Goal: Task Accomplishment & Management: Use online tool/utility

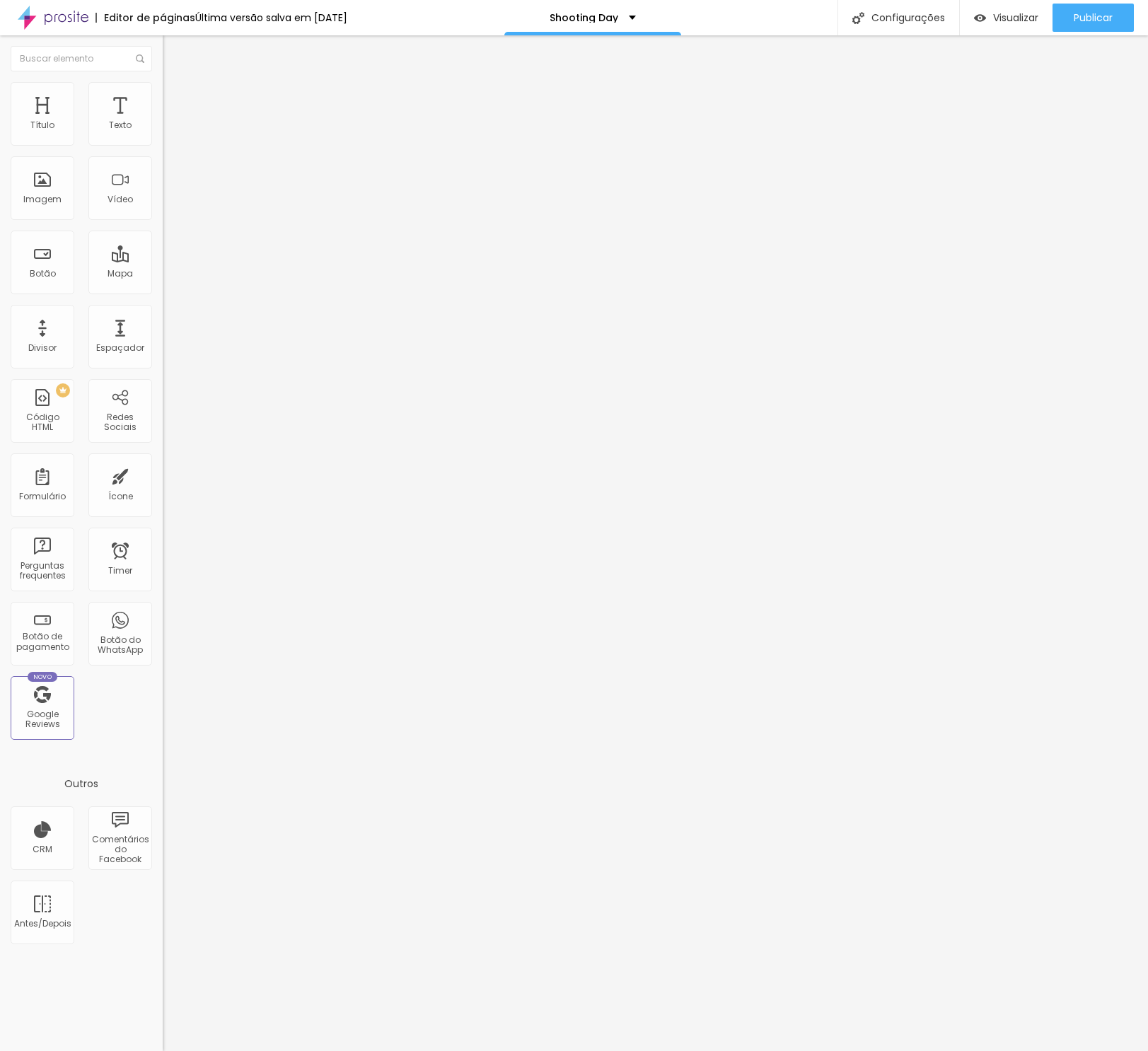
click at [162, 291] on input "https://" at bounding box center [247, 284] width 170 height 14
paste input "[DOMAIN_NAME][URL]!"
click at [162, 291] on input "[URL][DOMAIN_NAME]!" at bounding box center [247, 284] width 170 height 14
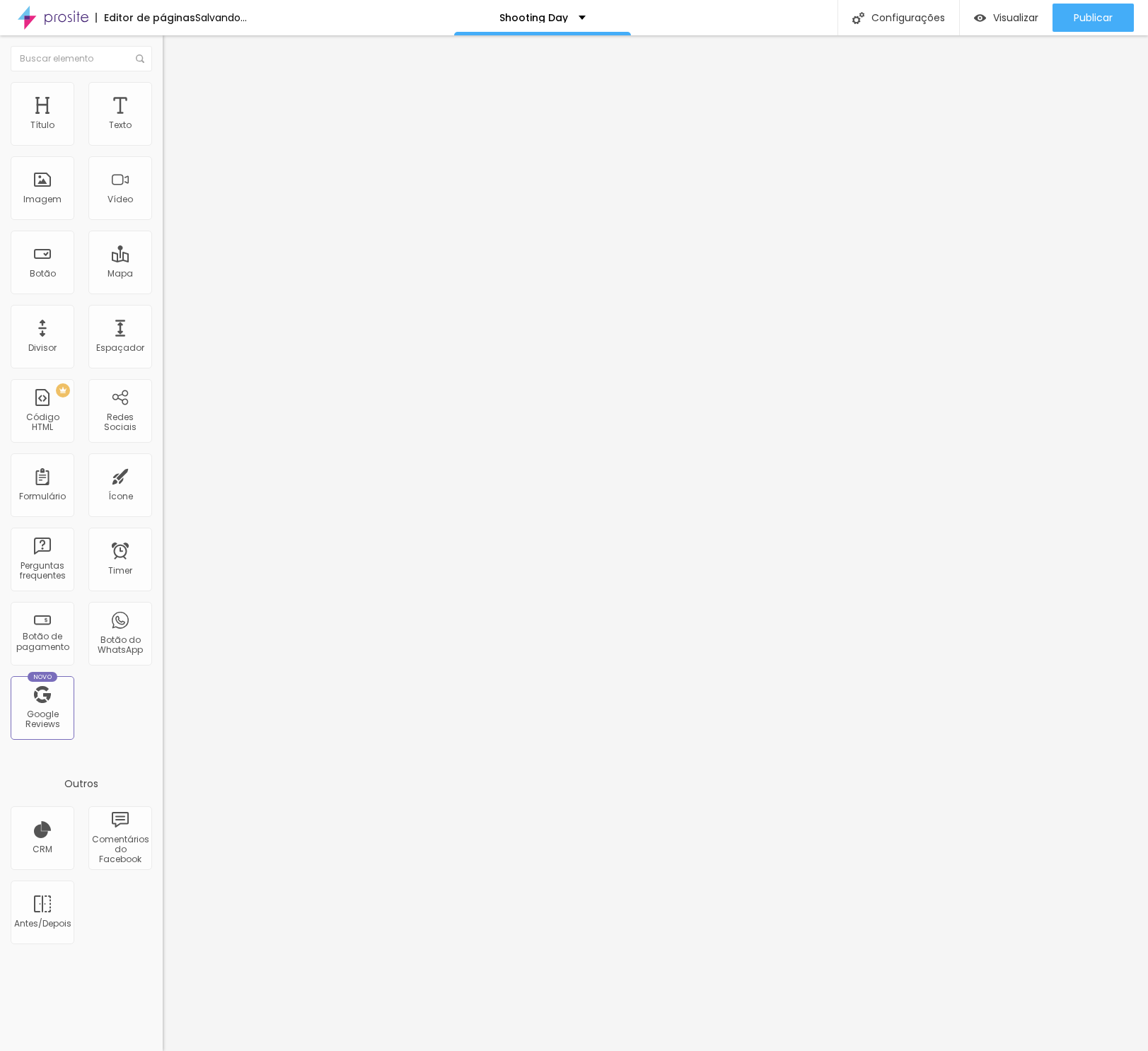
drag, startPoint x: 30, startPoint y: 298, endPoint x: -151, endPoint y: 290, distance: 181.2
click at [0, 290] on html "Editor de páginas Salvando... Shooting Day Configurações Configurações da págin…" at bounding box center [574, 526] width 1148 height 1051
type input "[URL][DOMAIN_NAME]!"
click at [162, 357] on div "Editar Botão Conteúdo Estilo Avançado Texto Garanta Sua Vaga Agora Alinhamento …" at bounding box center [243, 543] width 162 height 1016
click at [162, 291] on input "https://" at bounding box center [247, 284] width 170 height 14
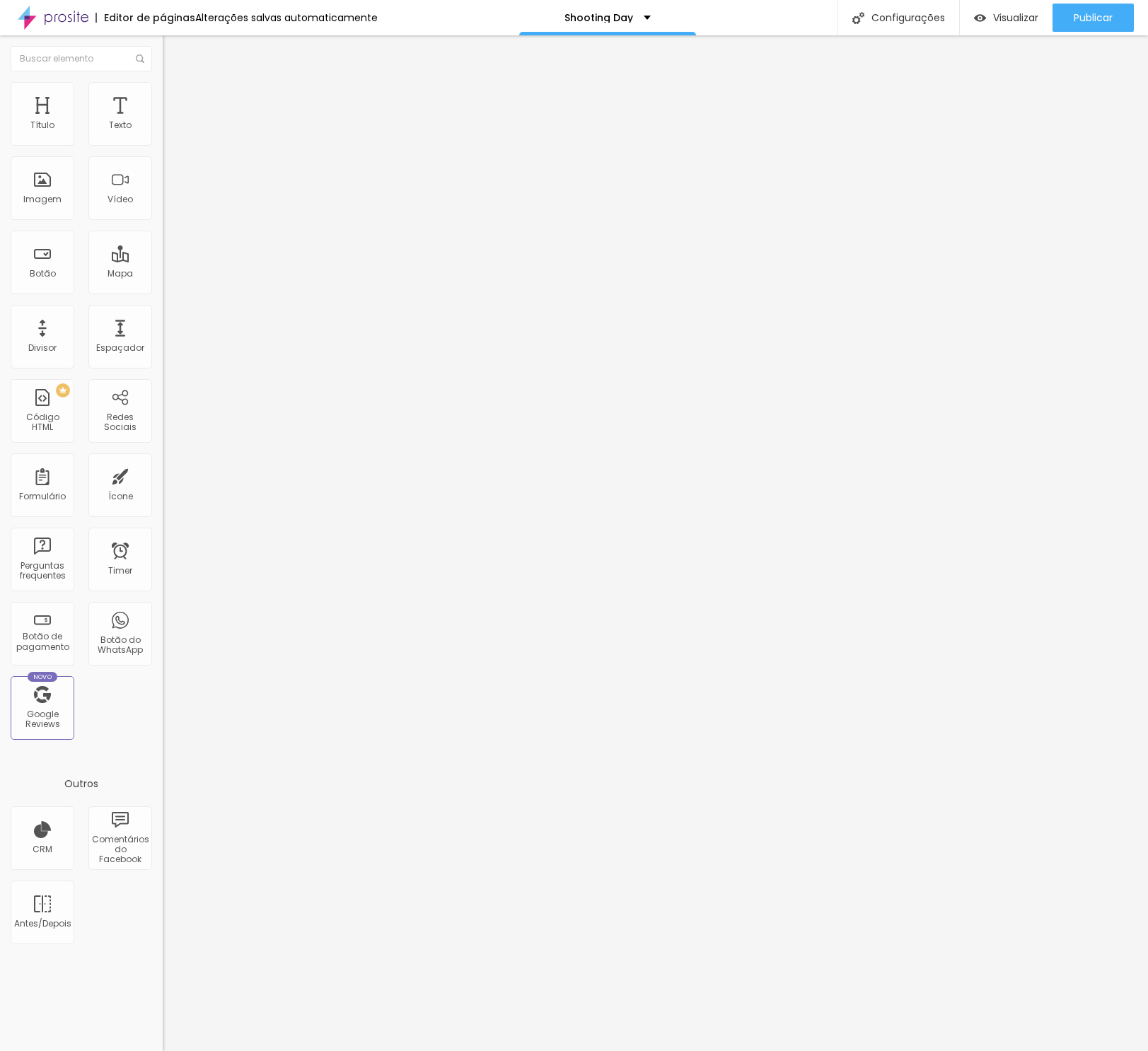
click at [162, 291] on input "https://" at bounding box center [247, 284] width 170 height 14
paste input "[DOMAIN_NAME][URL]!"
type input "[URL][DOMAIN_NAME]!"
click at [162, 391] on div "Editar Botão Conteúdo Estilo Avançado Texto Quero meus presets agora Alinhament…" at bounding box center [243, 543] width 162 height 1016
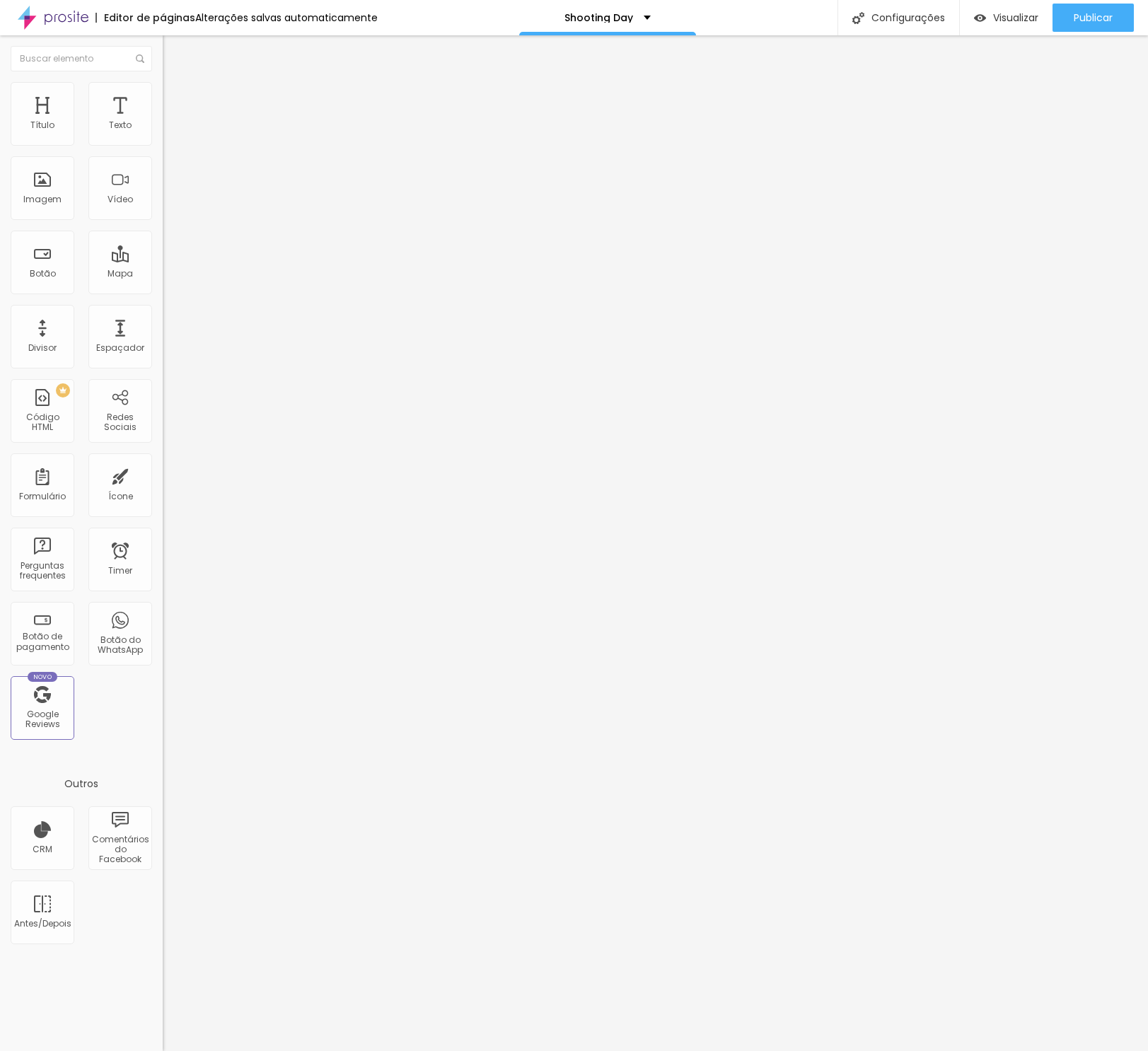
click at [162, 133] on input "Quero meus presets agora" at bounding box center [247, 126] width 170 height 14
type input "Quero garantir minha vaga agora!"
click at [162, 104] on li "Estilo" at bounding box center [243, 100] width 162 height 14
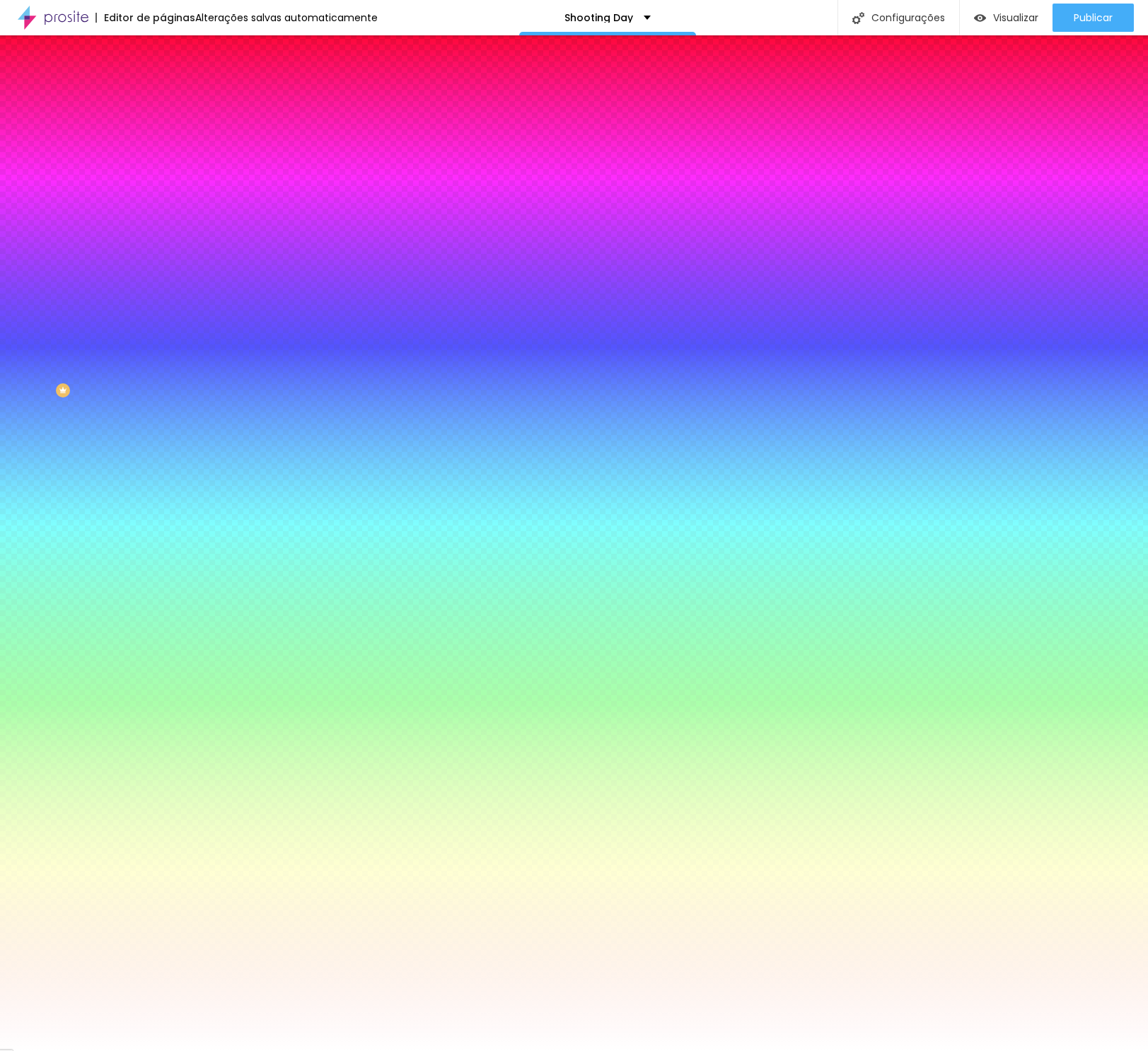
click at [162, 108] on li "Avançado" at bounding box center [243, 114] width 162 height 14
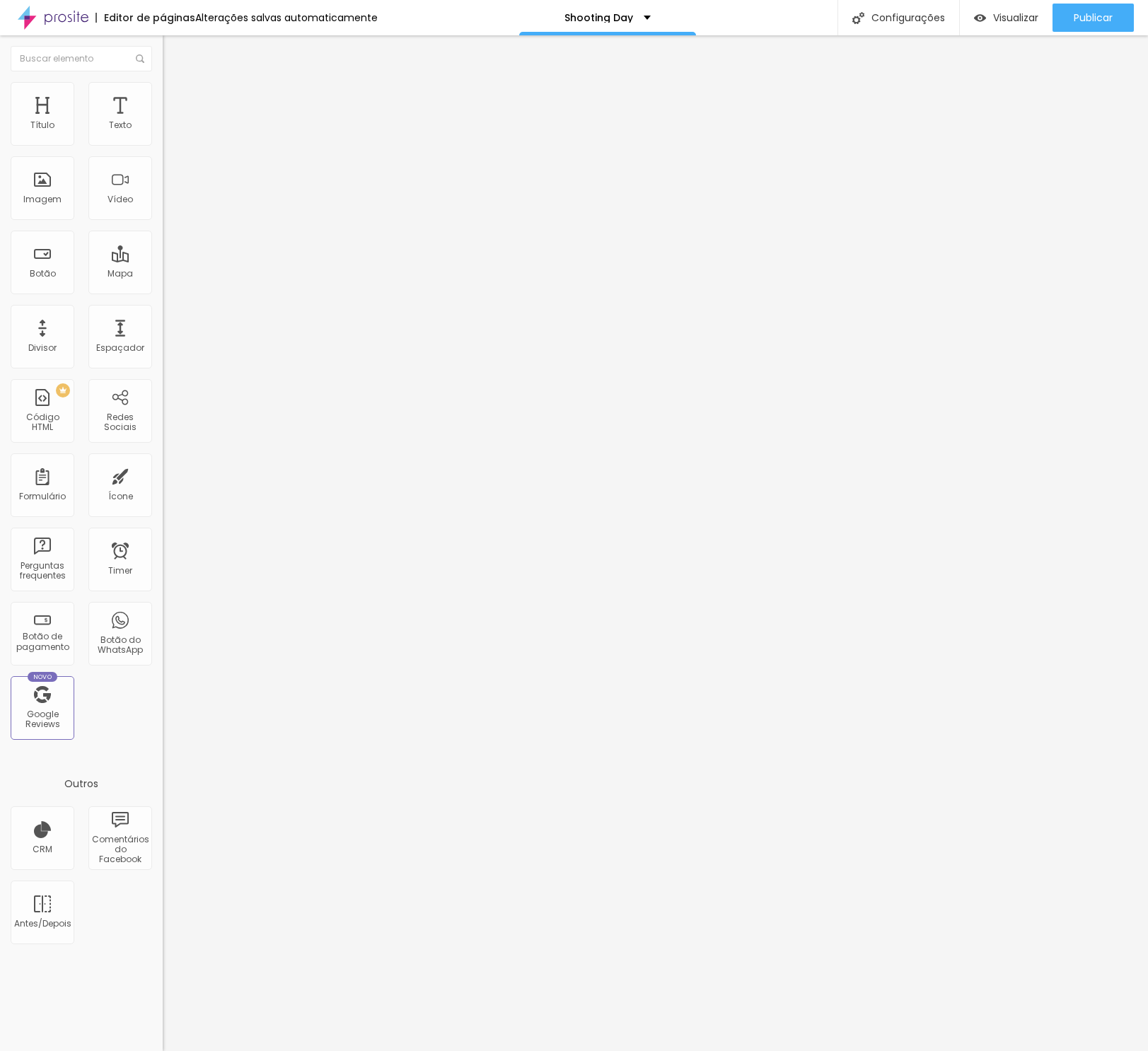
click at [175, 109] on span "Estilo" at bounding box center [186, 103] width 22 height 12
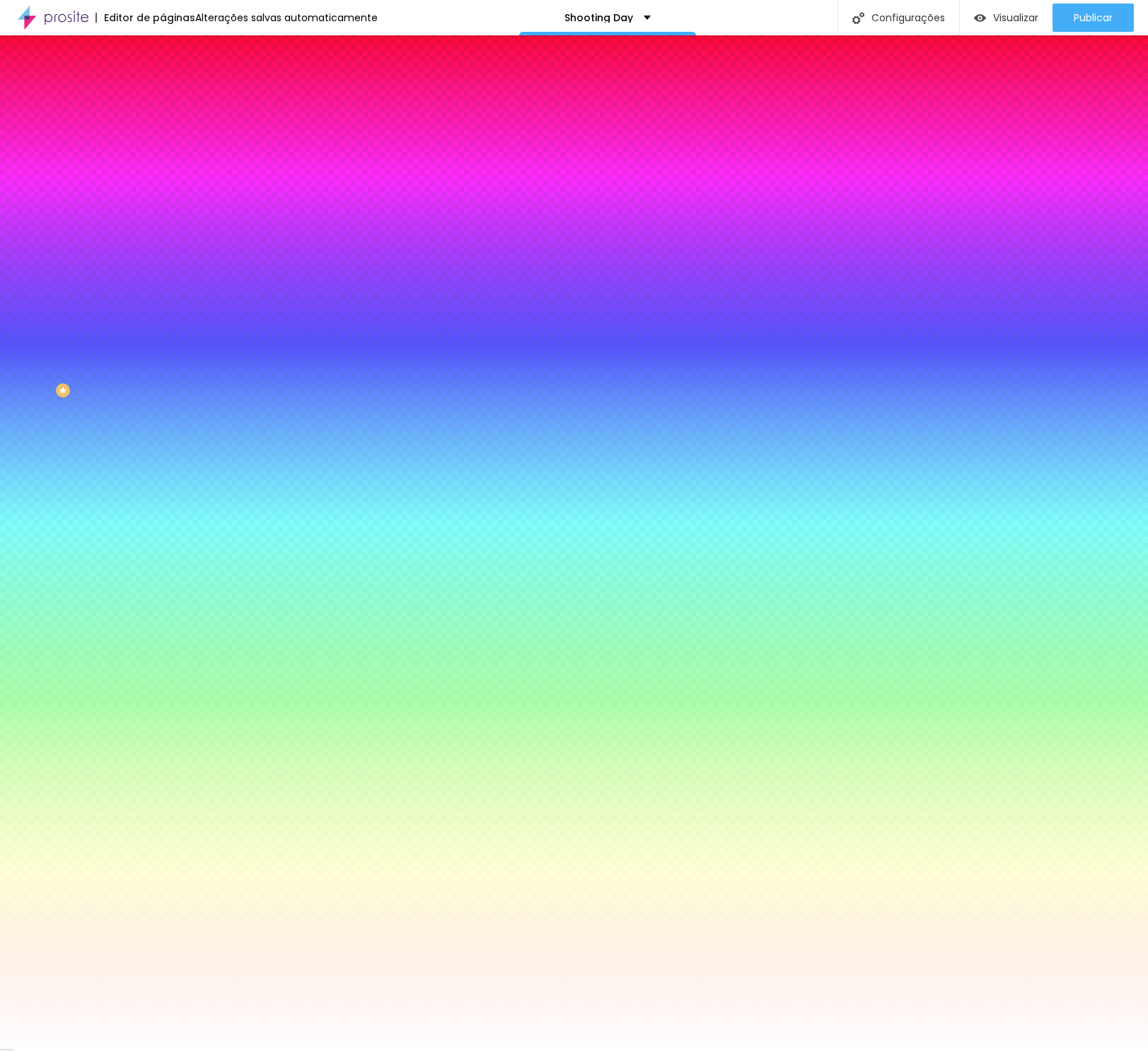
click at [162, 180] on button at bounding box center [172, 188] width 20 height 15
radio input "false"
radio input "true"
click at [162, 180] on button at bounding box center [172, 188] width 20 height 15
radio input "true"
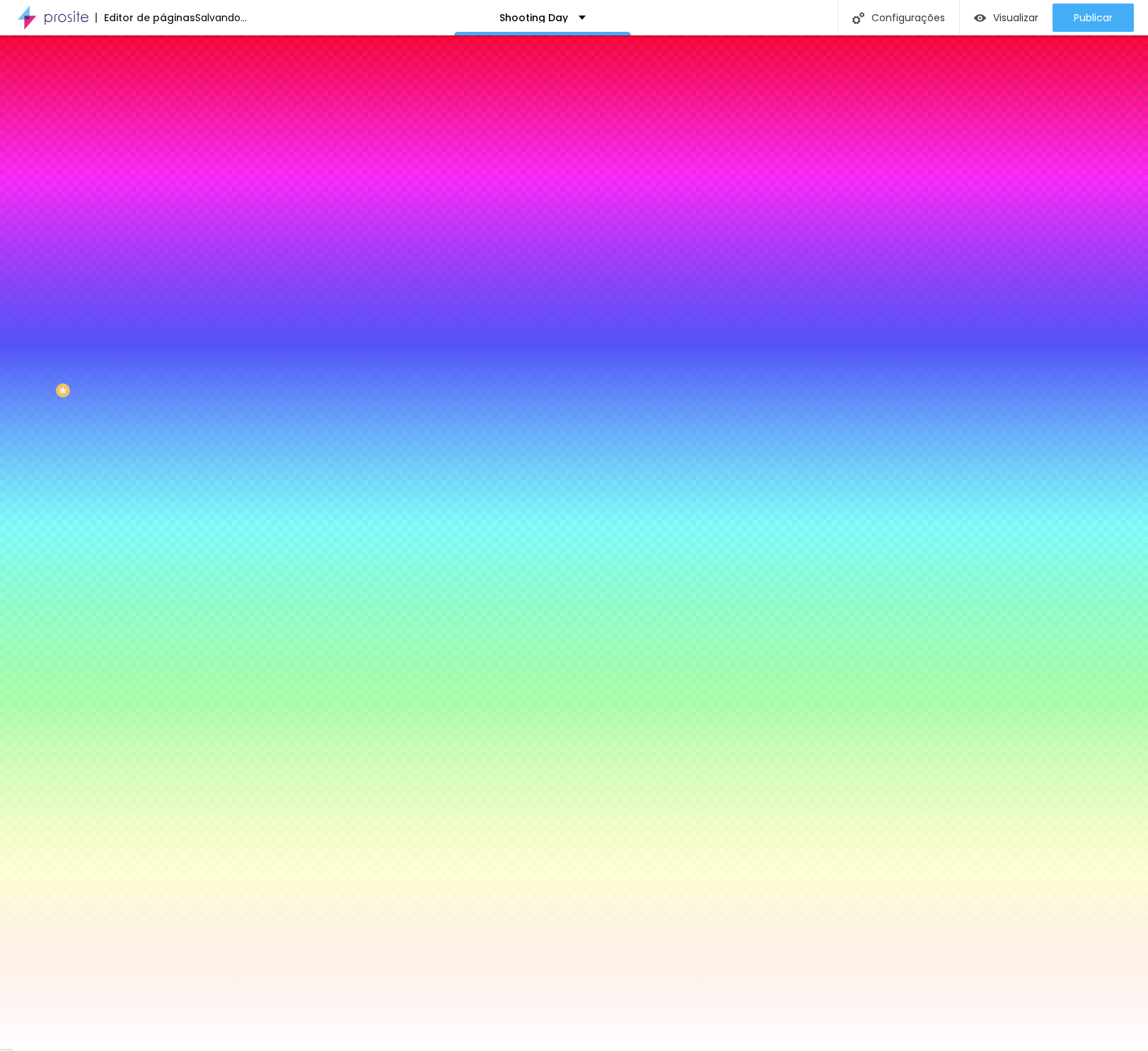
radio input "false"
click at [162, 180] on button at bounding box center [172, 188] width 20 height 15
radio input "false"
radio input "true"
click at [162, 180] on button at bounding box center [172, 188] width 20 height 15
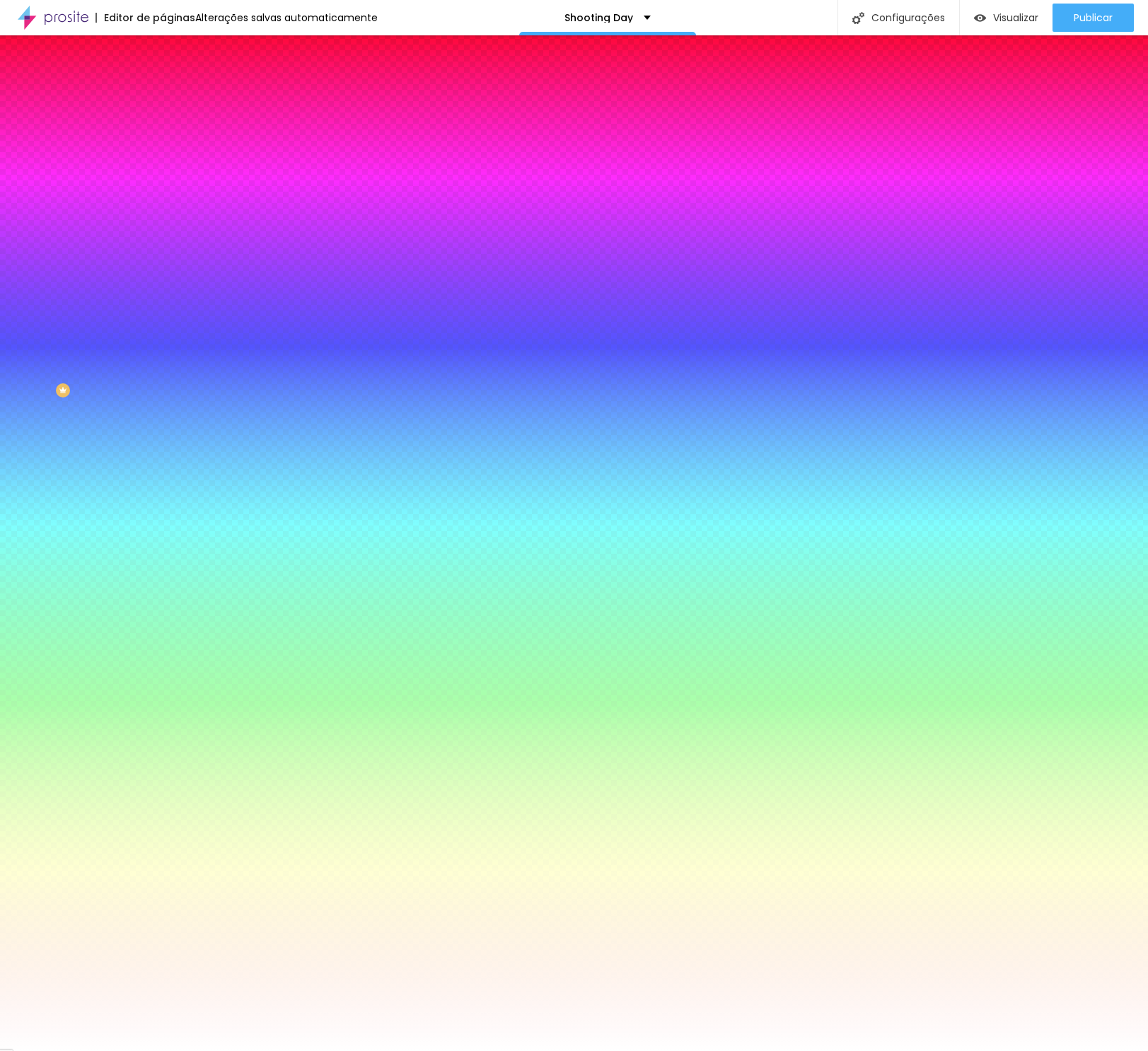
radio input "true"
radio input "false"
click at [175, 95] on span "Conteúdo" at bounding box center [197, 88] width 44 height 12
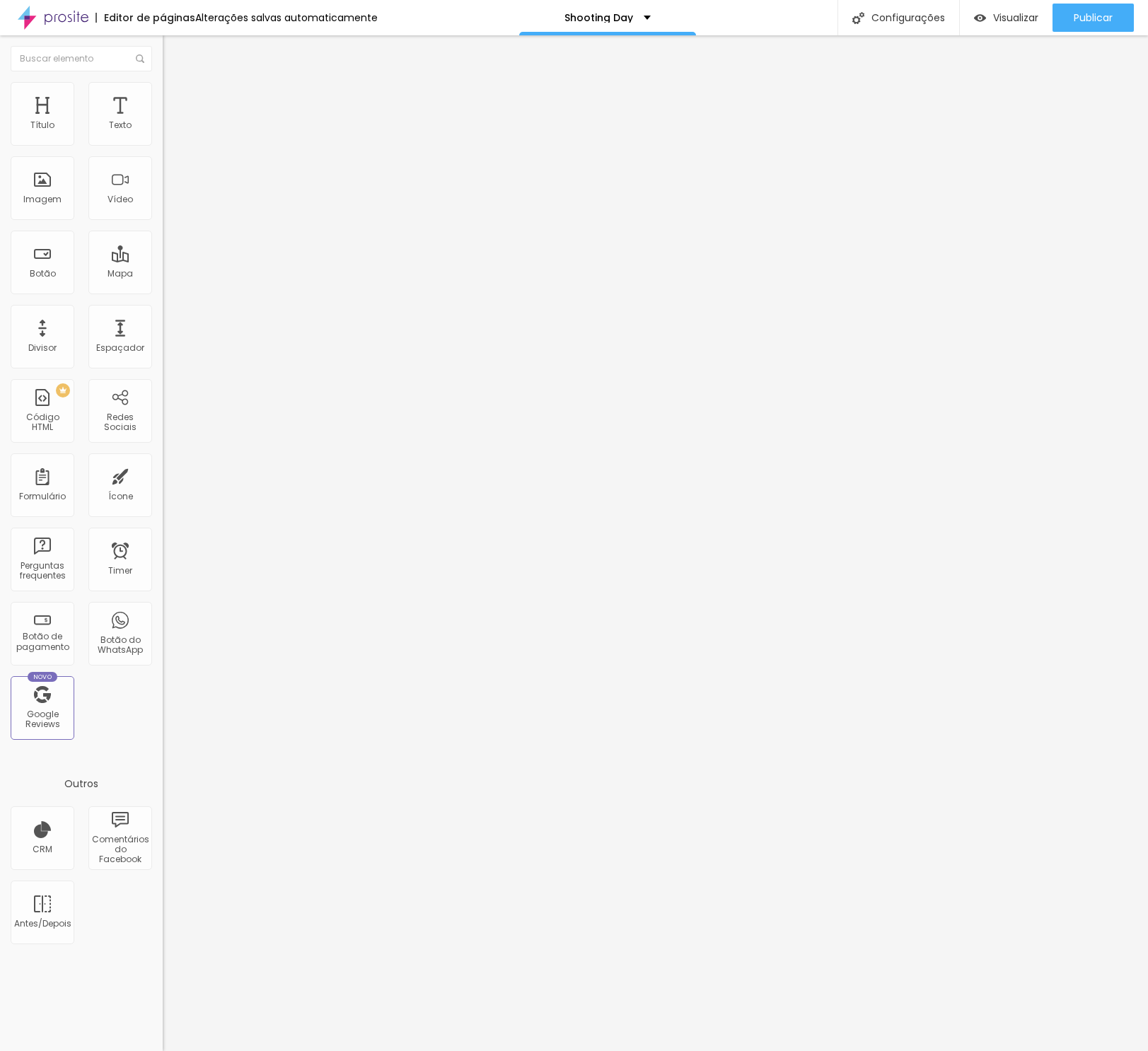
click at [162, 149] on div "Quantidade : 5 Editar perguntas" at bounding box center [243, 140] width 162 height 19
click at [162, 150] on span "Editar perguntas" at bounding box center [202, 144] width 81 height 12
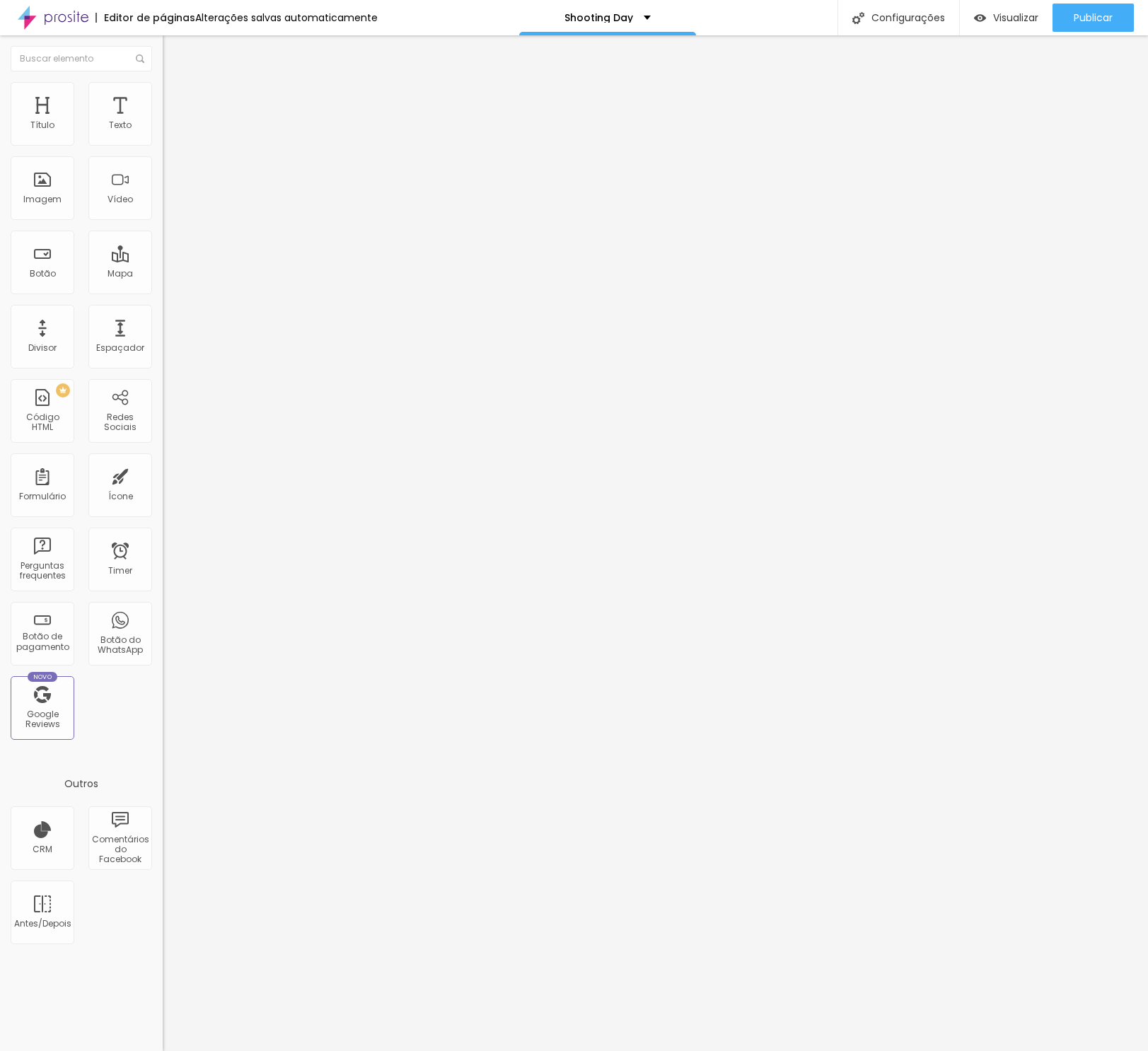
drag, startPoint x: 434, startPoint y: 427, endPoint x: 865, endPoint y: 440, distance: 431.2
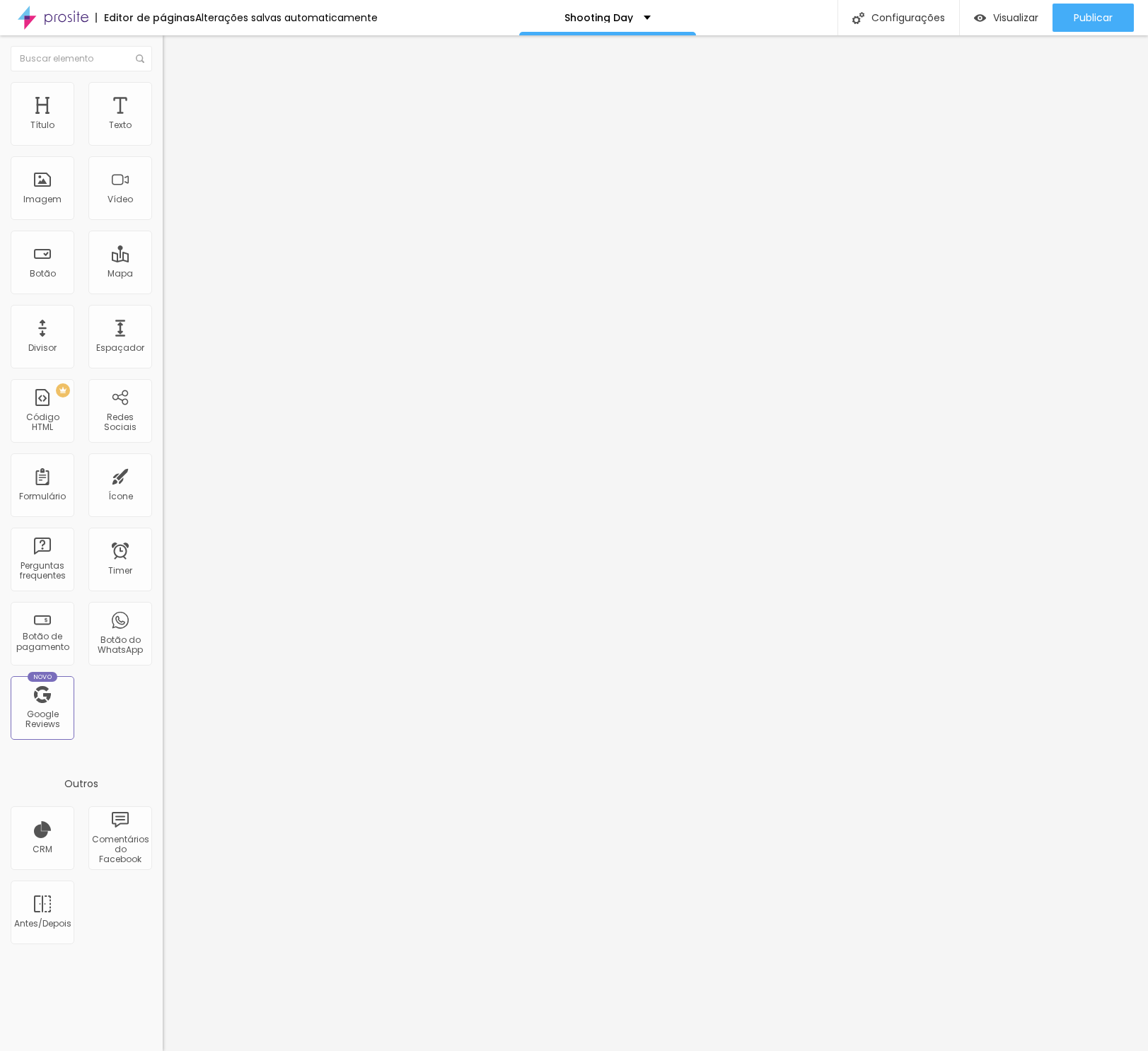
drag, startPoint x: 530, startPoint y: 428, endPoint x: 483, endPoint y: 428, distance: 47.0
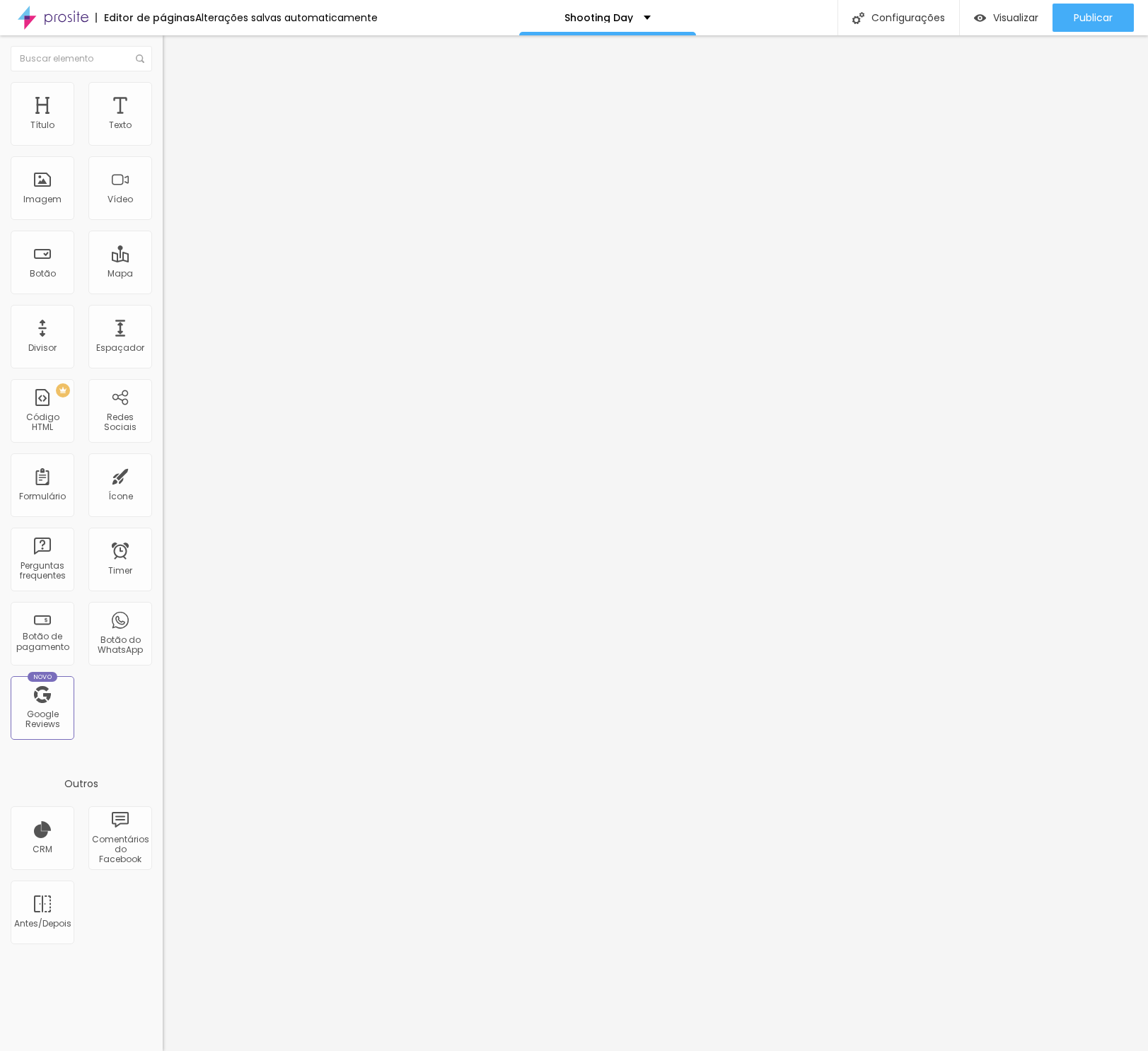
scroll to position [0, 0]
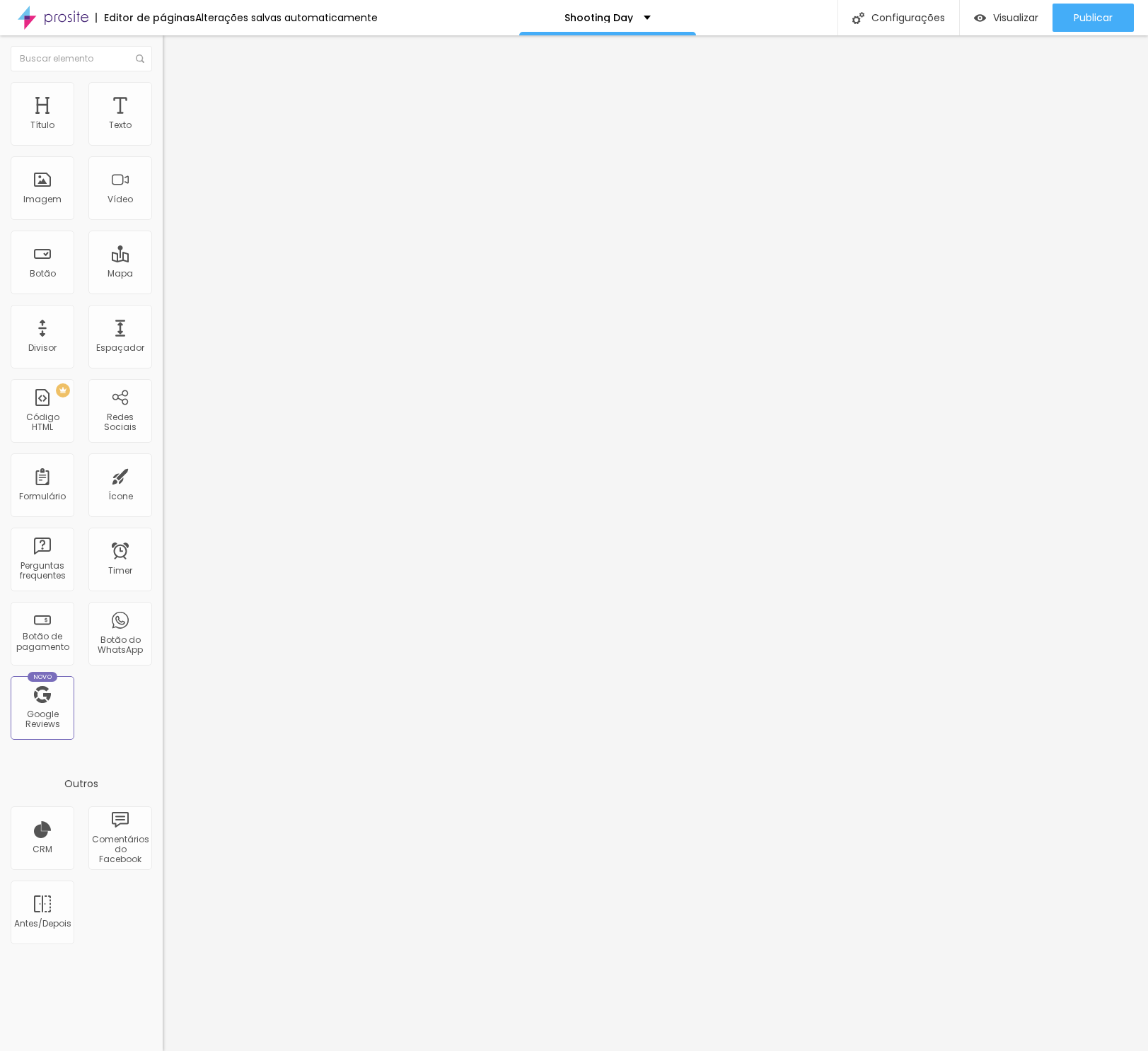
drag, startPoint x: 912, startPoint y: 440, endPoint x: 568, endPoint y: 439, distance: 344.0
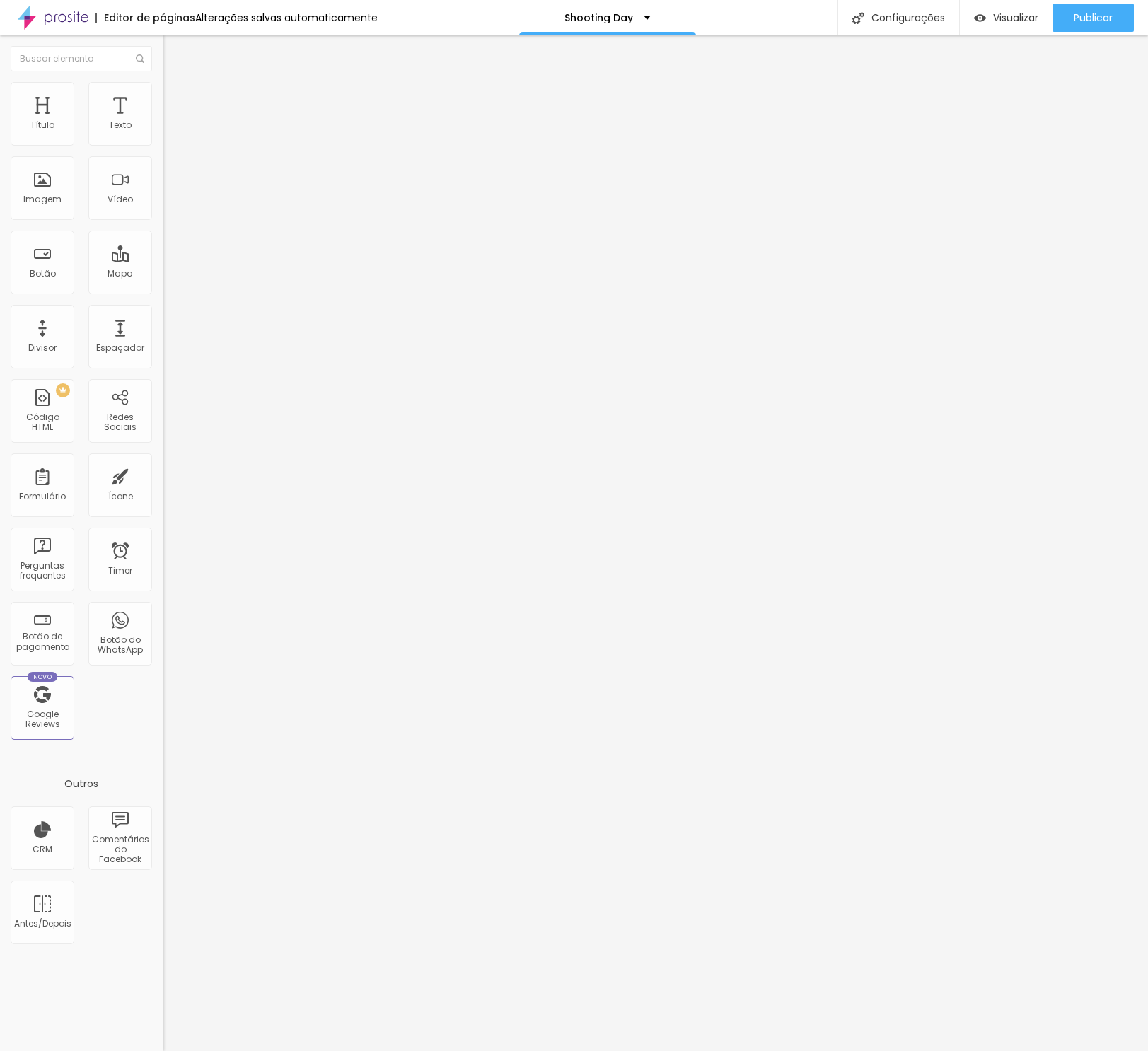
drag, startPoint x: 543, startPoint y: 490, endPoint x: 545, endPoint y: 438, distance: 52.0
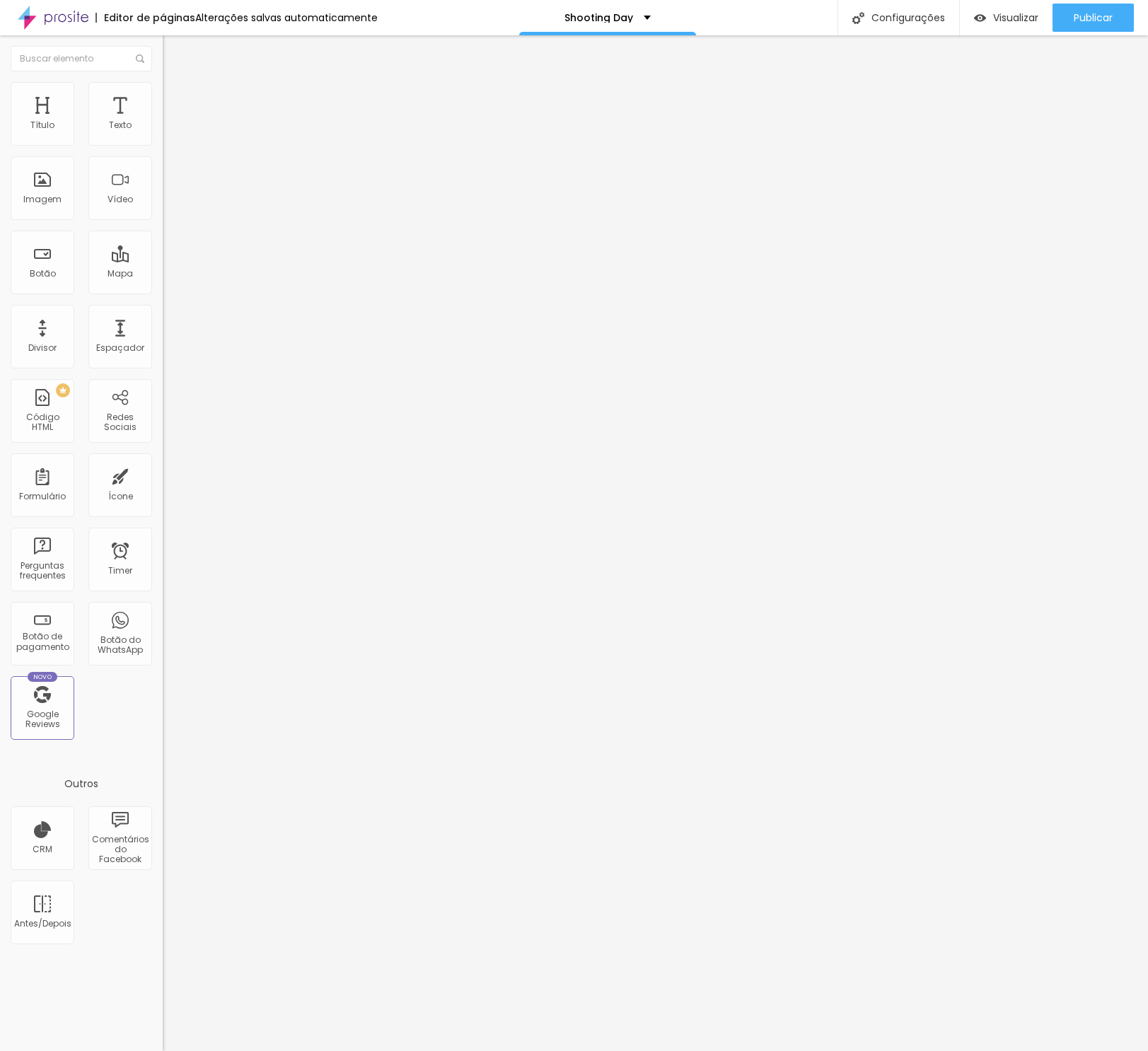
scroll to position [0, 0]
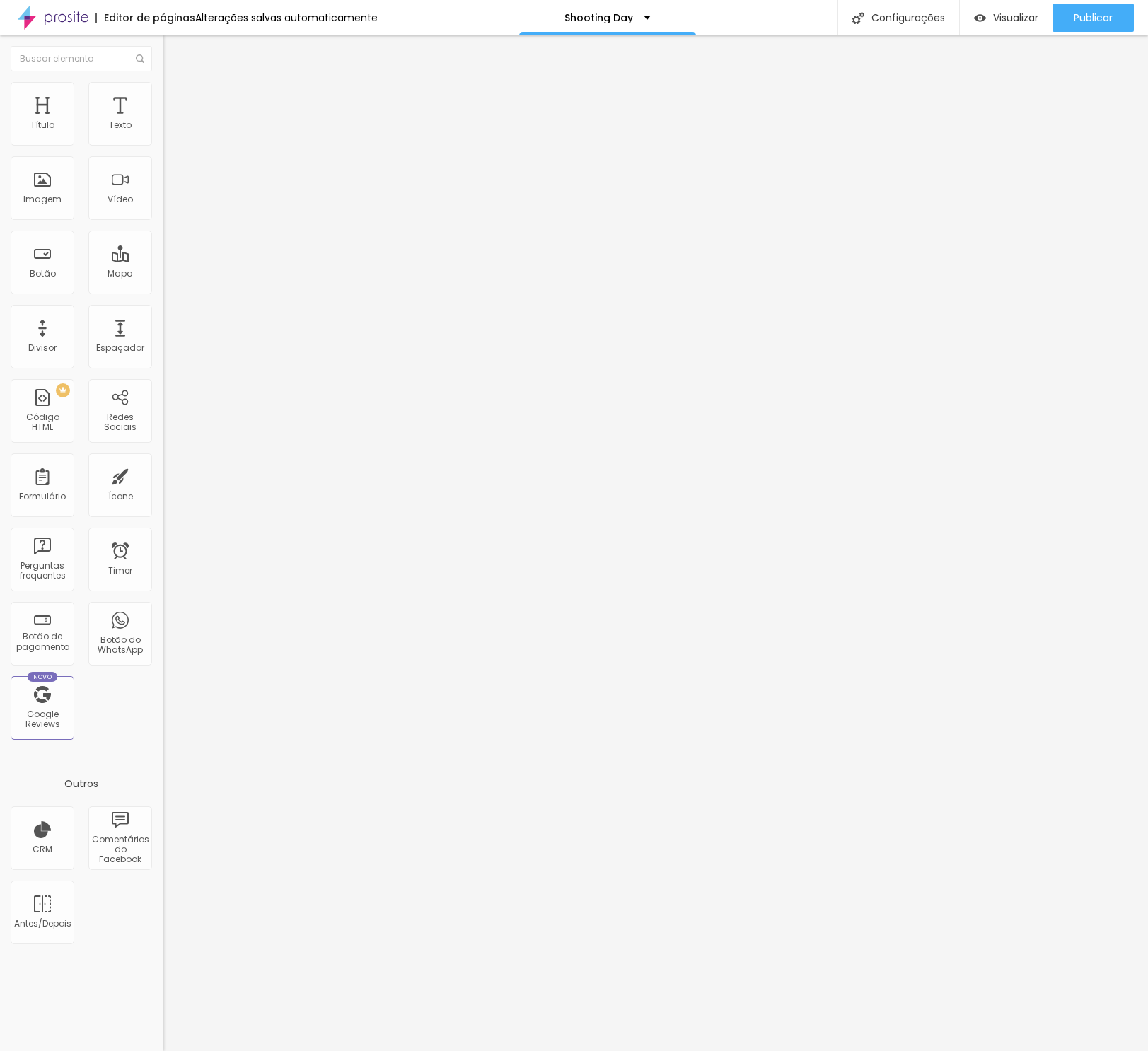
click at [124, 412] on div "Redes Sociais" at bounding box center [120, 411] width 64 height 64
click at [114, 424] on div "Redes Sociais" at bounding box center [120, 422] width 55 height 20
click at [100, 690] on div "Título Texto Imagem Vídeo Botão Mapa Divisor Espaçador PREMIUM Código HTML Rede…" at bounding box center [81, 416] width 162 height 668
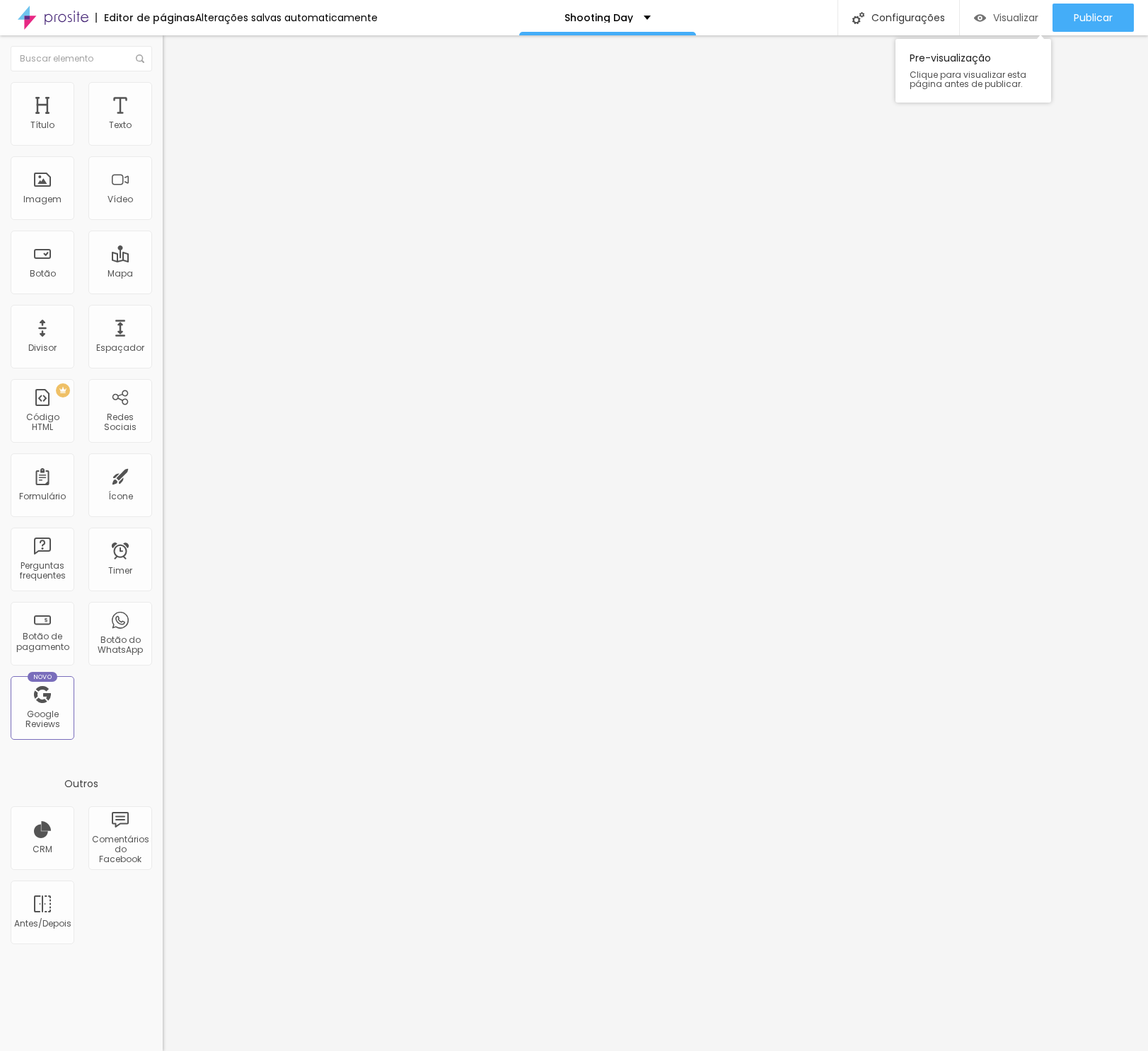
click at [995, 14] on span "Visualizar" at bounding box center [1015, 18] width 45 height 11
click at [175, 98] on span "Estilo" at bounding box center [186, 91] width 22 height 12
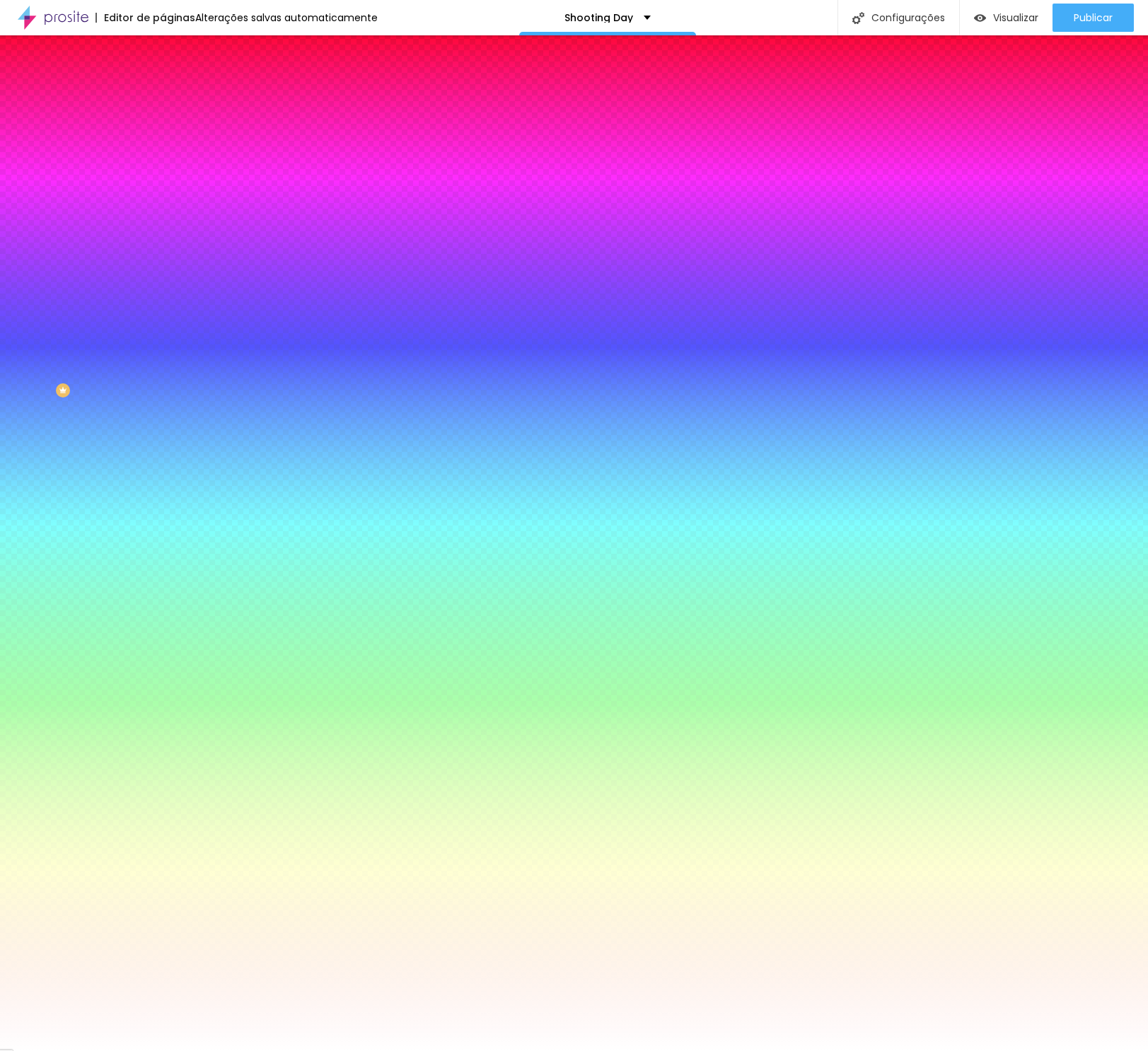
click at [162, 481] on div at bounding box center [243, 481] width 162 height 0
drag, startPoint x: 128, startPoint y: 391, endPoint x: 116, endPoint y: 392, distance: 12.0
click at [126, 401] on div at bounding box center [574, 526] width 1148 height 1051
drag, startPoint x: 94, startPoint y: 375, endPoint x: 87, endPoint y: 363, distance: 13.9
click at [88, 363] on div at bounding box center [574, 526] width 1148 height 1051
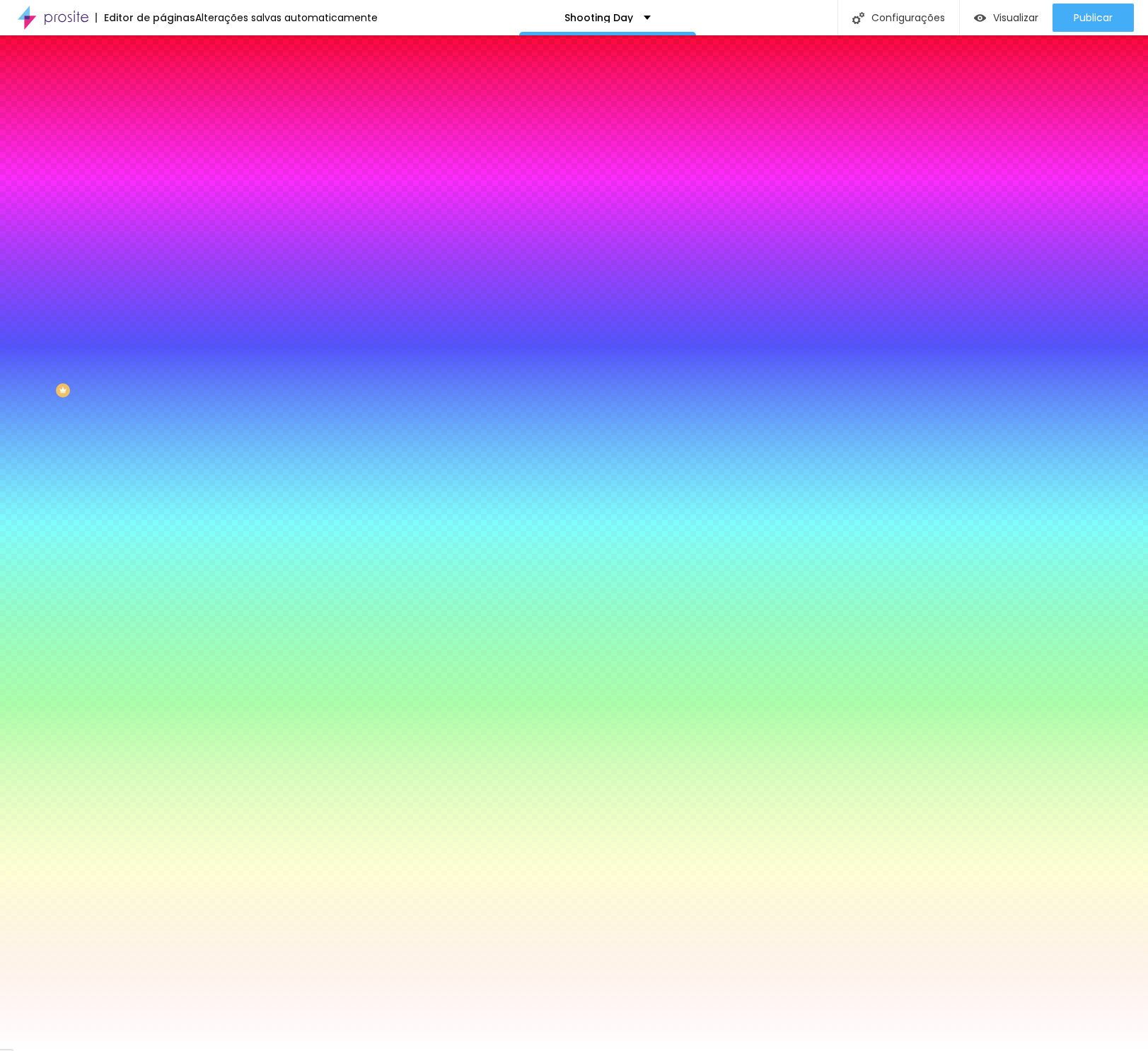
click at [83, 367] on div at bounding box center [574, 526] width 1148 height 1051
drag, startPoint x: 85, startPoint y: 370, endPoint x: 88, endPoint y: 376, distance: 6.7
click at [824, 551] on div at bounding box center [825, 552] width 2 height 2
click at [162, 481] on input "#537922" at bounding box center [247, 488] width 170 height 14
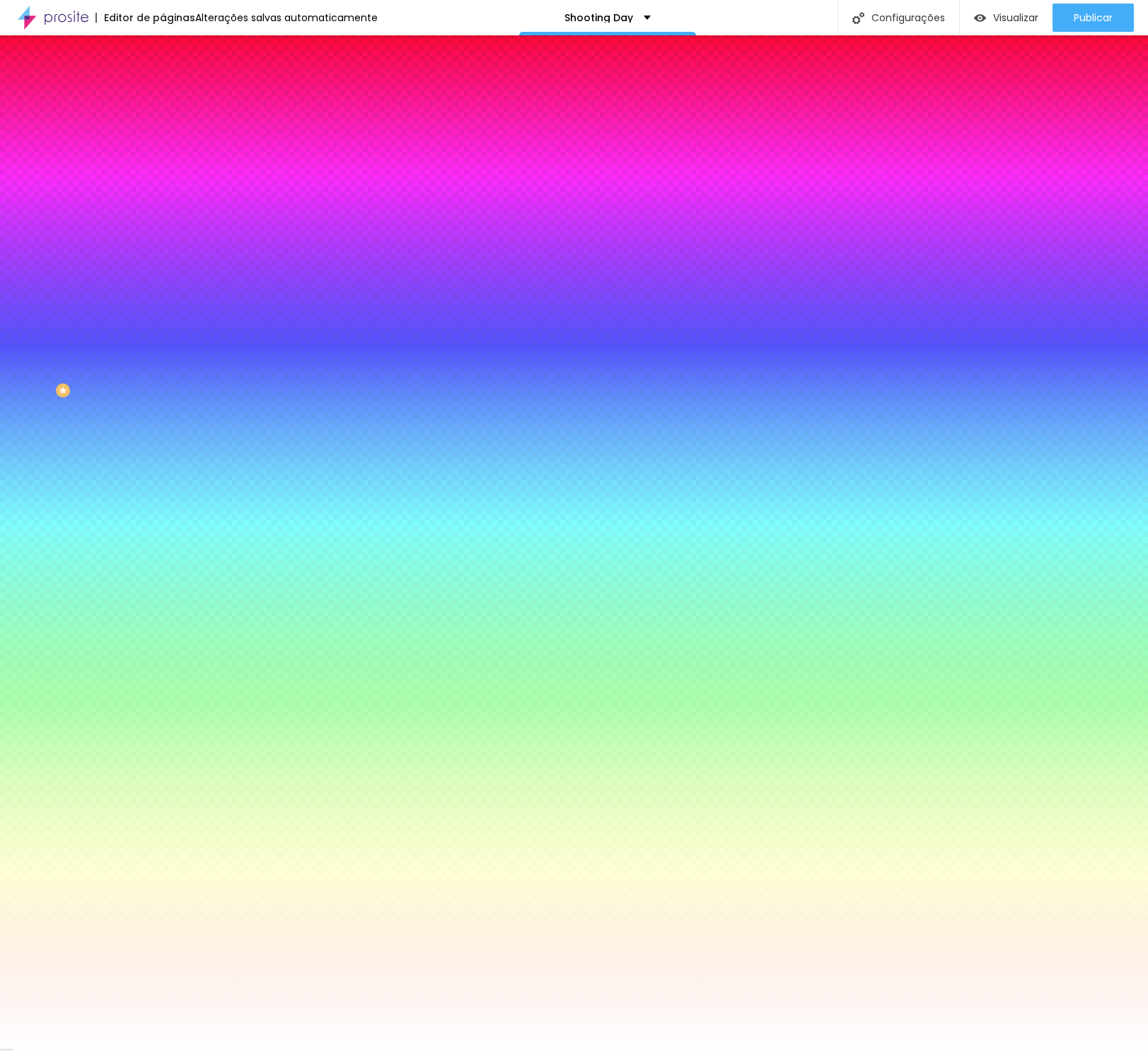
click at [162, 481] on input "#537922" at bounding box center [247, 488] width 170 height 14
paste input "25D366"
type input "#25D366"
click at [162, 420] on div "Editar Botão Conteúdo Estilo Avançado Cor de fundo Voltar ao padrão #FFFFFF Tip…" at bounding box center [243, 543] width 162 height 1016
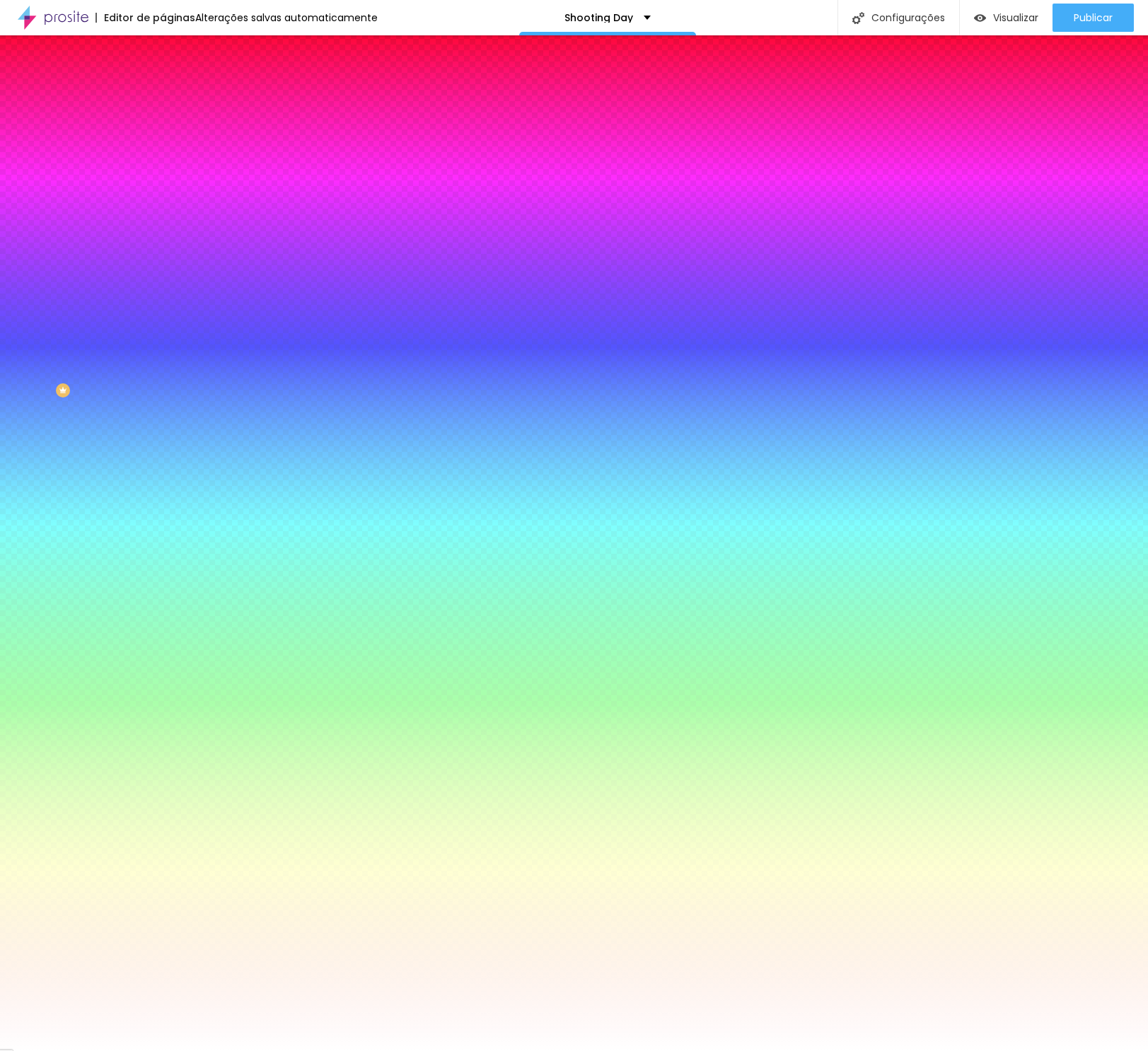
click at [162, 197] on div "Borda" at bounding box center [243, 193] width 162 height 8
click at [162, 481] on div at bounding box center [243, 481] width 162 height 0
drag, startPoint x: 92, startPoint y: 280, endPoint x: 85, endPoint y: 298, distance: 19.3
click at [162, 282] on div "Ao passar o mouse Editar estilo do campo" at bounding box center [243, 366] width 162 height 181
click at [172, 467] on icon "button" at bounding box center [175, 472] width 6 height 10
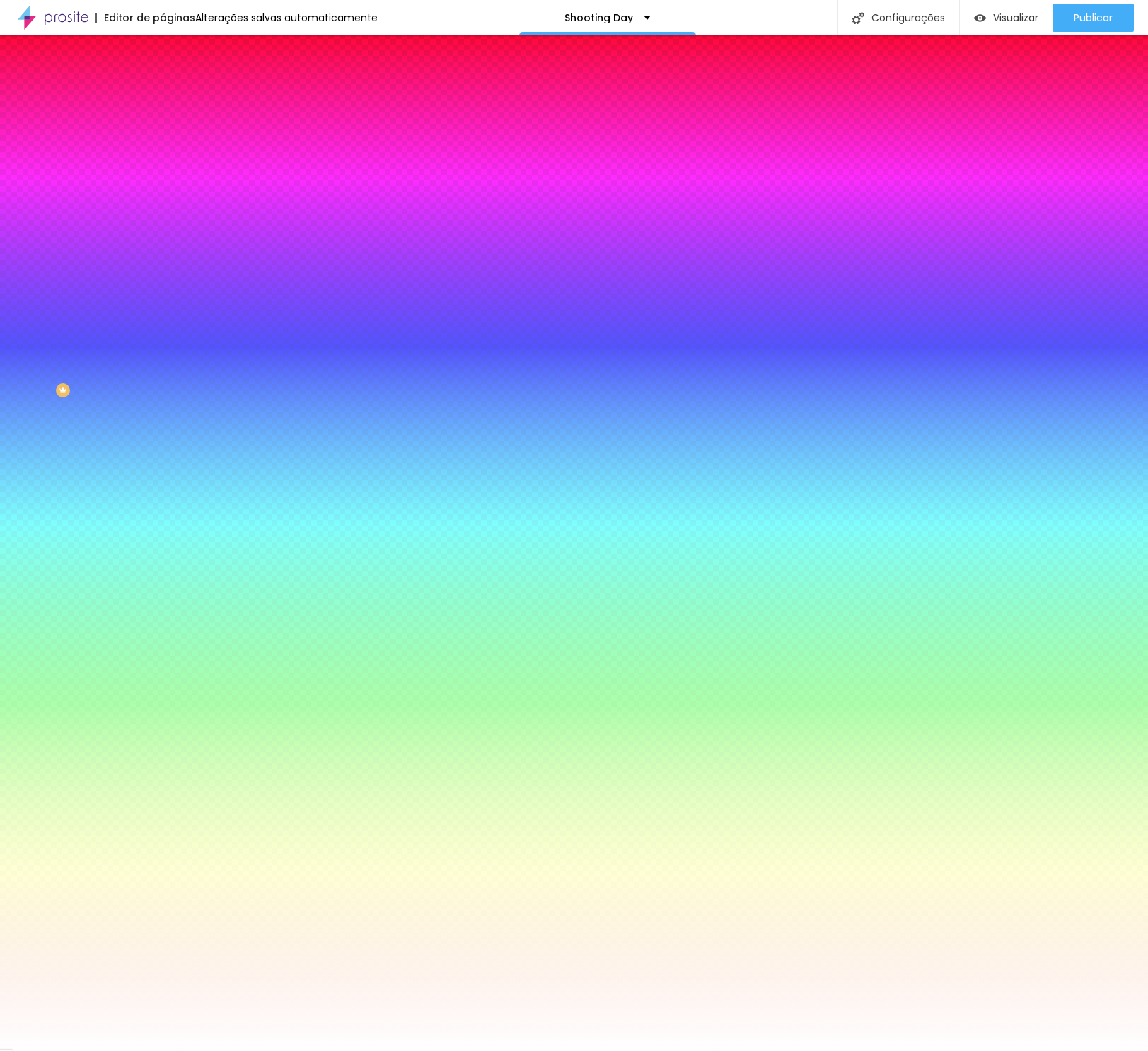
click at [168, 467] on icon "button" at bounding box center [173, 472] width 10 height 10
click at [175, 104] on span "Avançado" at bounding box center [198, 105] width 47 height 12
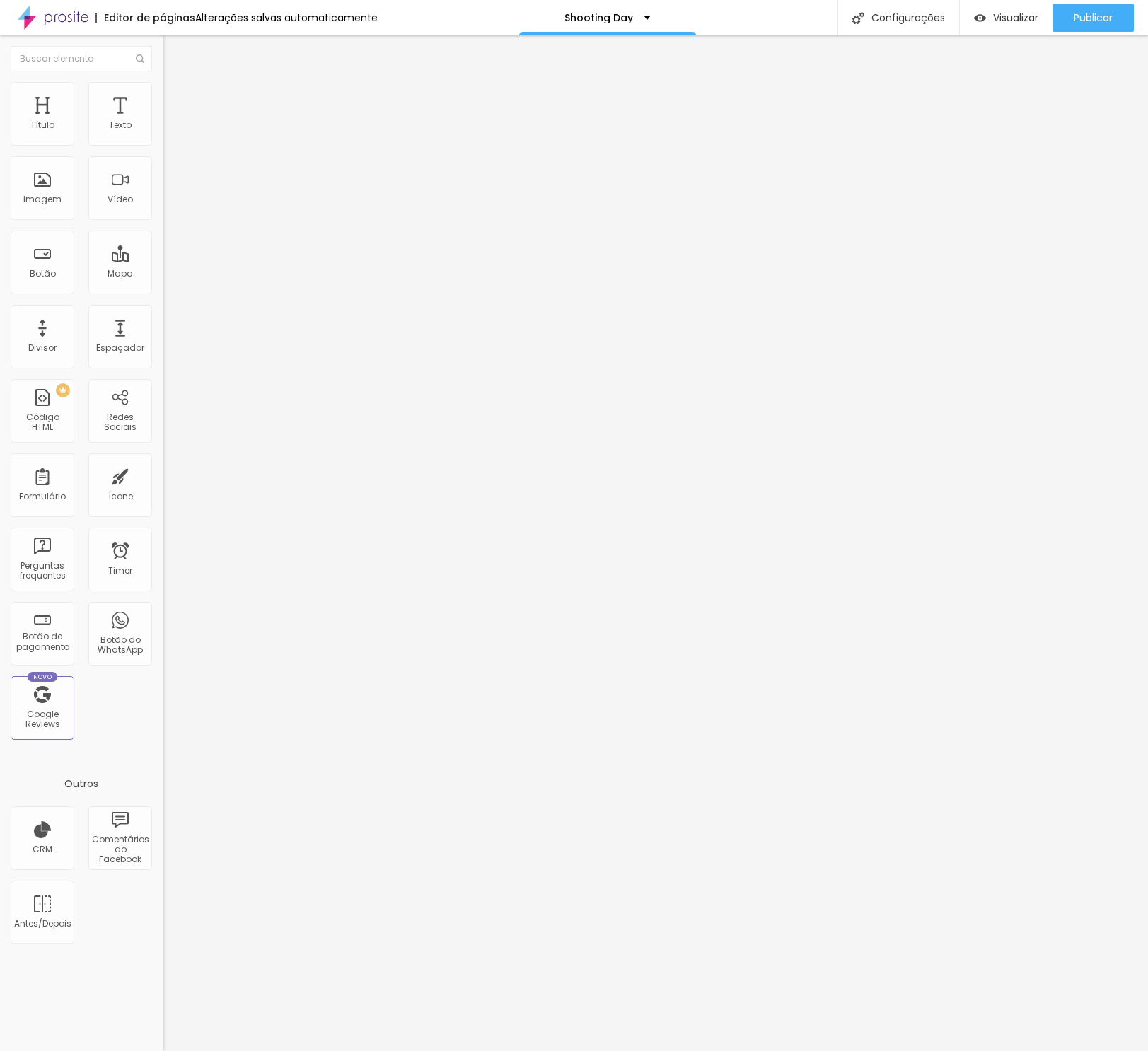
click at [162, 96] on ul "Conteúdo Estilo Avançado" at bounding box center [243, 89] width 162 height 42
click at [175, 98] on span "Estilo" at bounding box center [186, 91] width 22 height 12
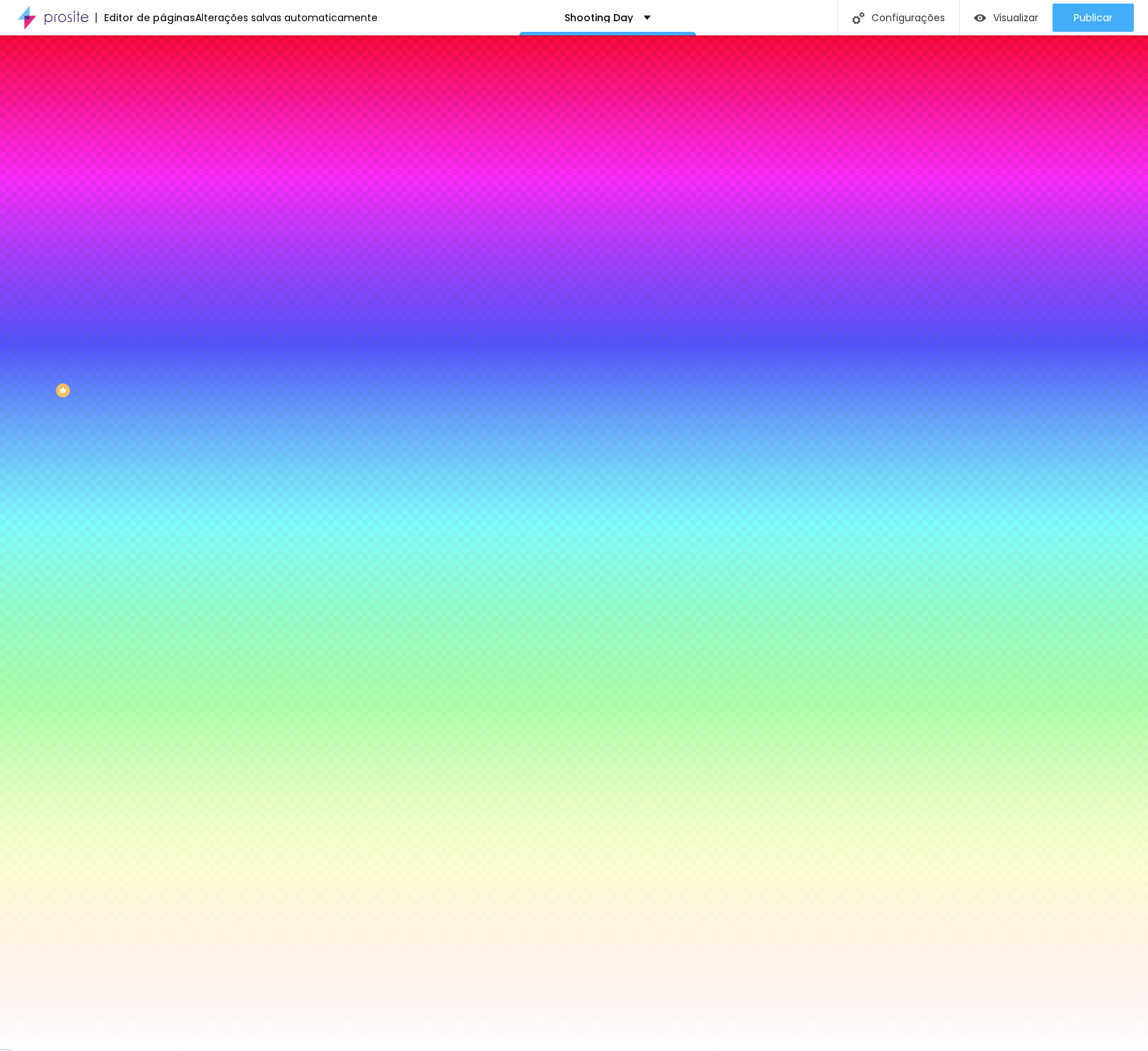
click at [175, 83] on span "Conteúdo" at bounding box center [197, 78] width 44 height 12
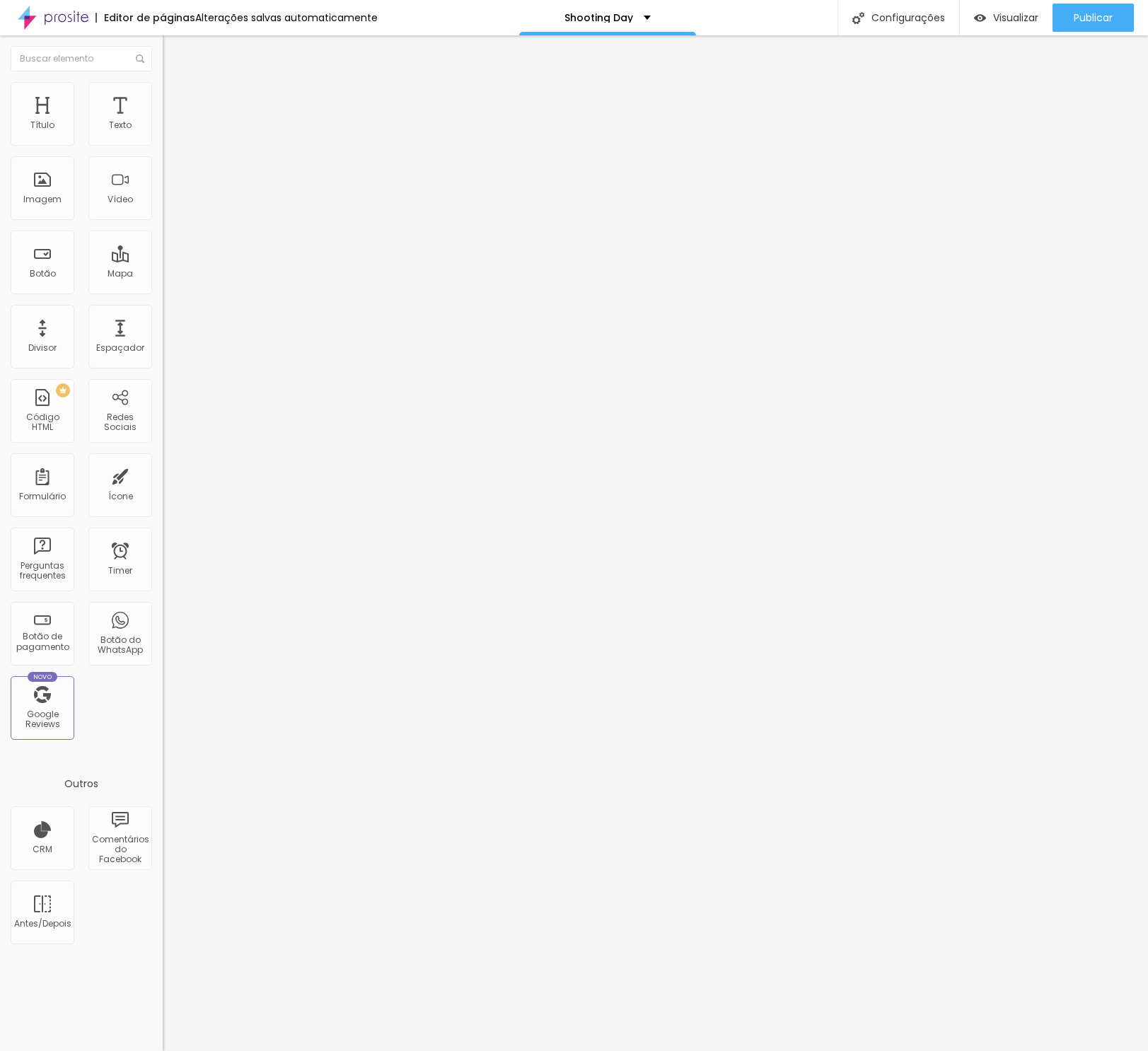
click at [162, 94] on li "Estilo" at bounding box center [243, 89] width 162 height 14
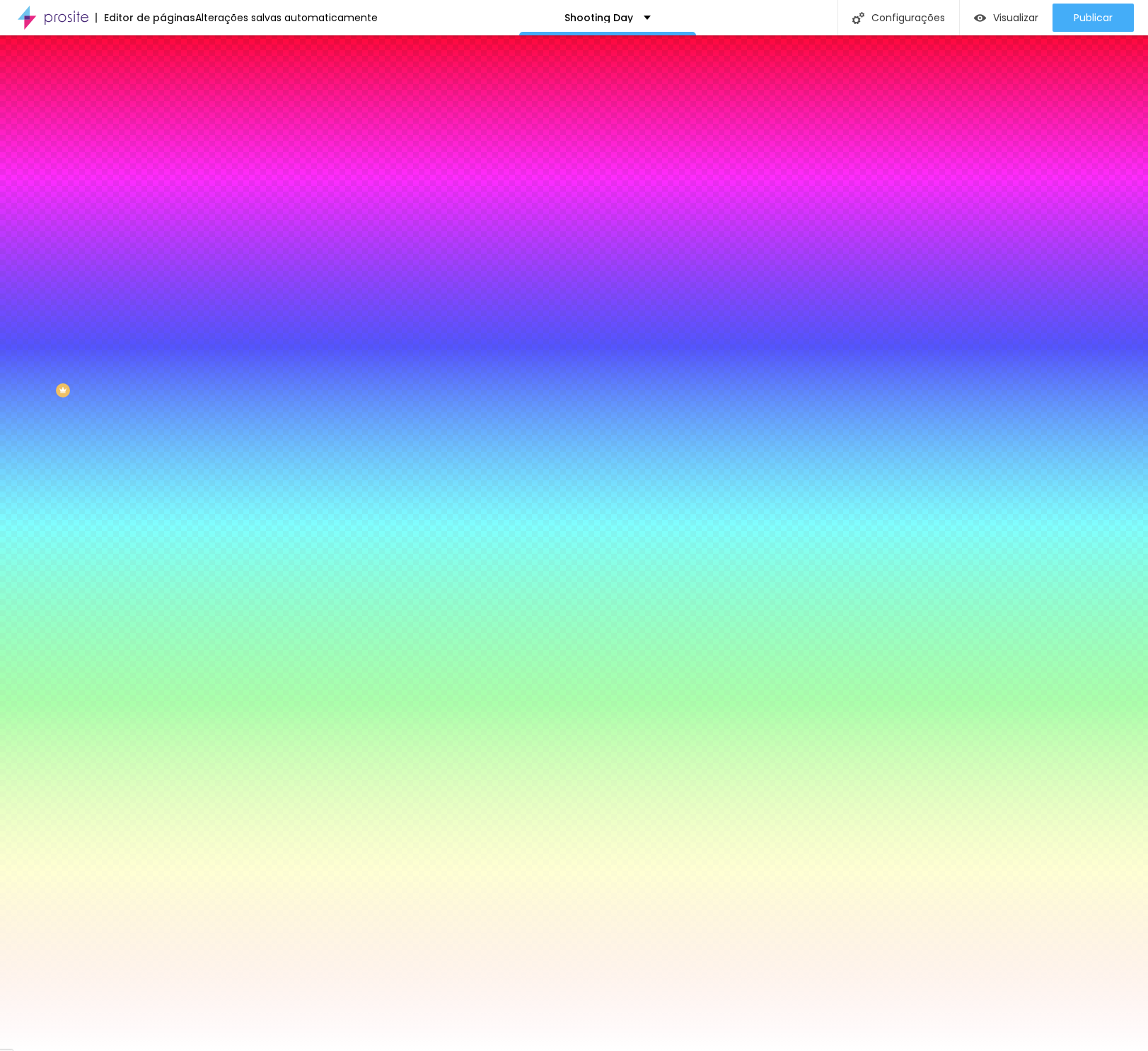
click at [162, 481] on input "#FFFFFF" at bounding box center [247, 488] width 170 height 14
drag, startPoint x: 121, startPoint y: 304, endPoint x: 159, endPoint y: 307, distance: 38.1
click at [162, 307] on div "Cor de fundo Voltar ao padrão #FFFFFF Tipografia Voltar ao padrão Borda Voltar …" at bounding box center [243, 341] width 162 height 463
paste input "25D366"
type input "#25D366"
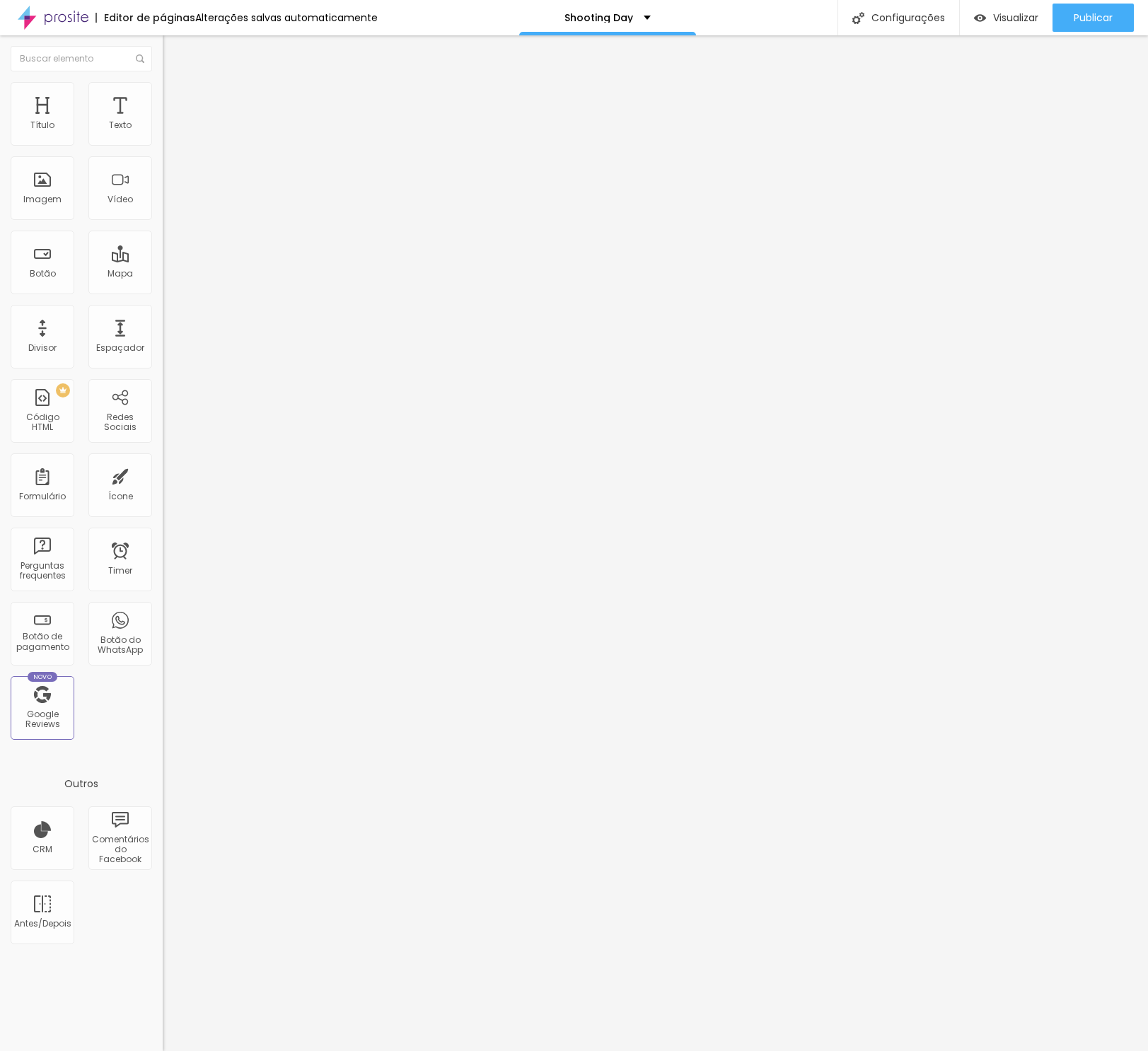
click at [175, 98] on span "Estilo" at bounding box center [186, 91] width 22 height 12
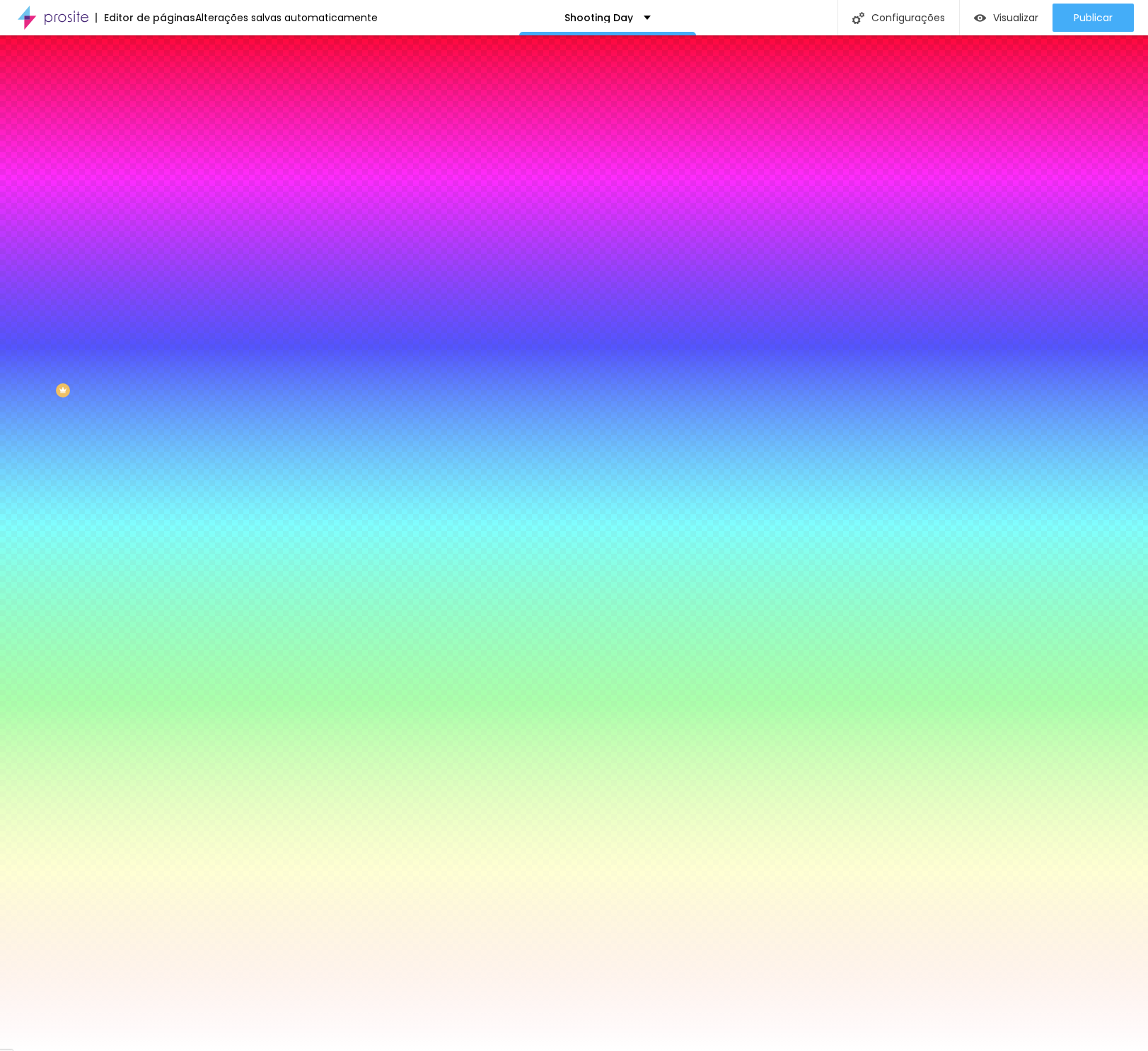
click at [162, 145] on input "#FFFFFF" at bounding box center [247, 142] width 170 height 14
paste input "25D366"
type input "#25D366"
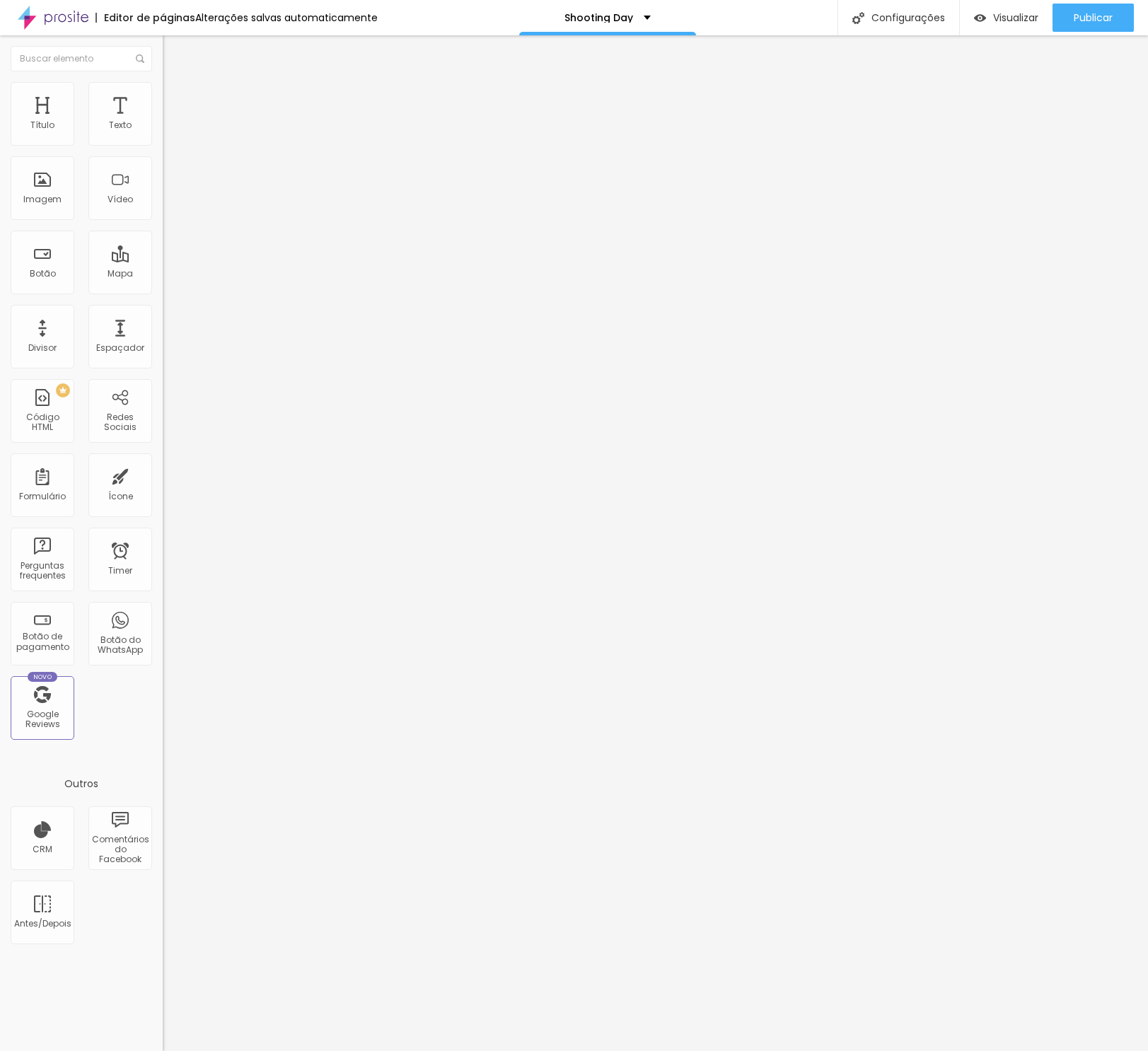
click at [175, 98] on span "Estilo" at bounding box center [186, 91] width 22 height 12
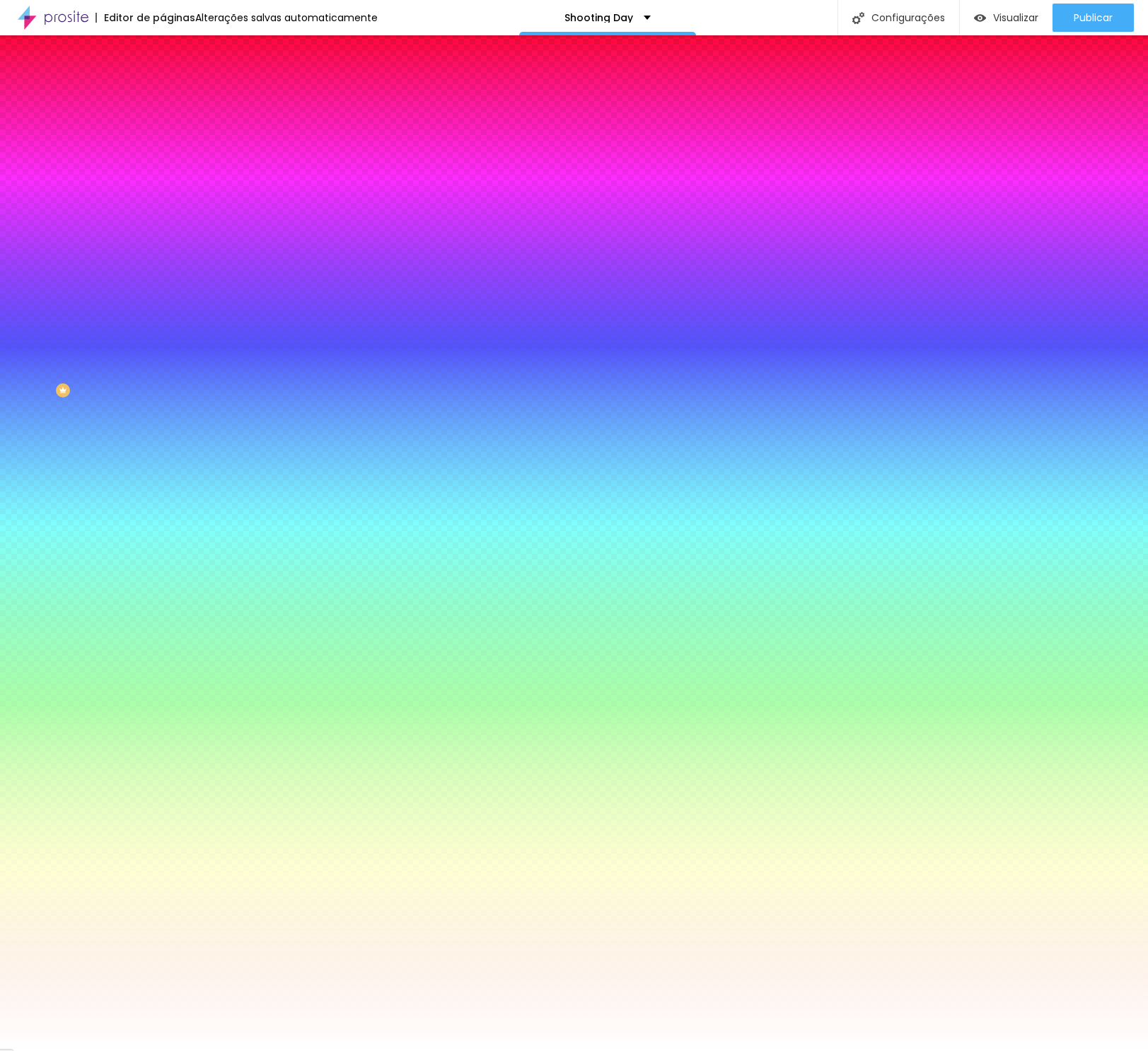
click at [162, 481] on input "#25D366" at bounding box center [247, 488] width 170 height 14
paste input "1EBE5B"
type input "#1EBE5B"
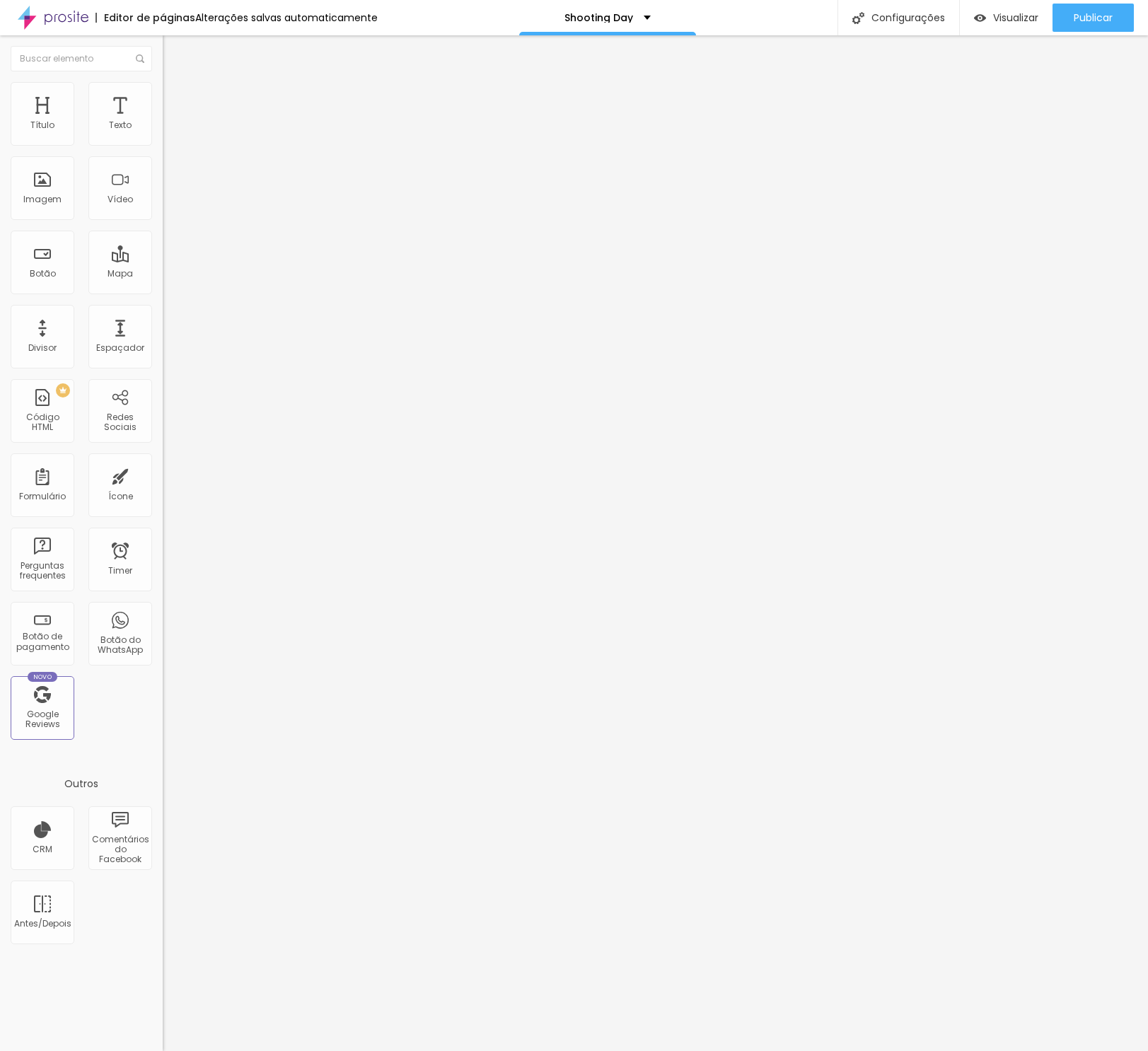
click at [175, 98] on span "Estilo" at bounding box center [186, 91] width 22 height 12
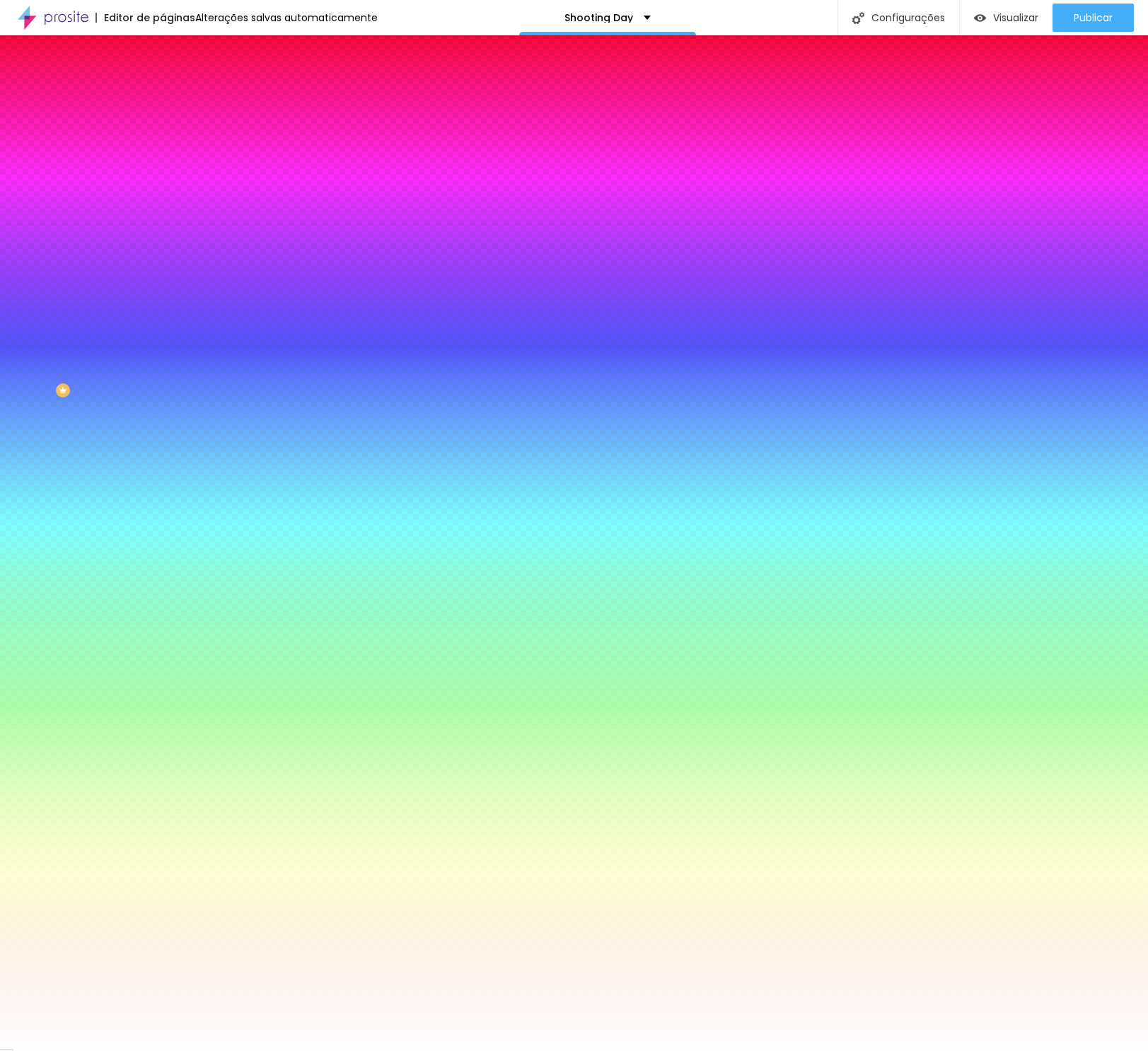
click at [175, 104] on span "Avançado" at bounding box center [198, 105] width 47 height 12
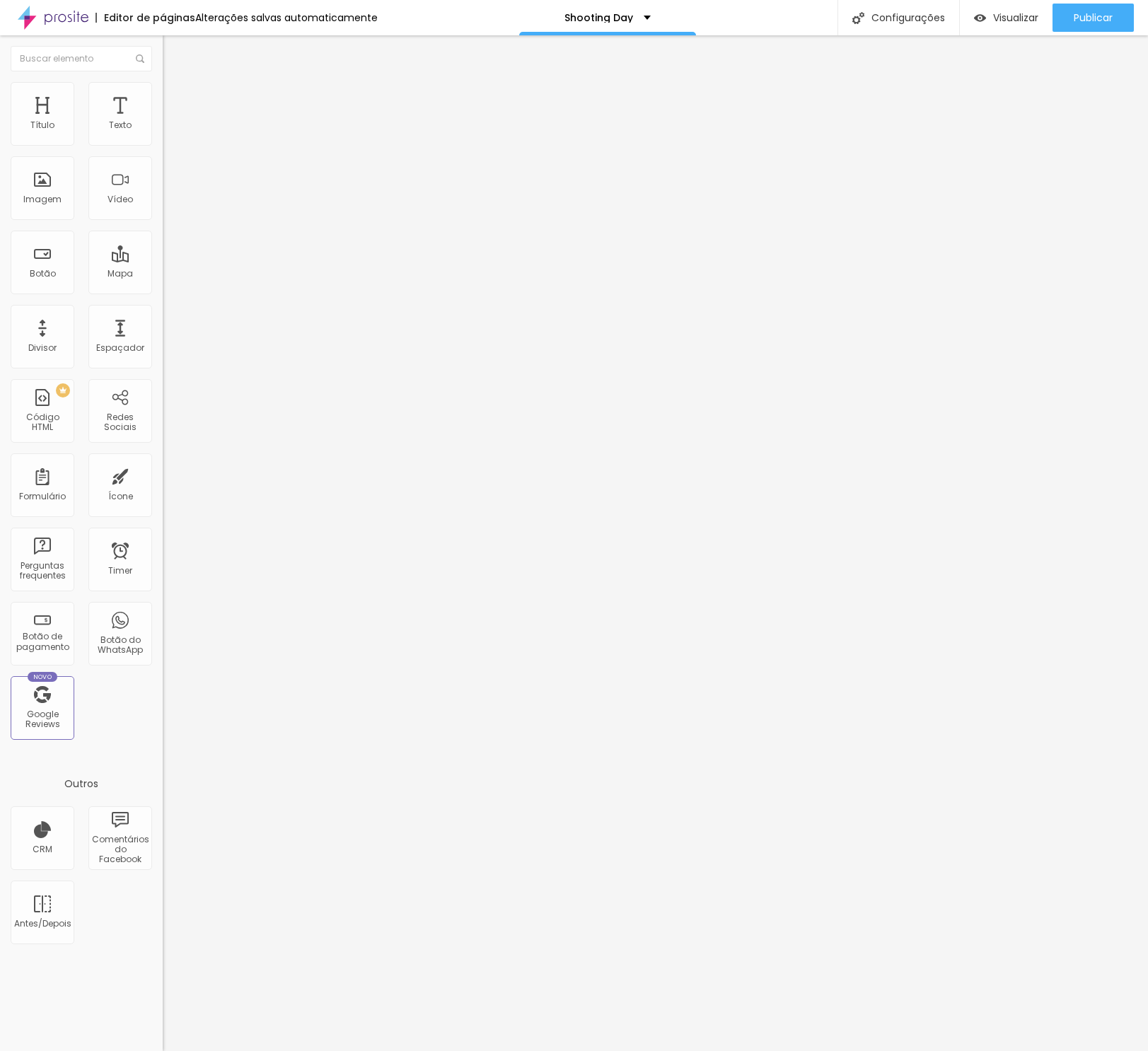
click at [175, 98] on span "Estilo" at bounding box center [186, 91] width 22 height 12
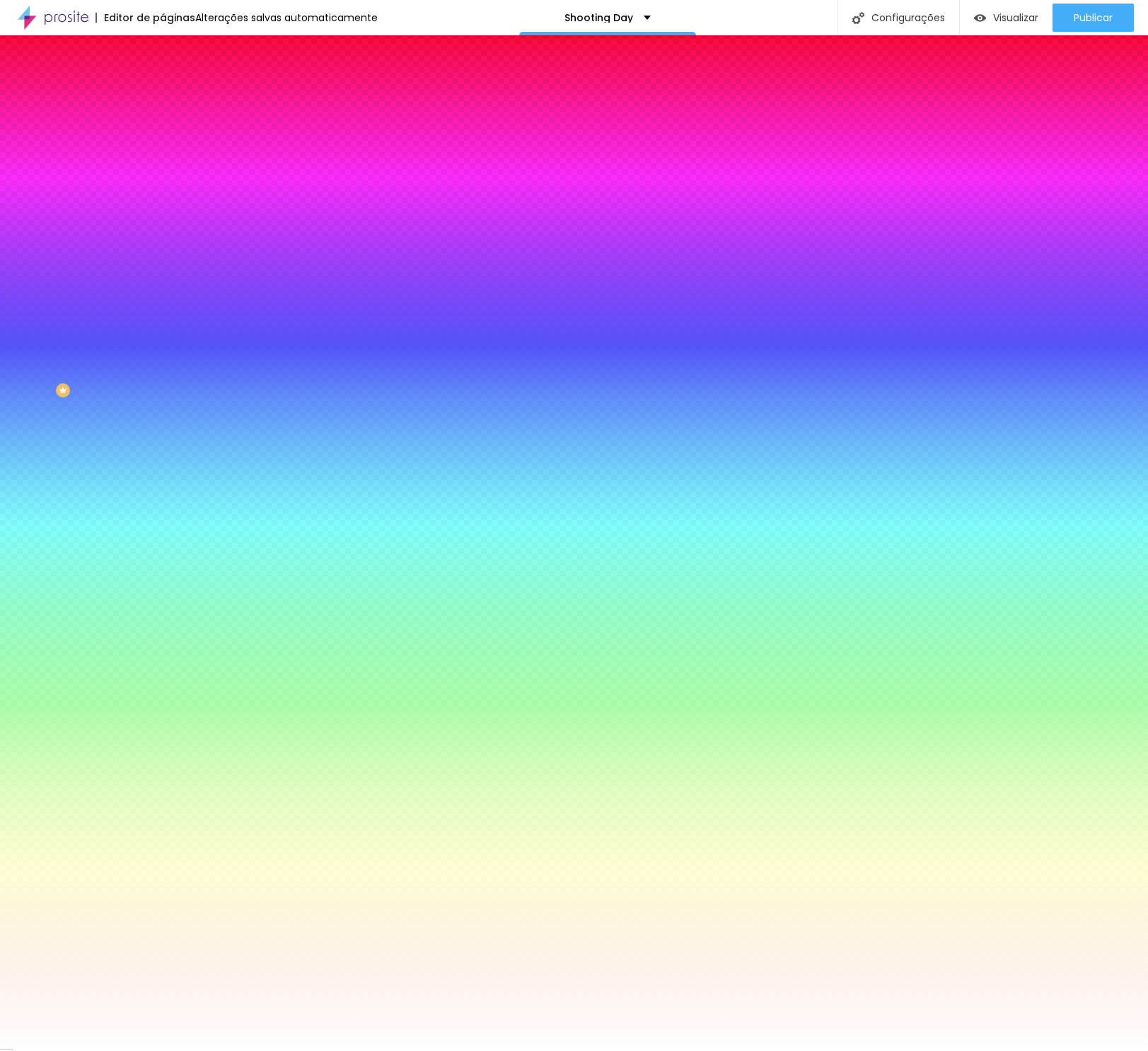
click at [162, 96] on li "Avançado" at bounding box center [243, 103] width 162 height 14
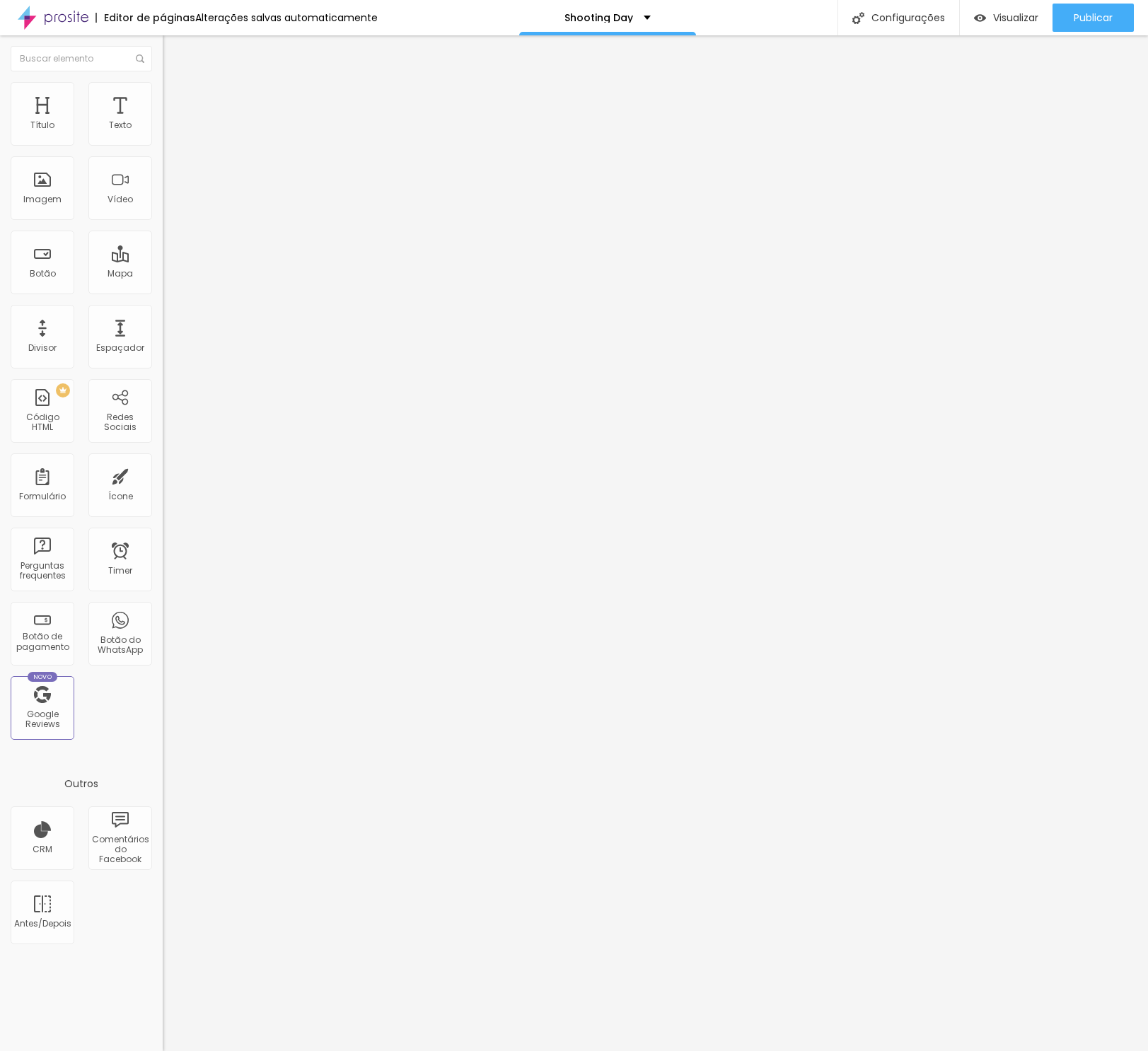
click at [175, 98] on span "Estilo" at bounding box center [186, 91] width 22 height 12
click at [175, 96] on span "Estilo" at bounding box center [186, 91] width 22 height 12
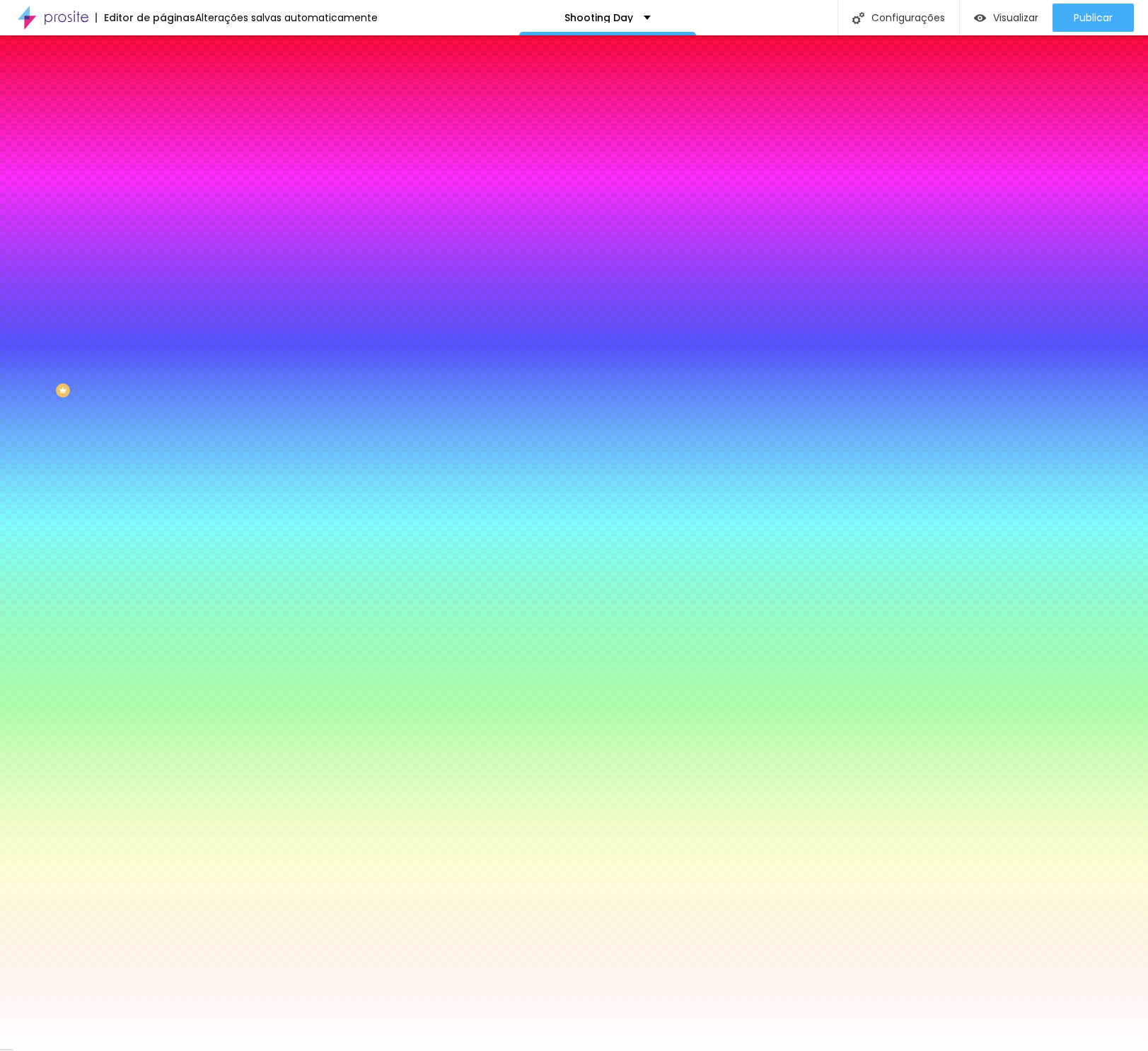
click at [162, 145] on input "#FFFFFF" at bounding box center [247, 142] width 170 height 14
paste input "25D366"
type input "#25D366"
click at [162, 481] on input "#FFFFFF" at bounding box center [247, 488] width 170 height 14
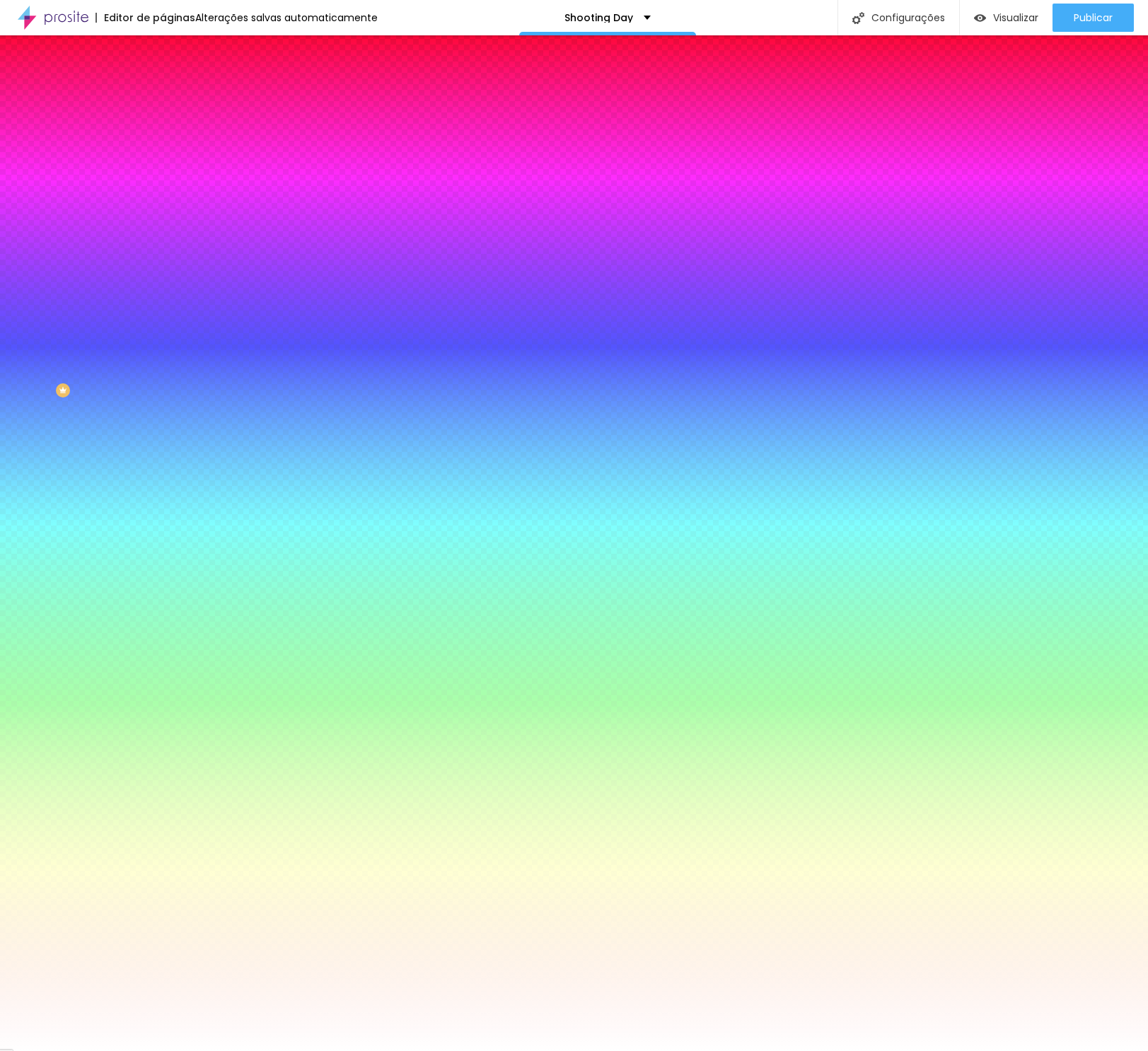
click at [162, 481] on input "#FFFFFF" at bounding box center [247, 488] width 170 height 14
paste input "1EBE5B"
type input "#1EBE5B"
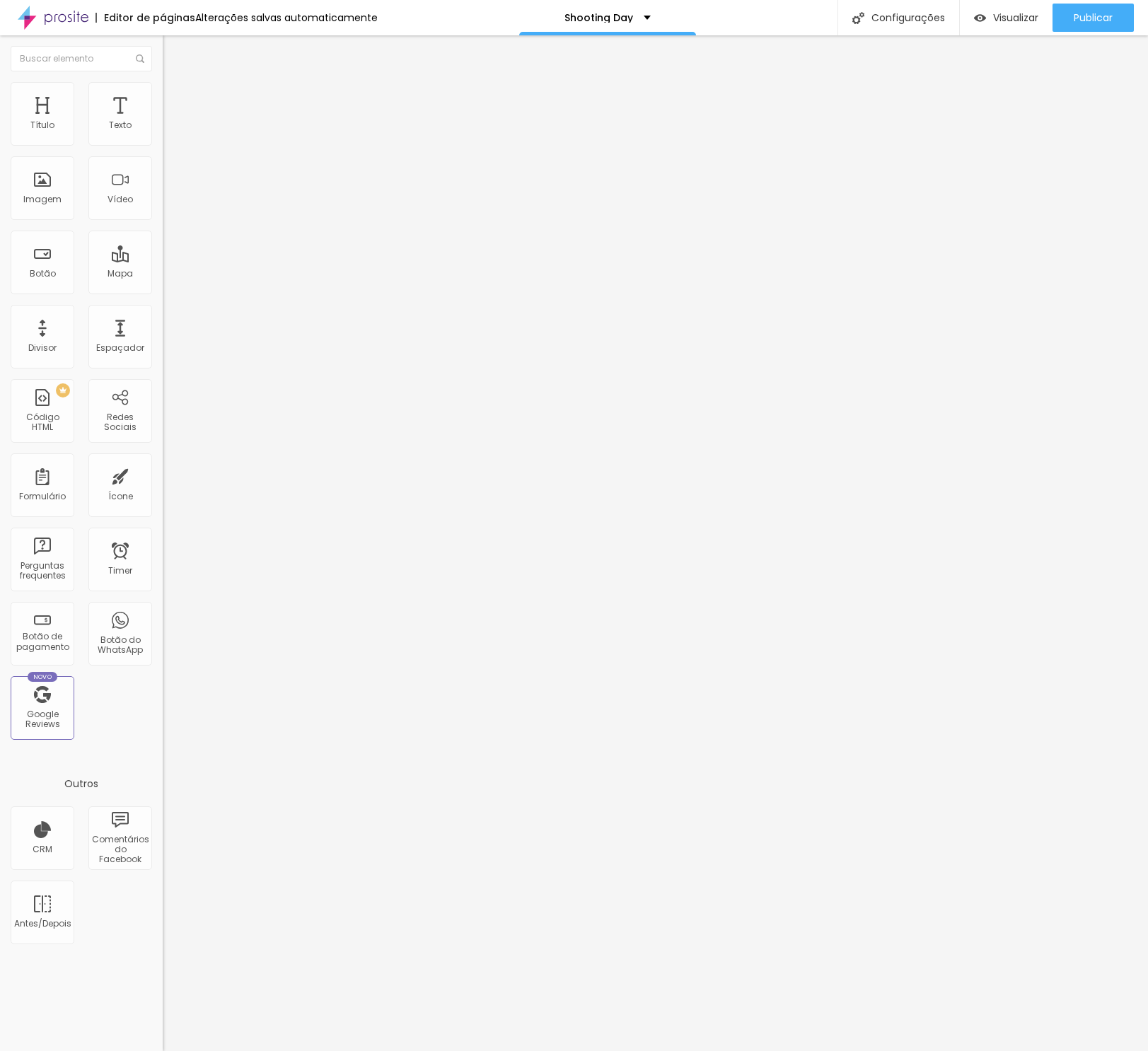
scroll to position [1, 0]
click at [168, 205] on icon "button" at bounding box center [172, 201] width 8 height 8
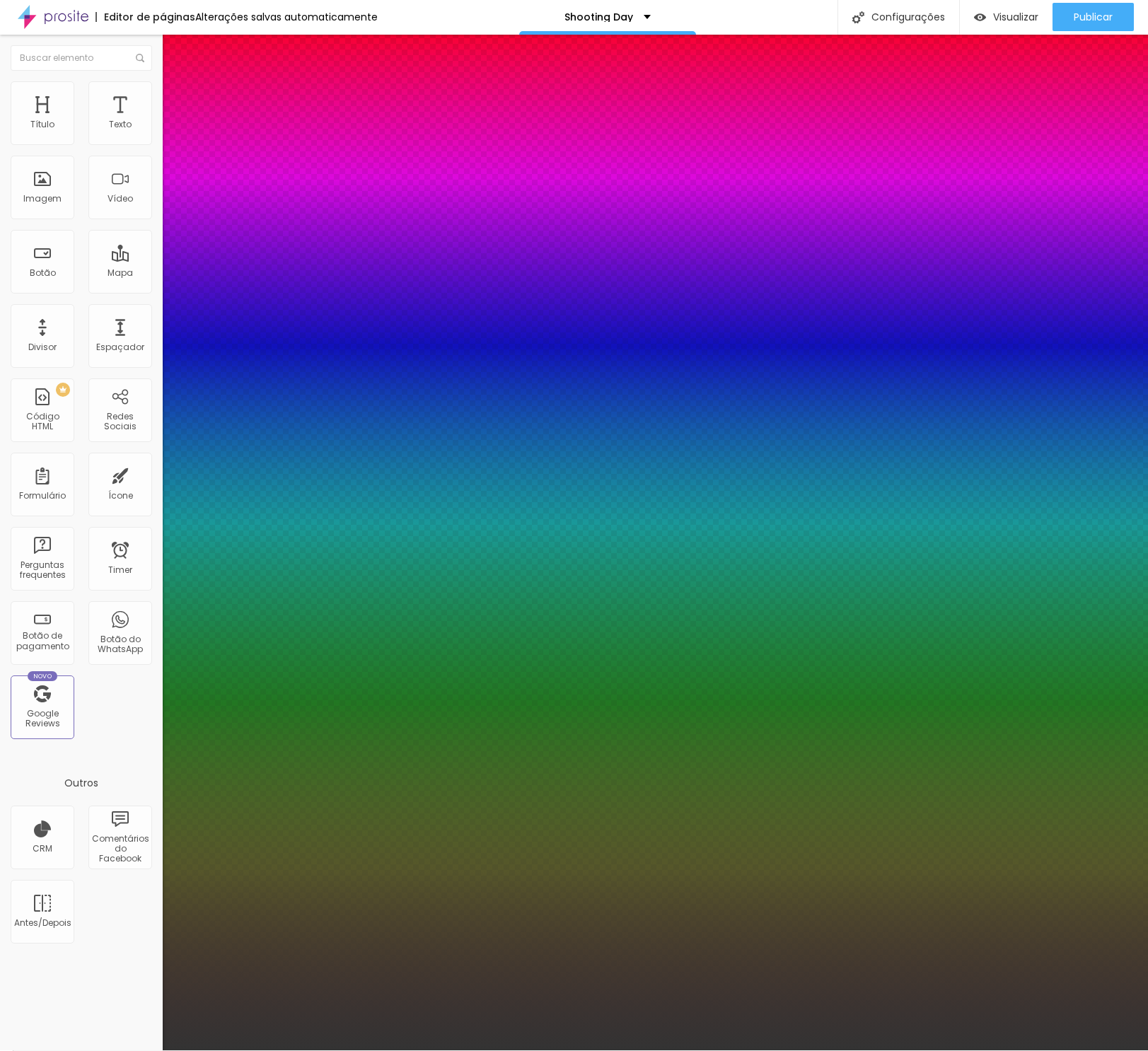
scroll to position [0, 0]
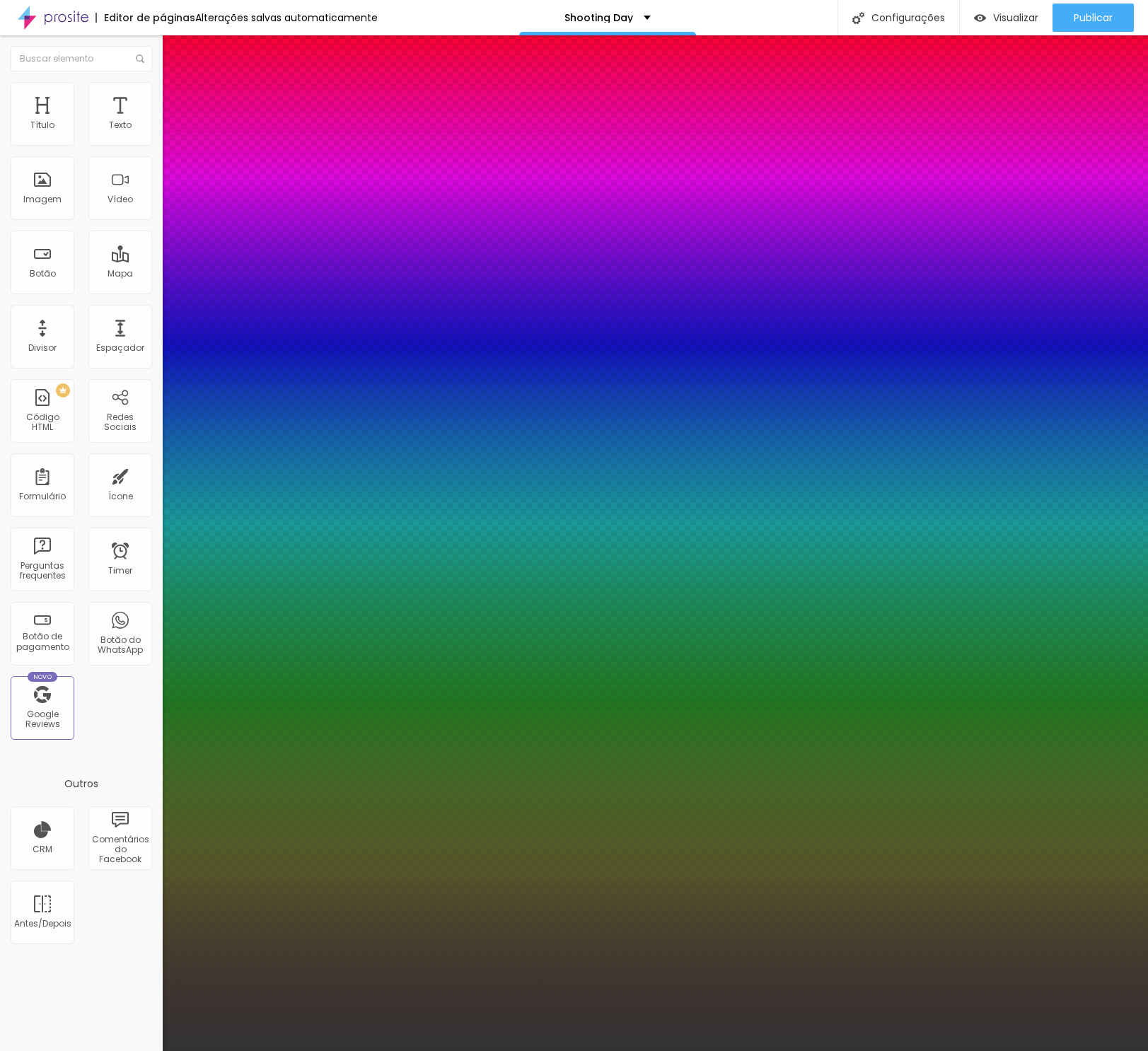
type input "1"
select select "Actor-Regular"
type input "1"
select select "Alegreya"
type input "1"
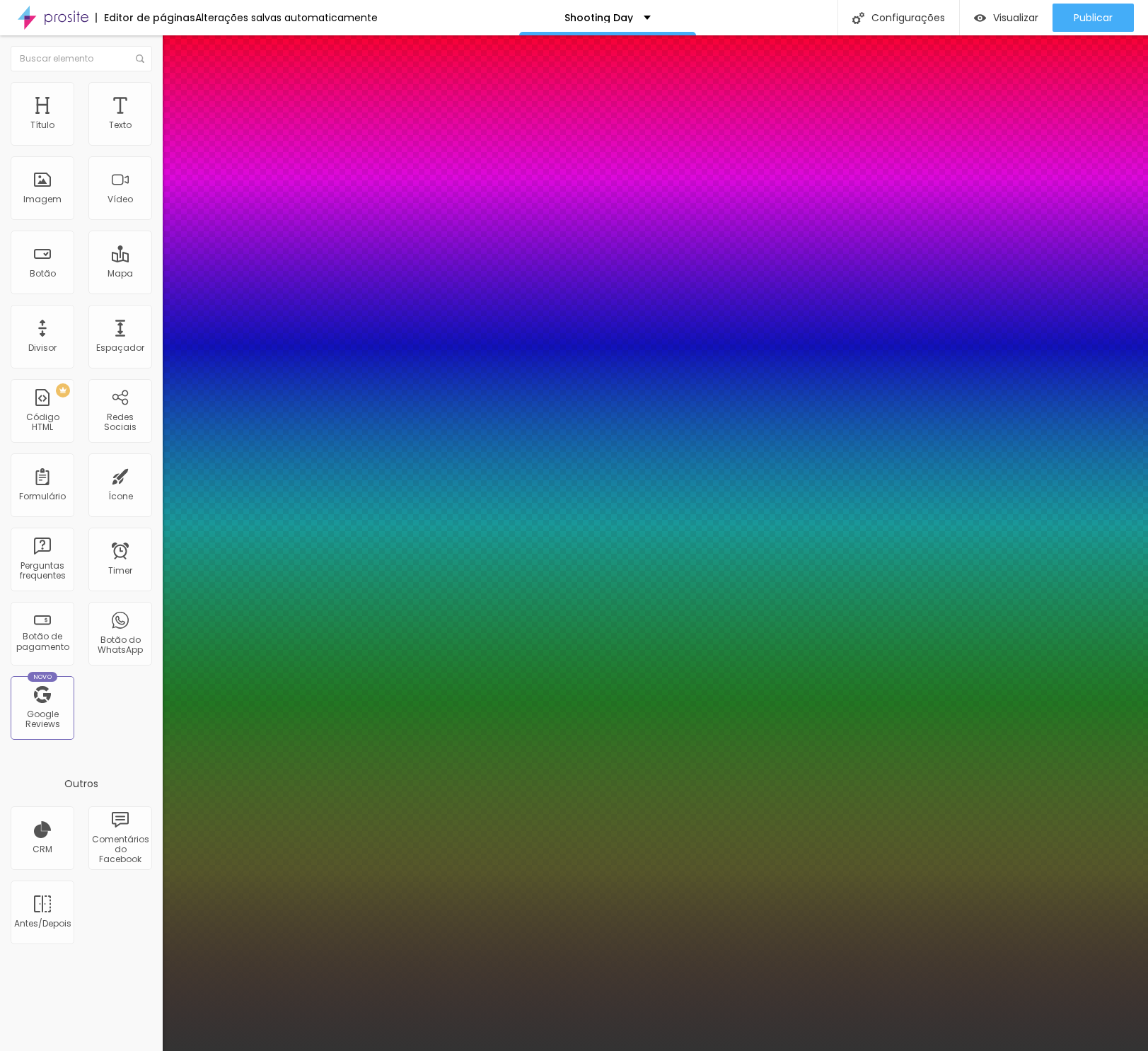
select select "AbrilFatface-Regular"
type input "1"
select select "Actor-Regular"
type input "1"
select select "PlayfairDisplay"
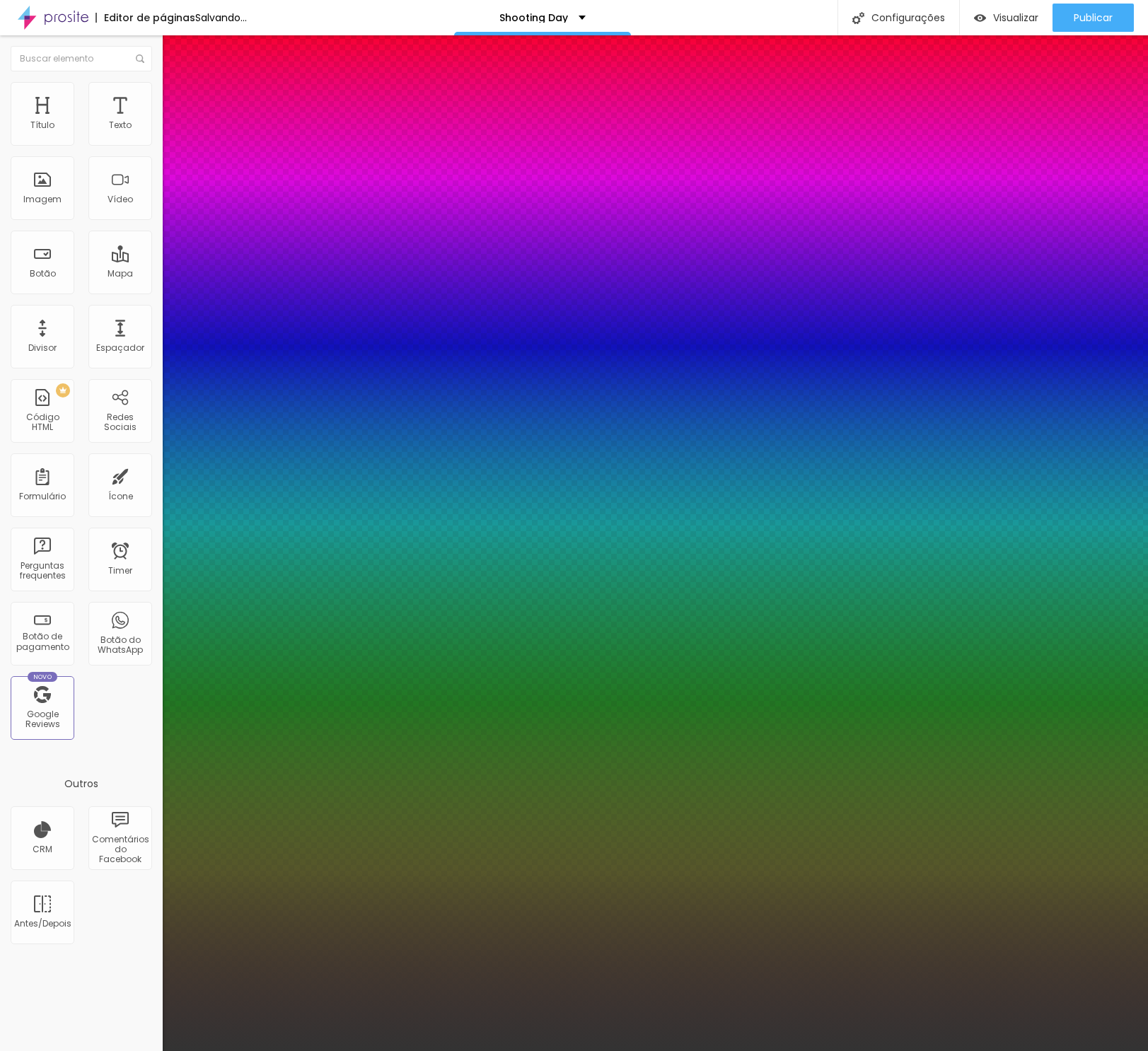
type input "1"
select select "Lora"
type input "1"
click at [594, 1050] on div at bounding box center [574, 1051] width 1148 height 0
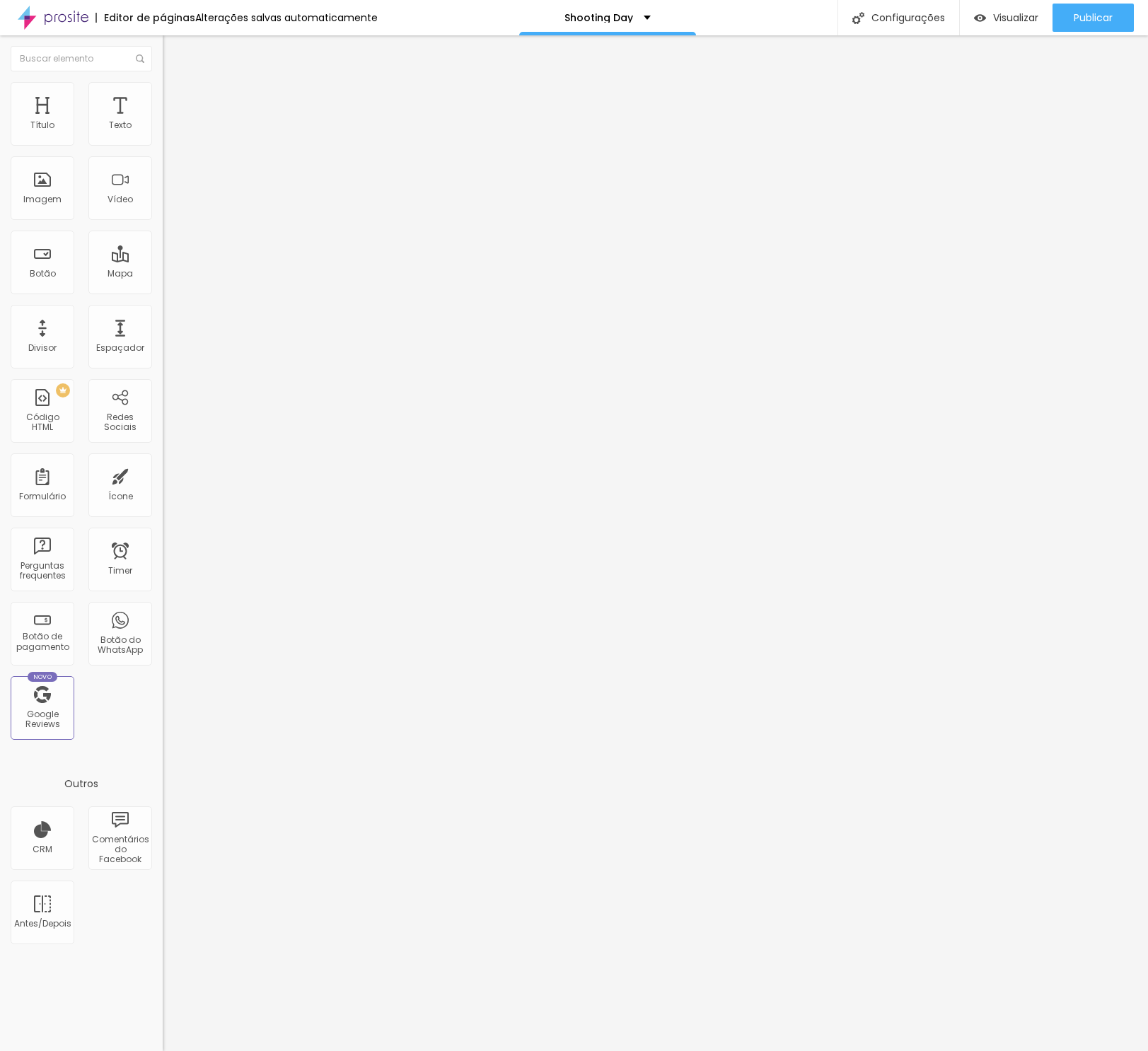
click at [162, 135] on button "button" at bounding box center [172, 128] width 20 height 15
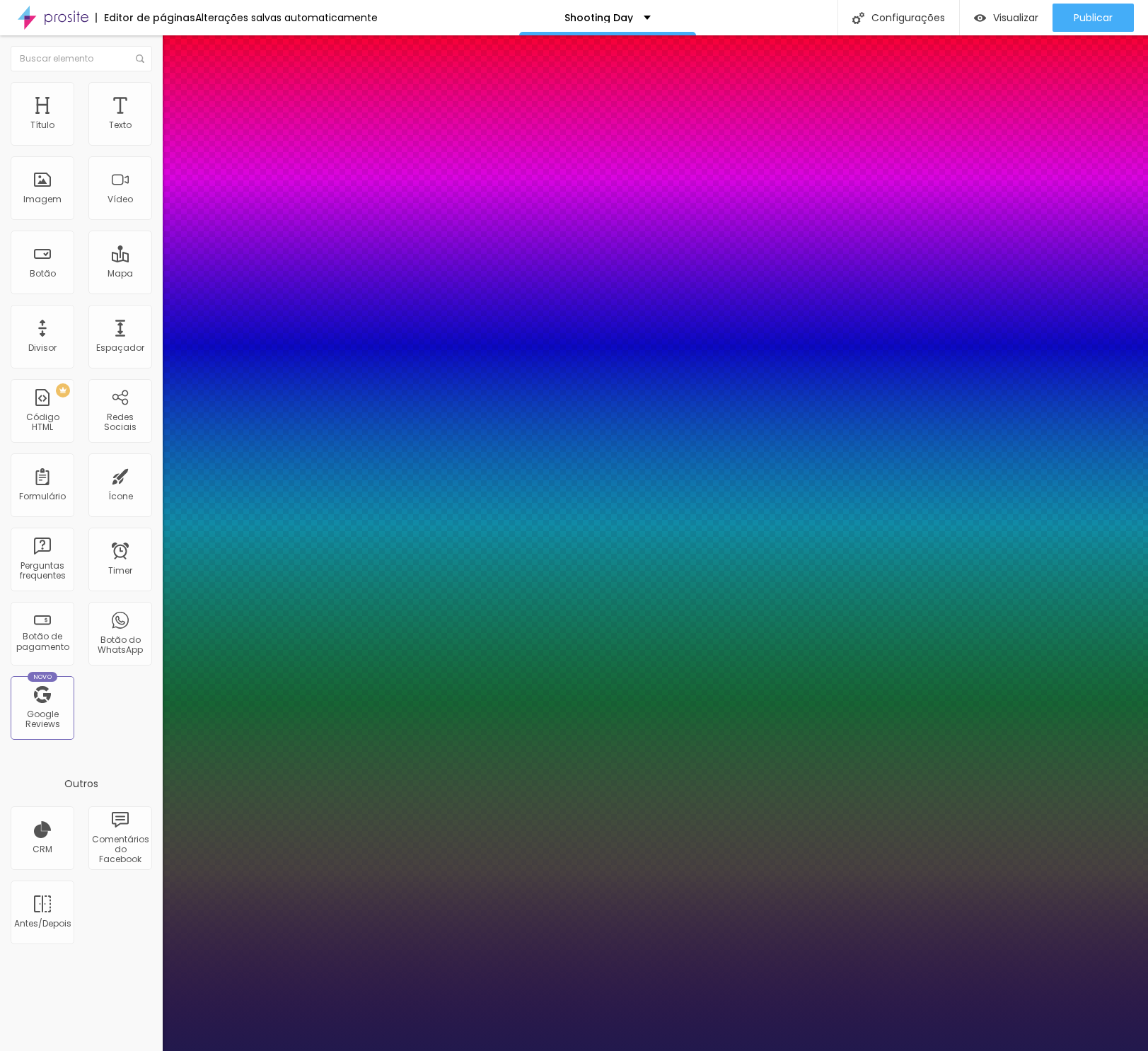
scroll to position [1, 0]
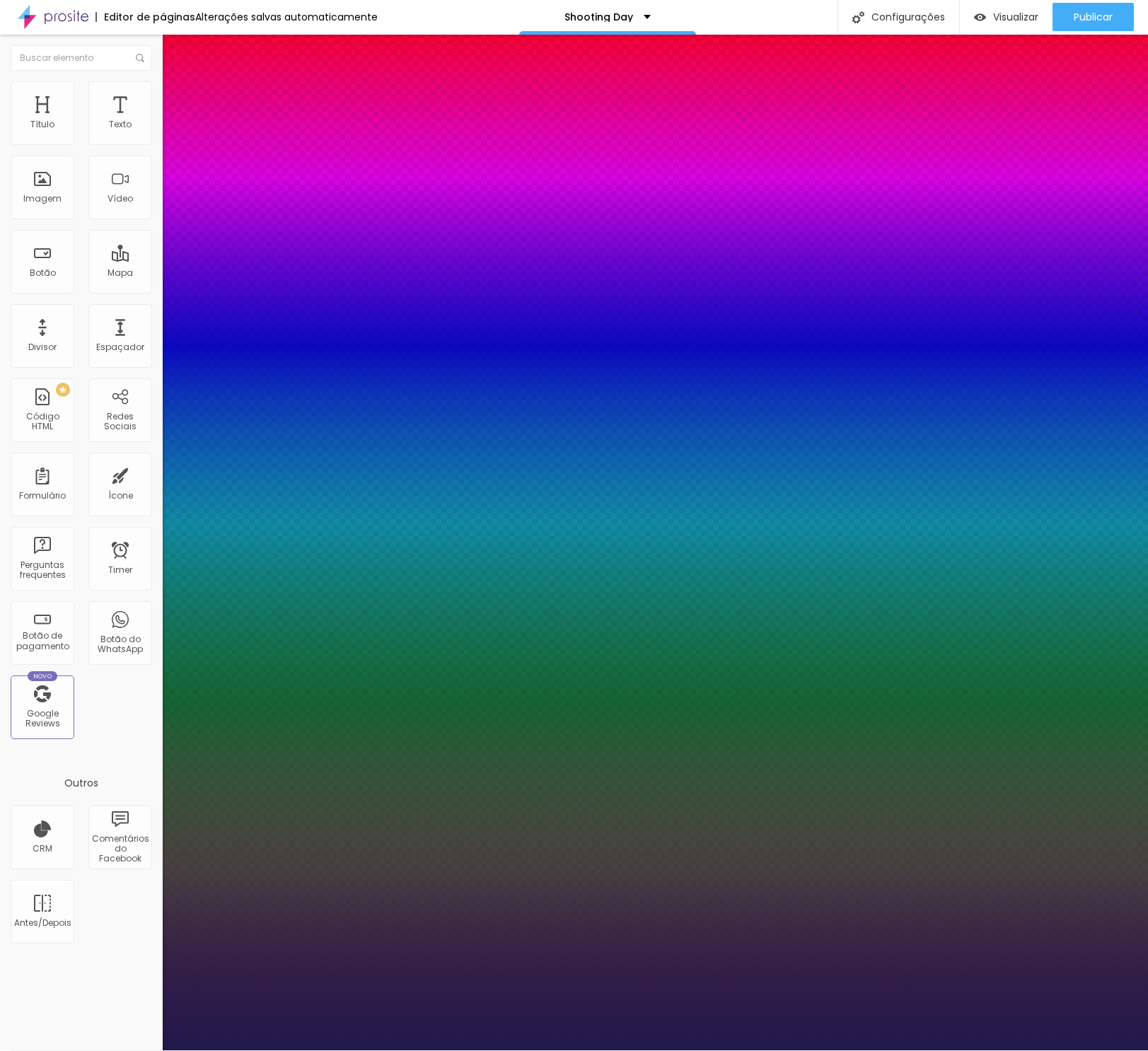
type input "1"
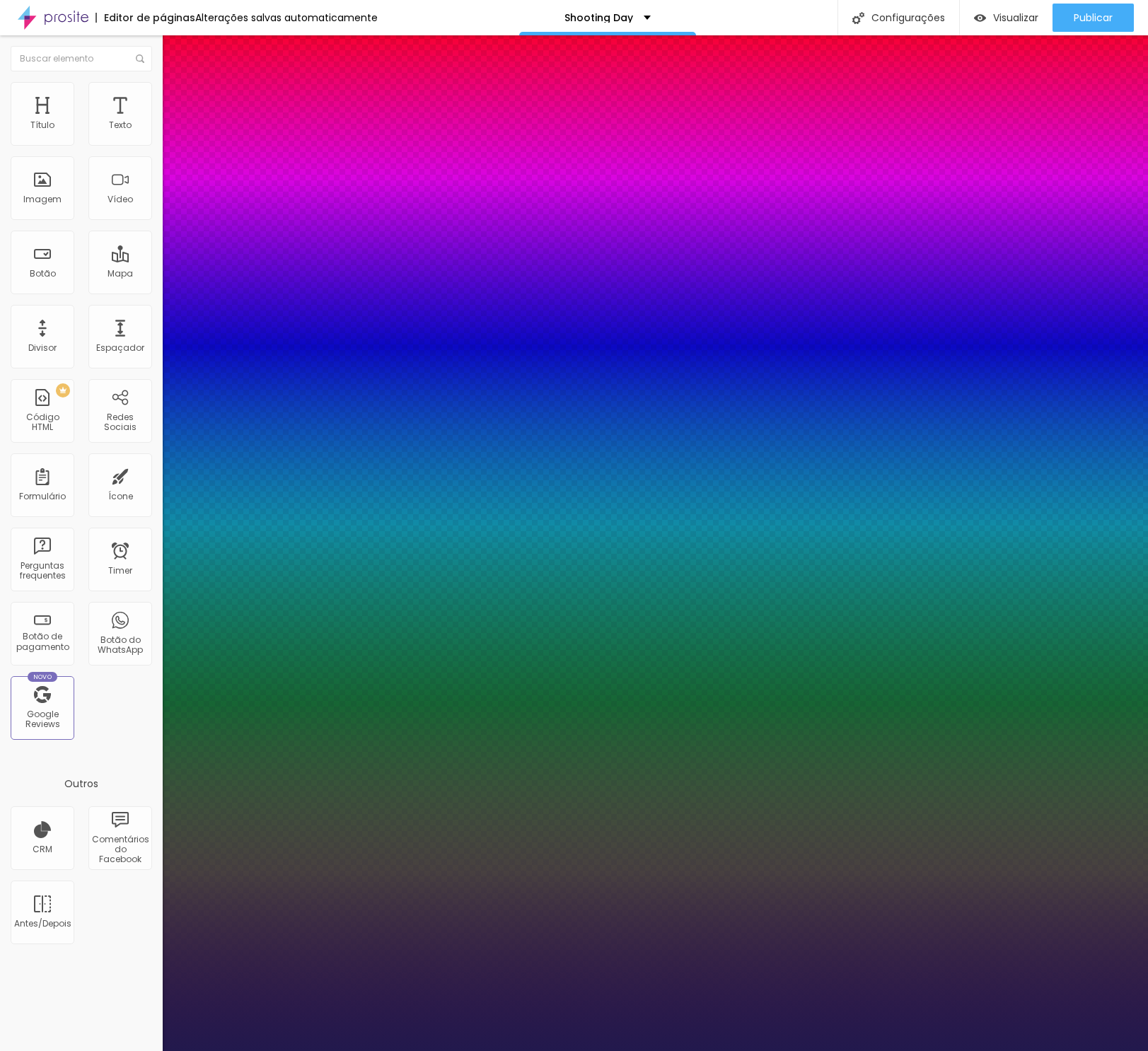
scroll to position [0, 1]
select select "Merriweather-Regular"
type input "1"
click at [475, 1050] on div at bounding box center [574, 1051] width 1148 height 0
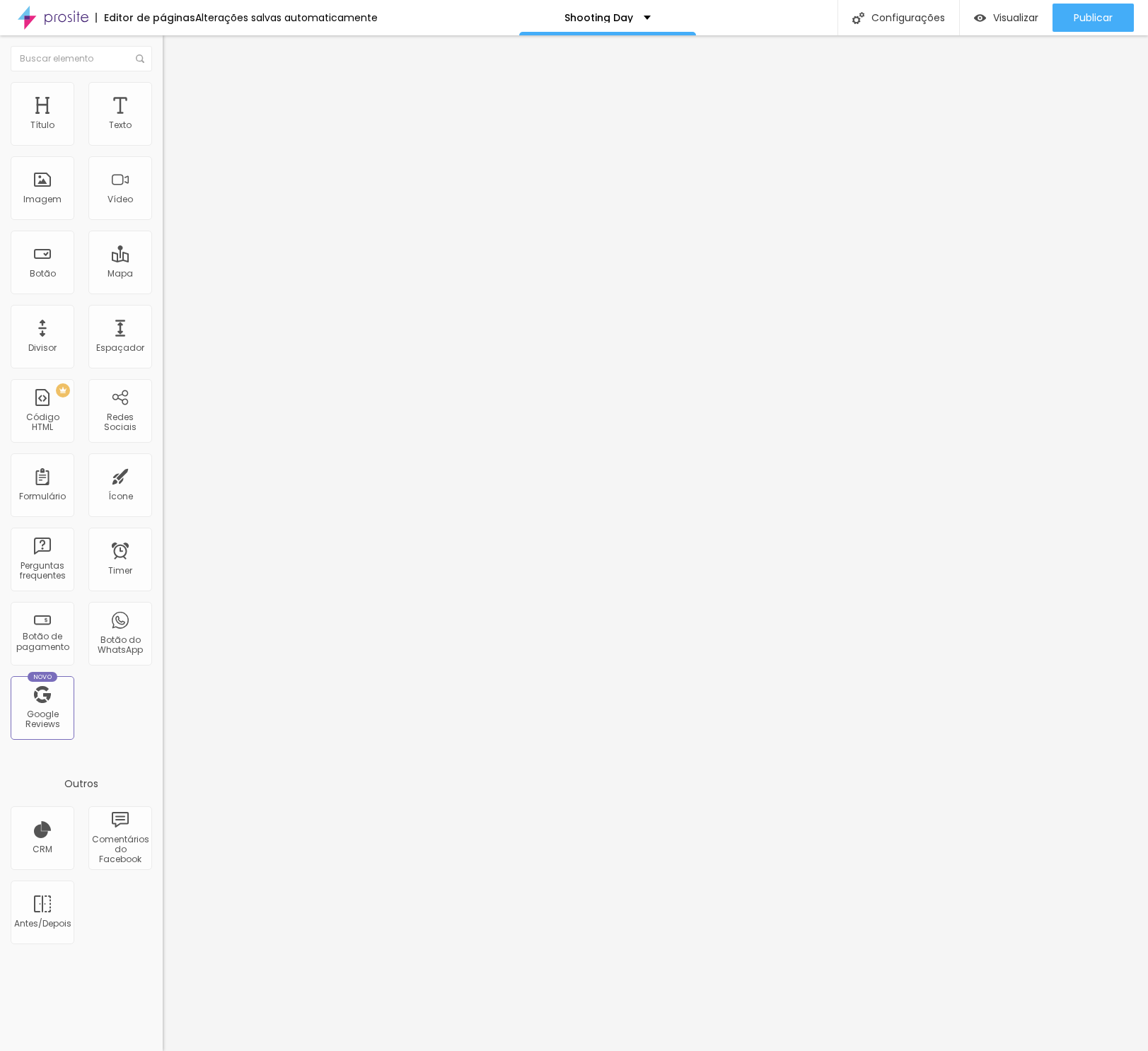
scroll to position [0, 0]
click at [162, 135] on button "button" at bounding box center [172, 128] width 20 height 15
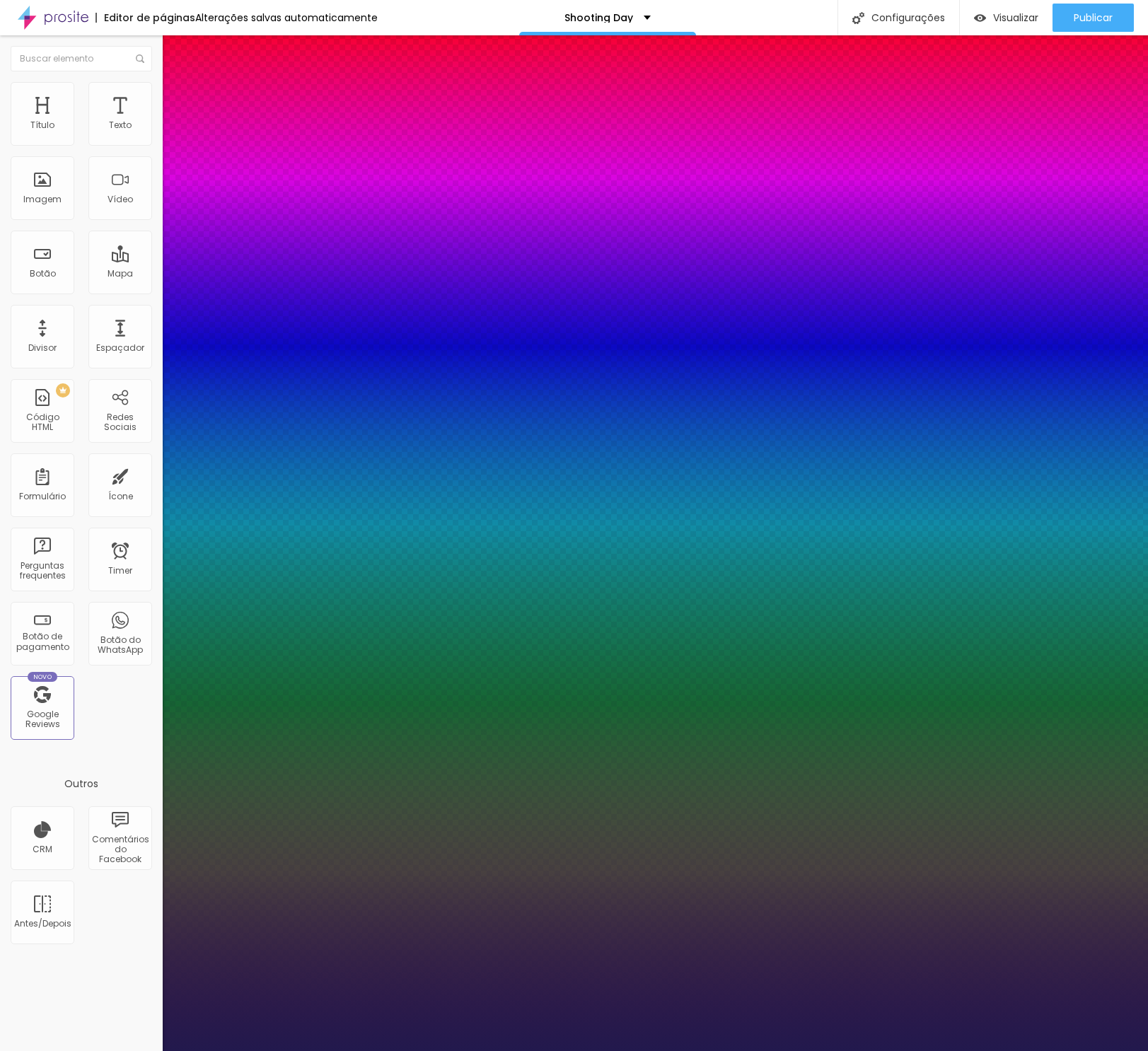
scroll to position [0, 1]
type input "1"
click at [364, 1050] on div at bounding box center [574, 1051] width 1148 height 0
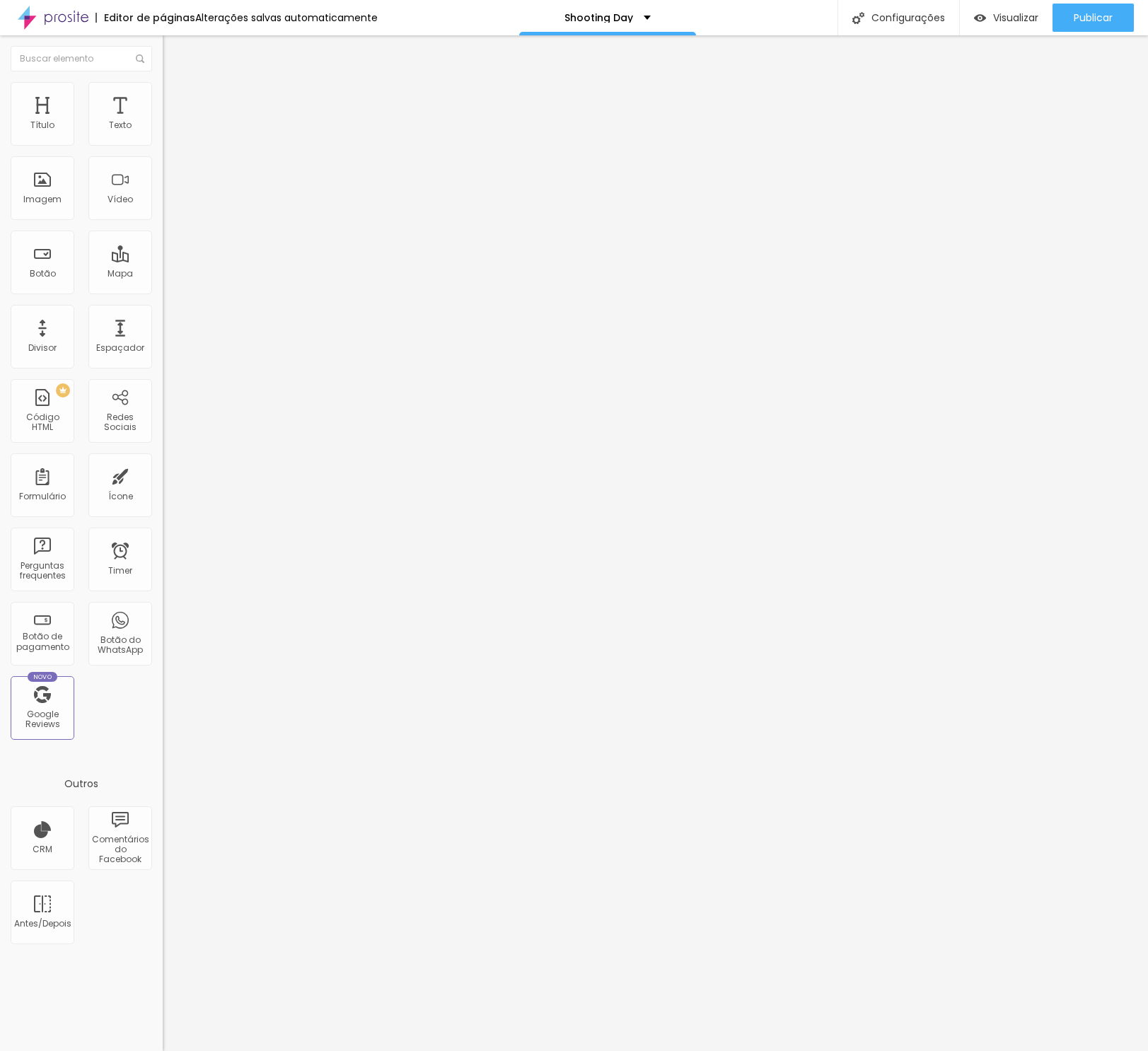
scroll to position [0, 0]
click at [168, 131] on icon "button" at bounding box center [172, 127] width 8 height 8
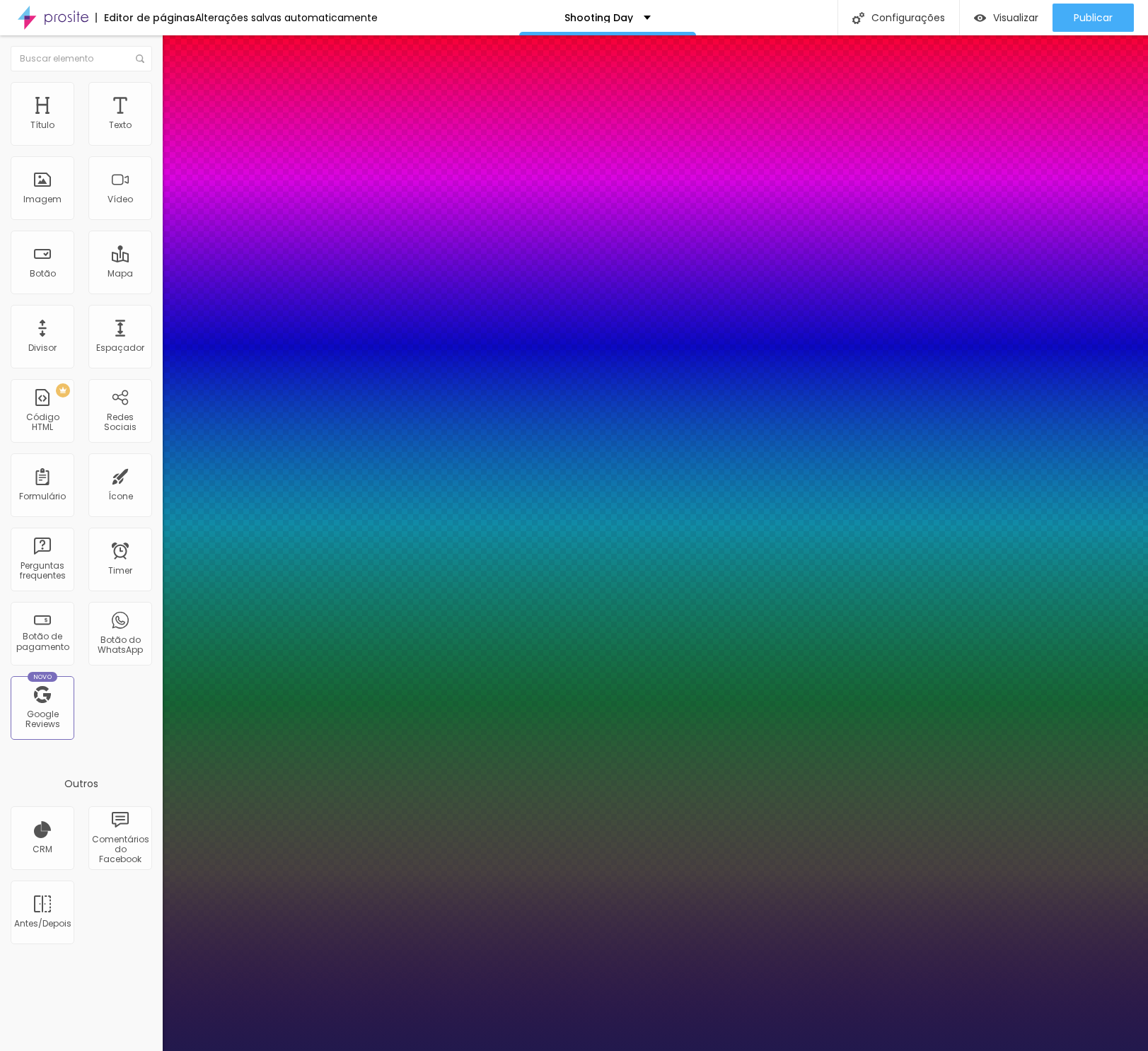
type input "1"
select select "AbrilFatface-Regular"
type input "1"
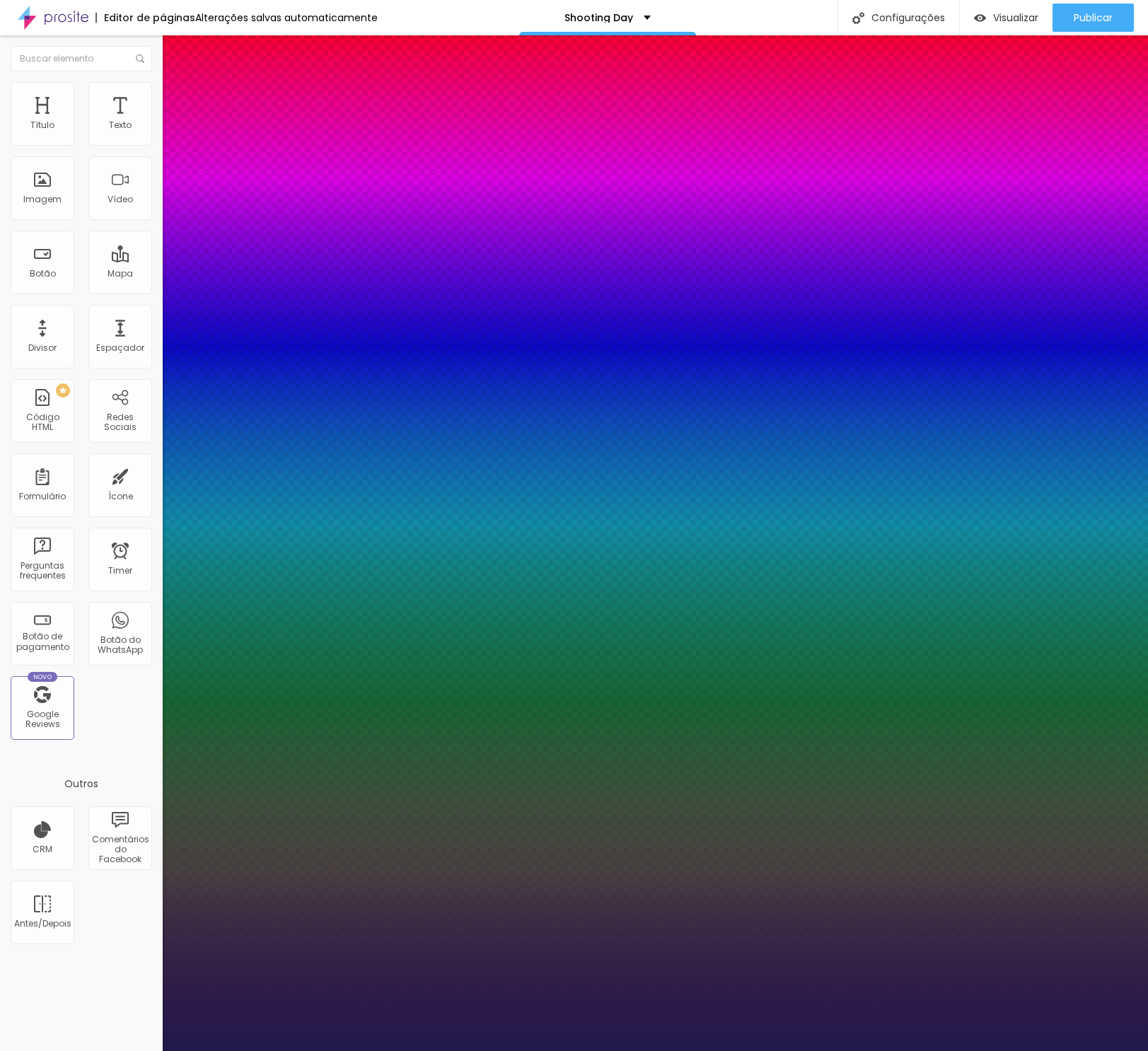
click at [418, 1050] on div at bounding box center [574, 1051] width 1148 height 0
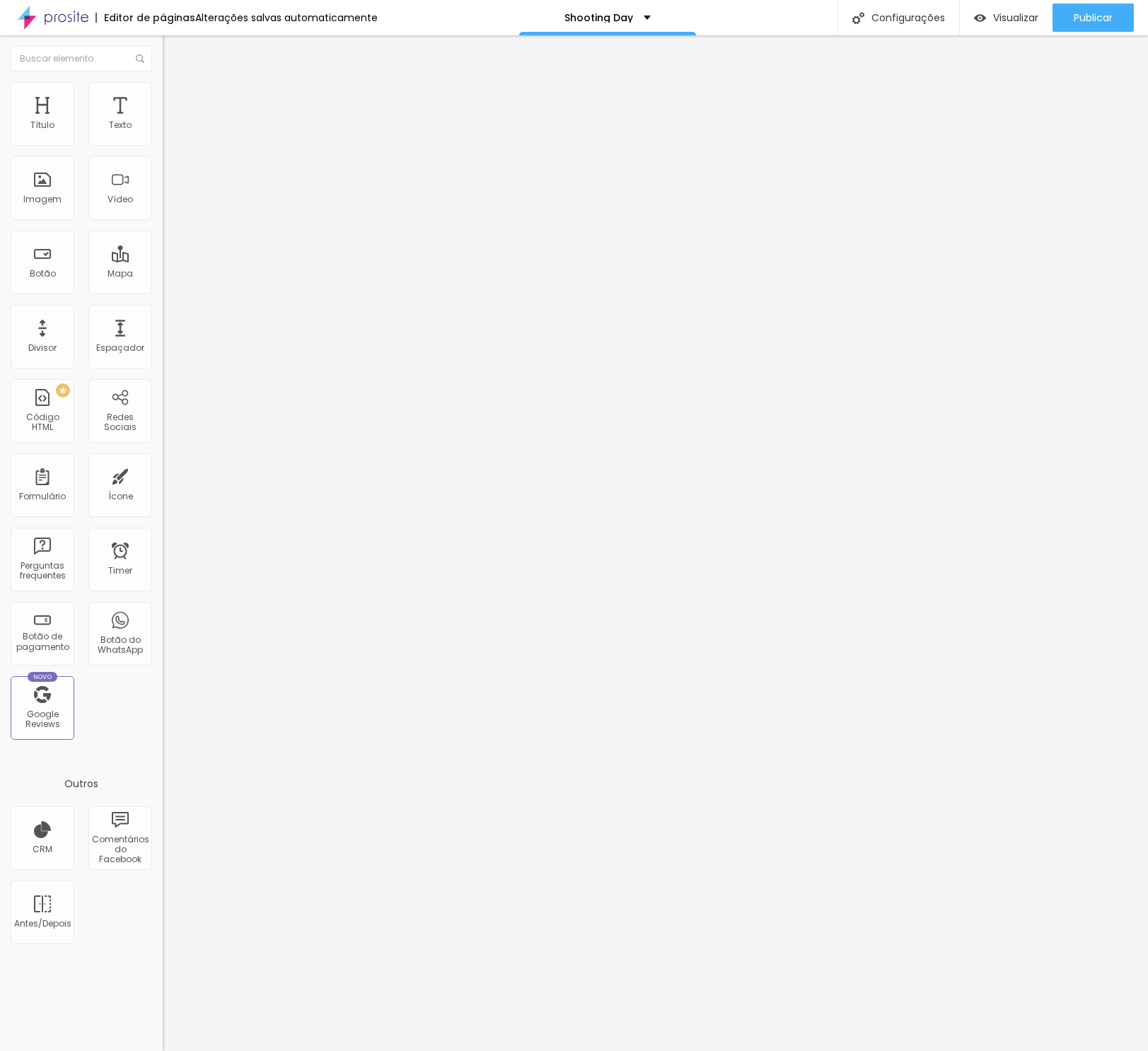
click at [170, 131] on icon "button" at bounding box center [172, 127] width 6 height 6
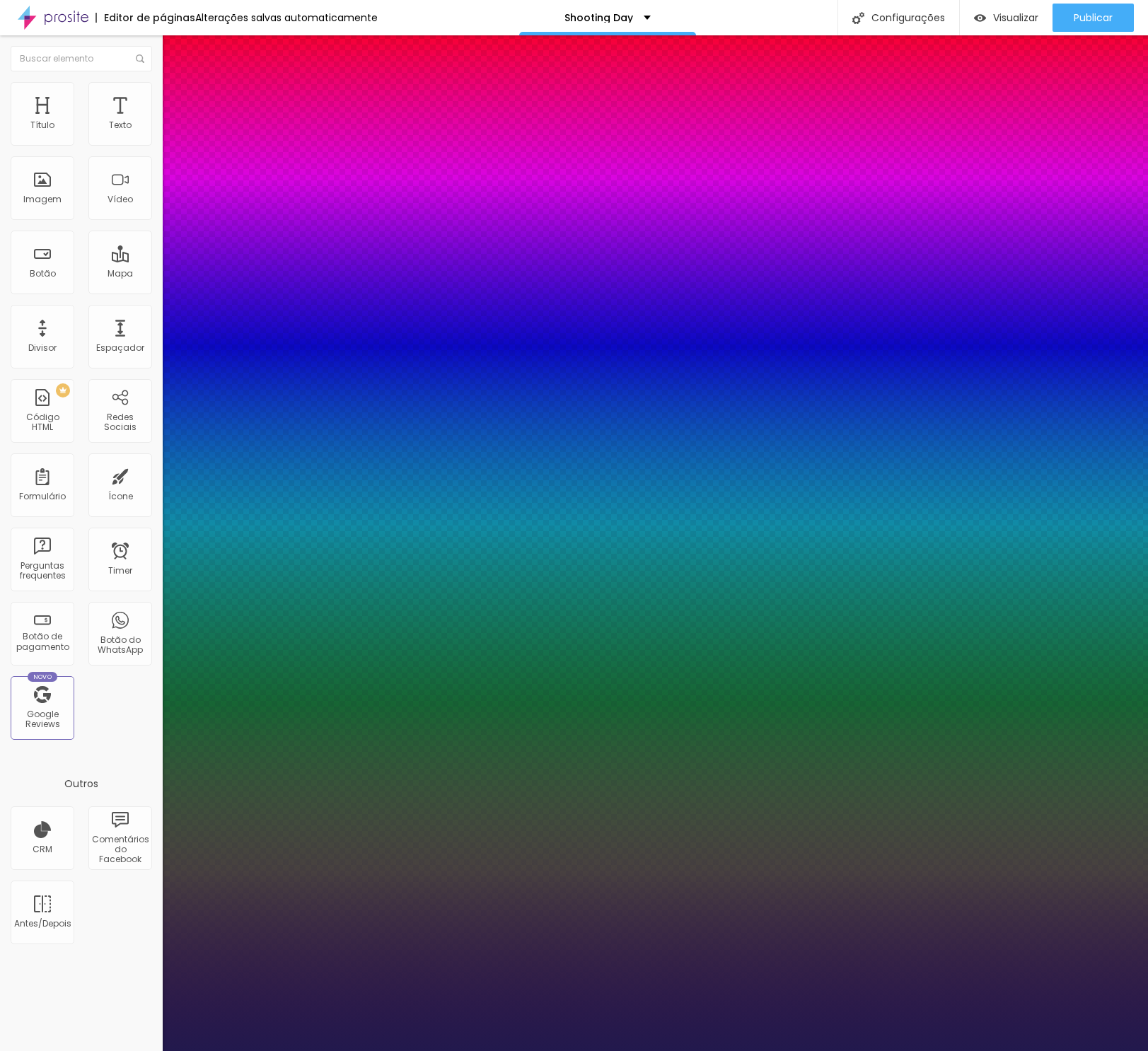
type input "1"
click at [343, 1050] on div at bounding box center [574, 1051] width 1148 height 0
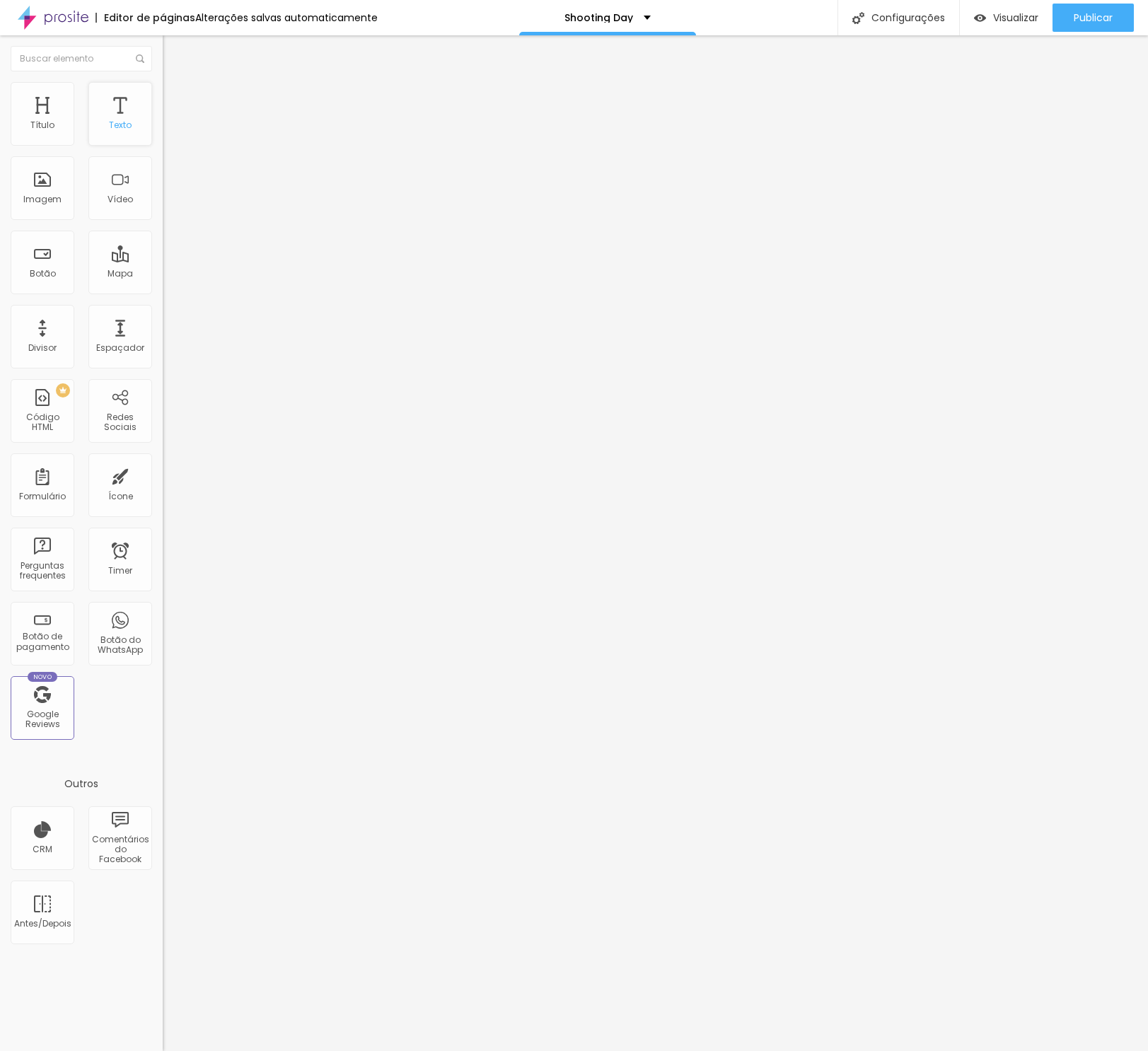
click at [130, 131] on div "Texto" at bounding box center [121, 125] width 23 height 10
click at [118, 120] on div "Texto" at bounding box center [120, 114] width 64 height 64
click at [168, 131] on icon "button" at bounding box center [172, 127] width 8 height 8
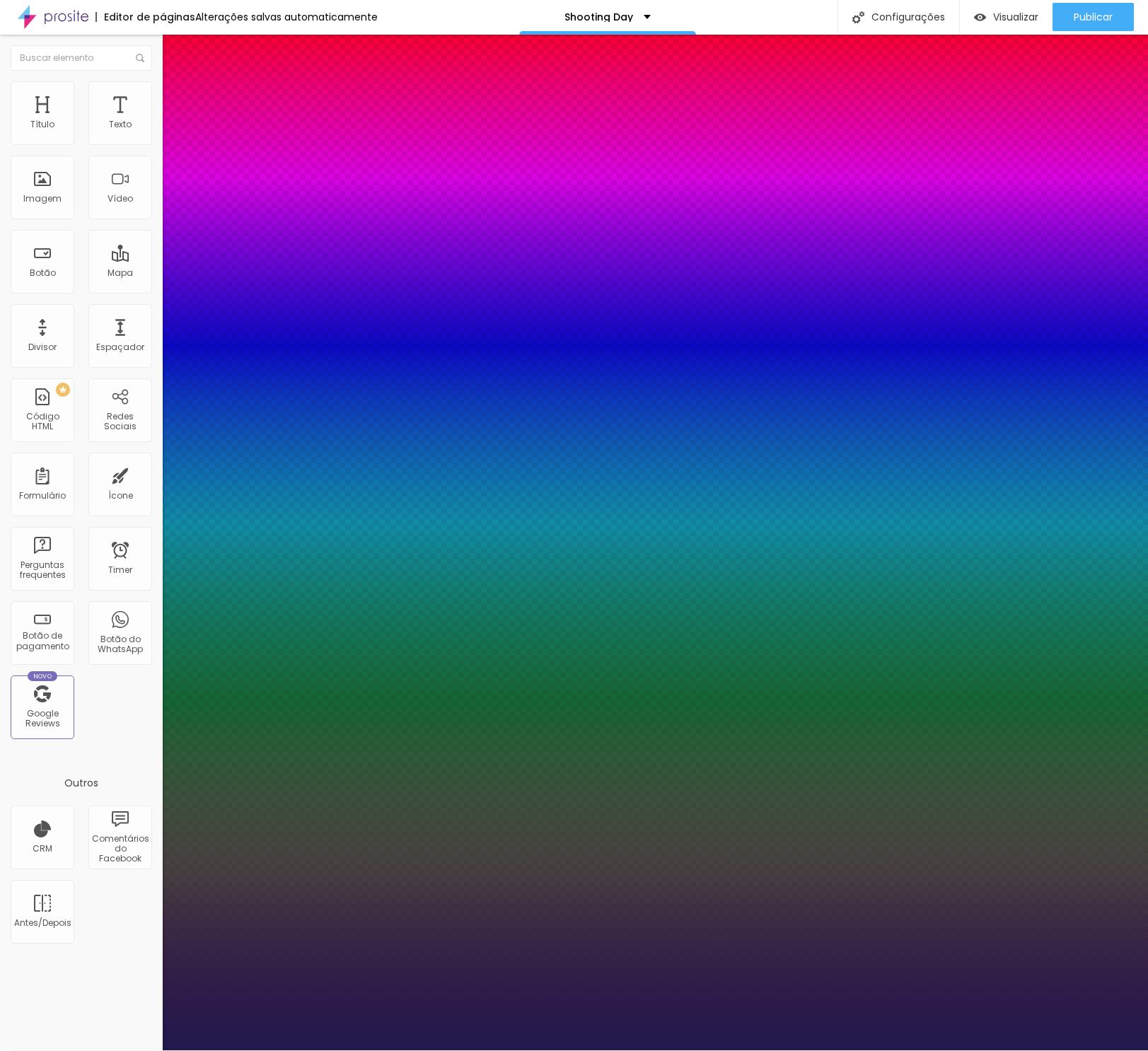
scroll to position [0, 0]
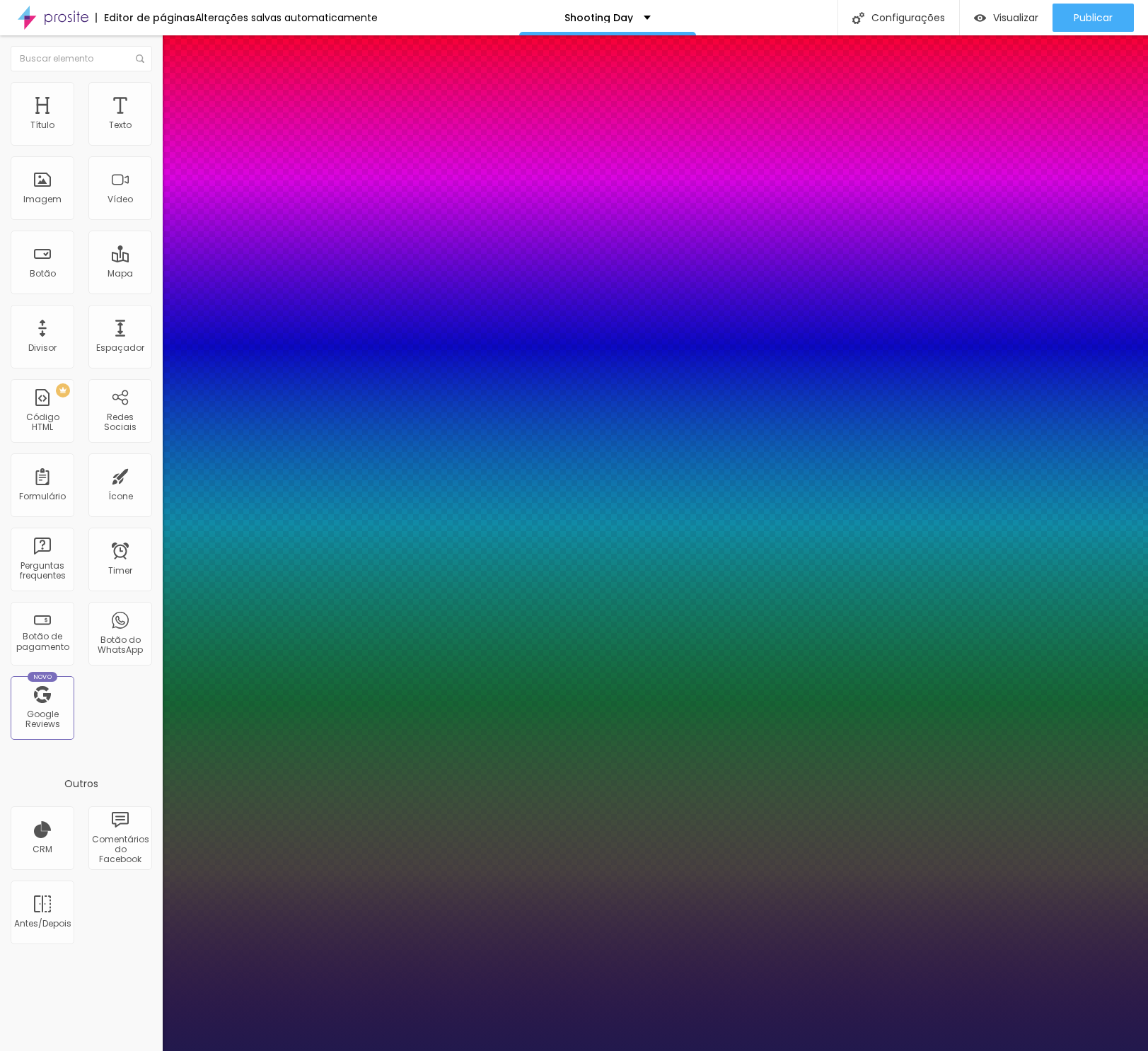
type input "1"
select select "Actor-Regular"
type input "1"
select select "AbrilFatface-Regular"
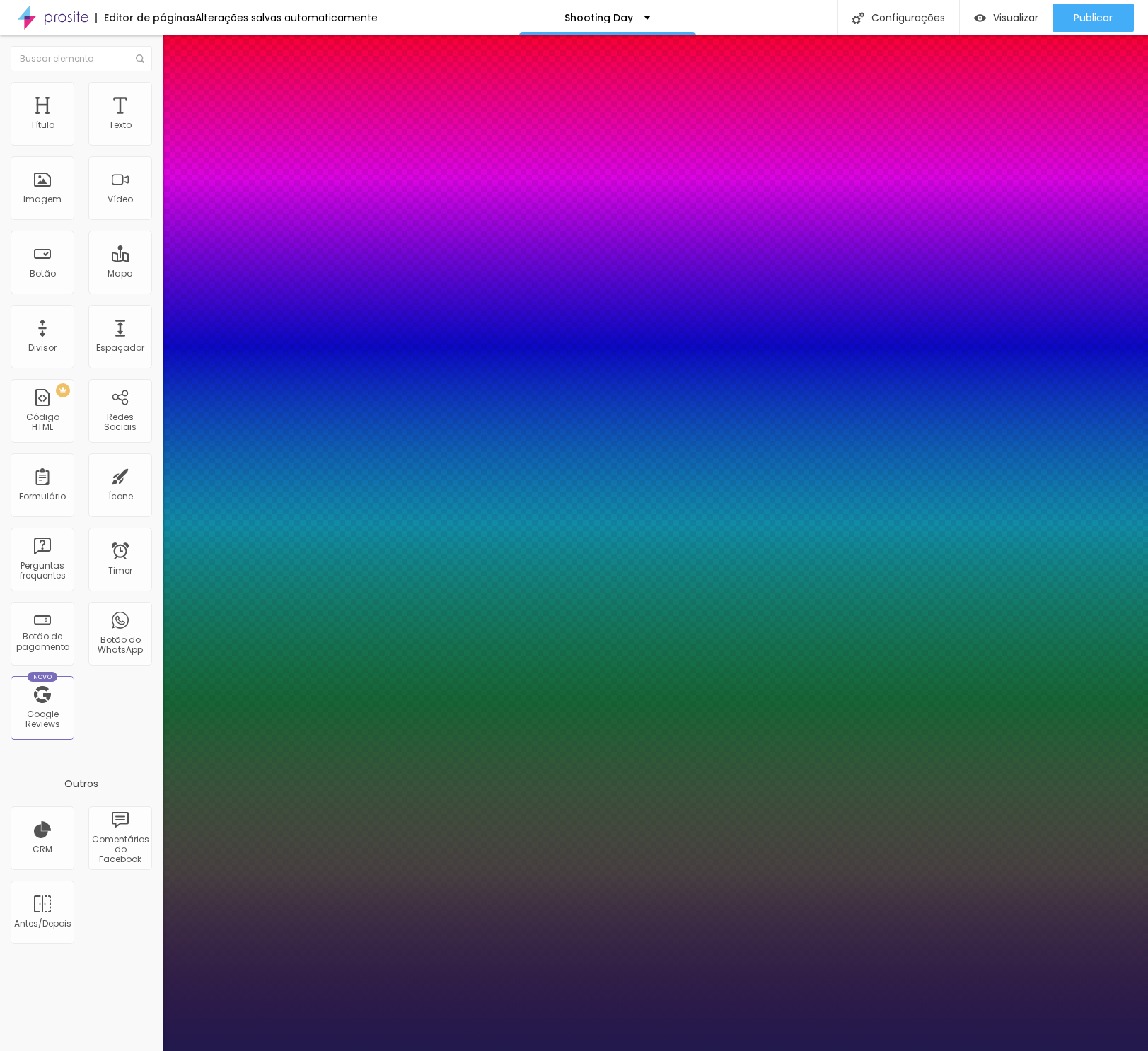
type input "1"
click at [433, 1050] on div at bounding box center [574, 1051] width 1148 height 0
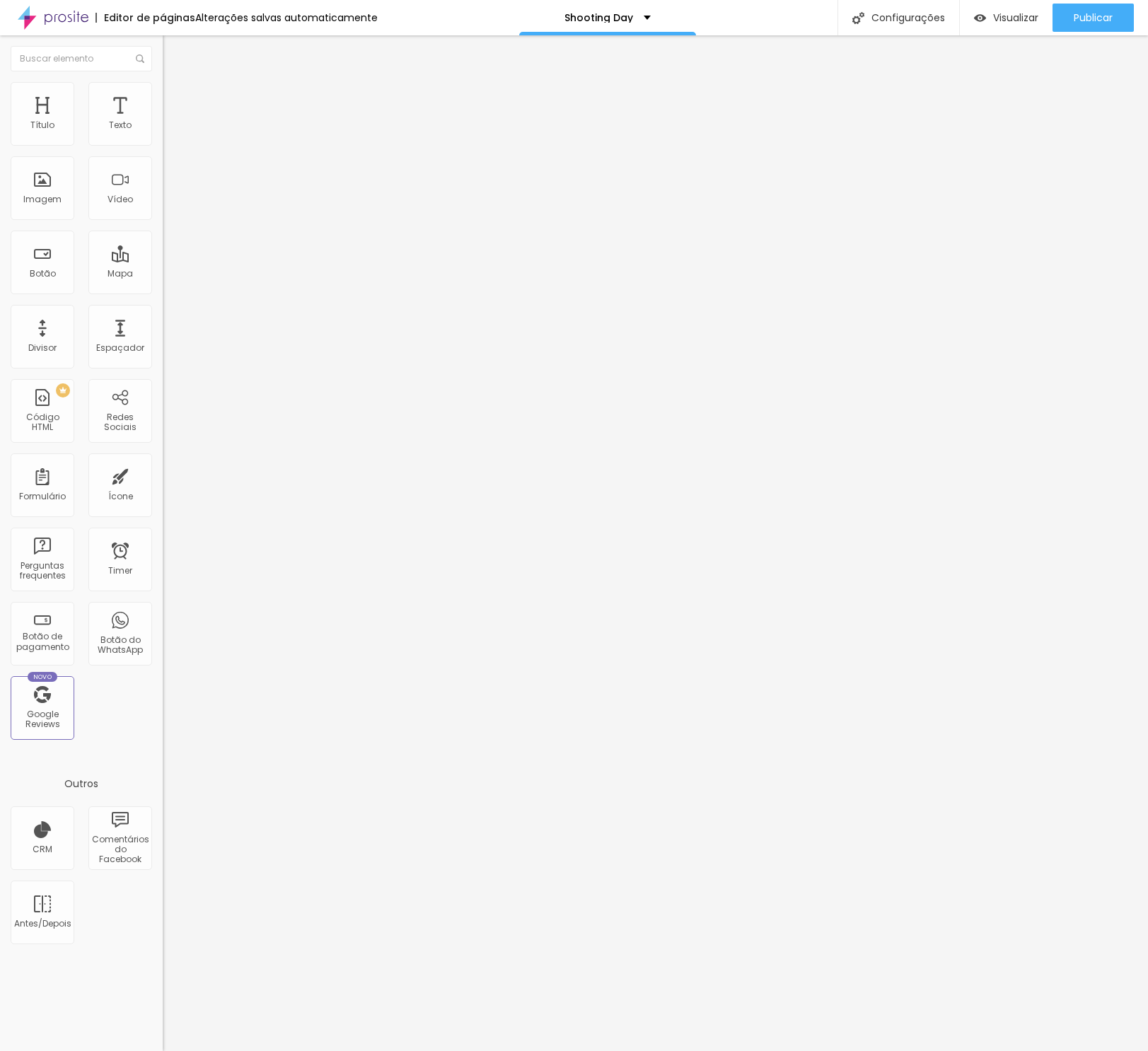
click at [175, 98] on span "Avançado" at bounding box center [198, 91] width 47 height 12
click at [175, 83] on span "Estilo" at bounding box center [186, 78] width 22 height 12
click at [168, 117] on icon "button" at bounding box center [173, 112] width 10 height 10
